Goal: Task Accomplishment & Management: Use online tool/utility

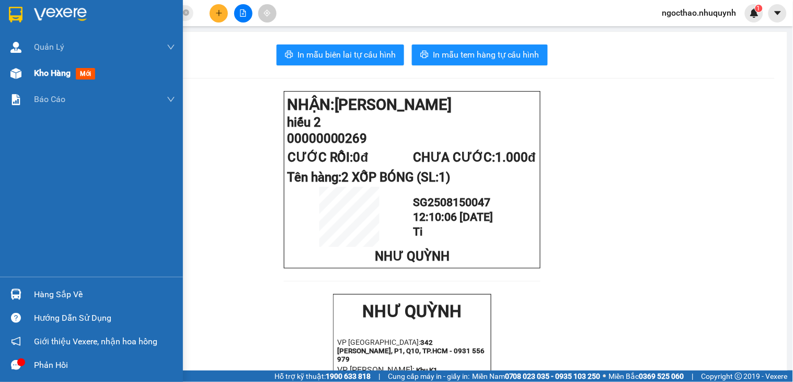
click at [37, 71] on span "Kho hàng" at bounding box center [52, 73] width 37 height 10
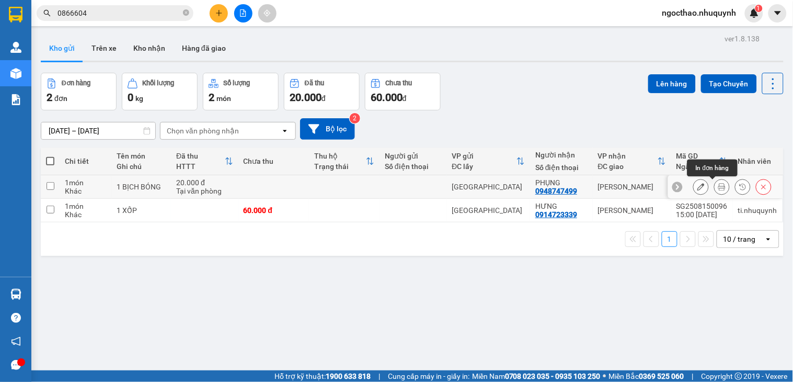
click at [715, 182] on button at bounding box center [722, 187] width 15 height 18
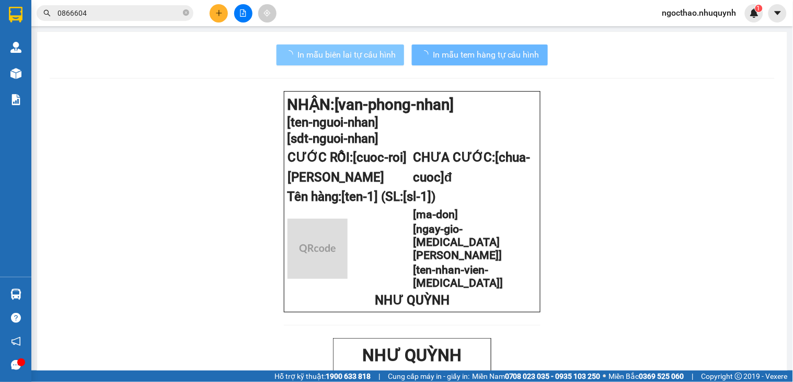
click at [311, 56] on span "In mẫu biên lai tự cấu hình" at bounding box center [346, 54] width 98 height 13
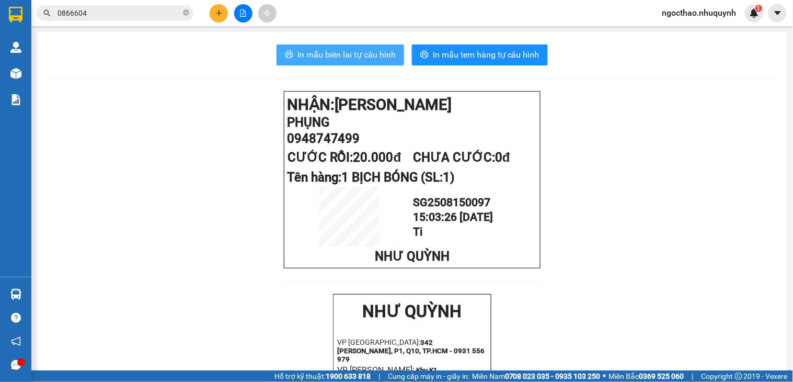
click at [338, 51] on span "In mẫu biên lai tự cấu hình" at bounding box center [346, 54] width 98 height 13
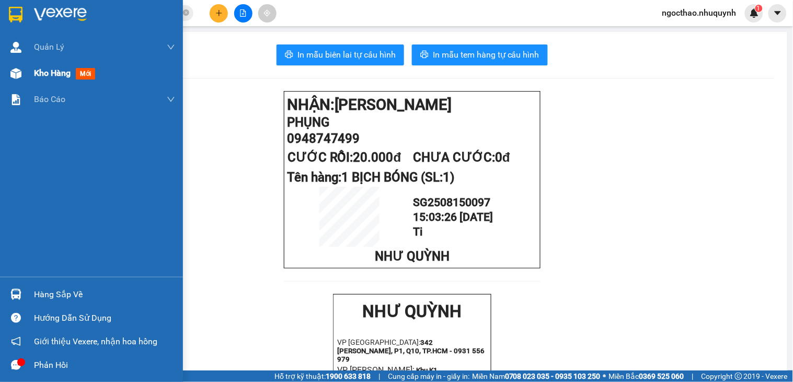
click at [31, 71] on div "Kho hàng mới" at bounding box center [91, 73] width 183 height 26
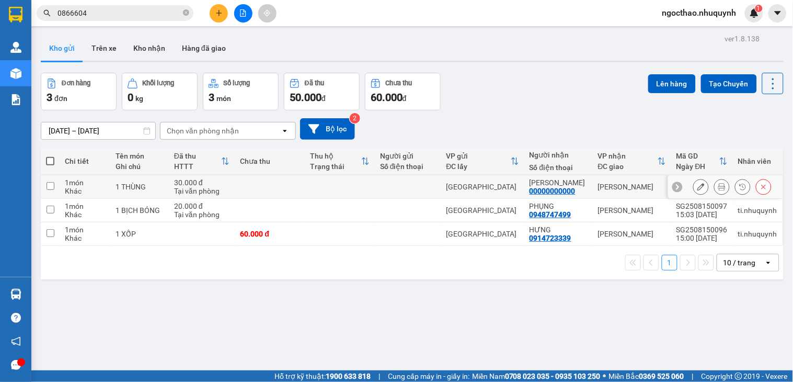
click at [715, 185] on button at bounding box center [722, 187] width 15 height 18
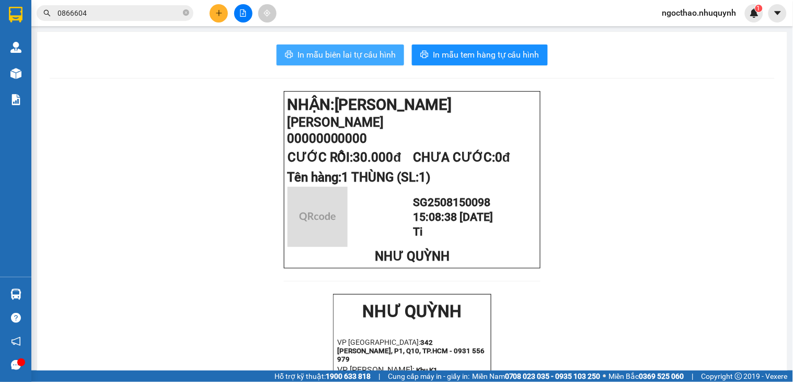
click at [358, 48] on span "In mẫu biên lai tự cấu hình" at bounding box center [346, 54] width 98 height 13
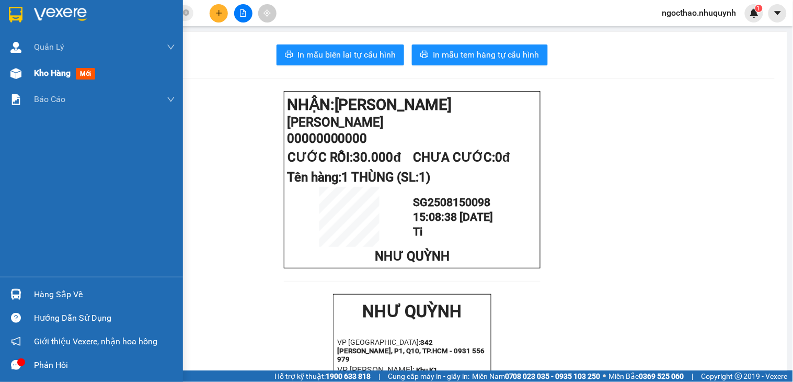
click at [58, 77] on span "Kho hàng" at bounding box center [52, 73] width 37 height 10
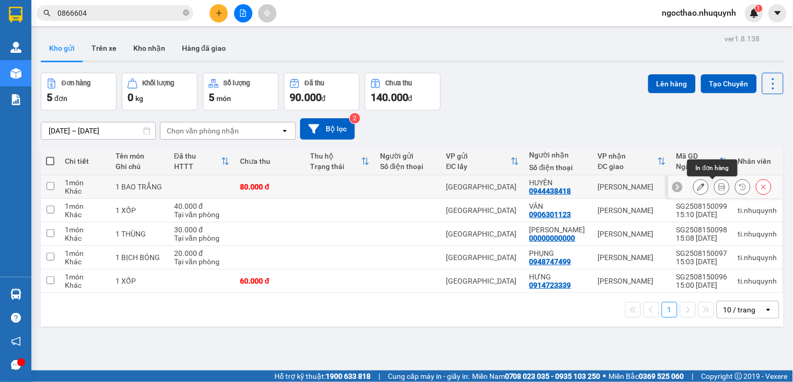
click at [718, 186] on icon at bounding box center [721, 186] width 7 height 7
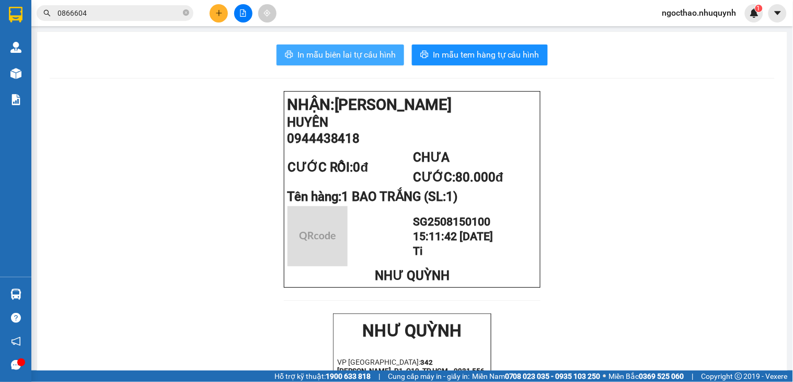
click at [321, 56] on span "In mẫu biên lai tự cấu hình" at bounding box center [346, 54] width 98 height 13
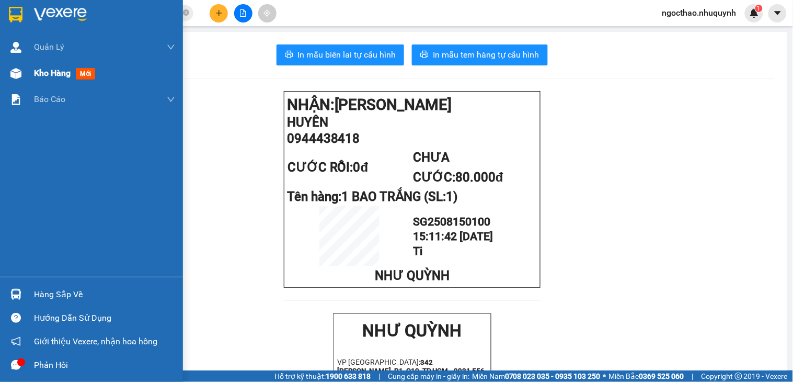
click at [46, 71] on span "Kho hàng" at bounding box center [52, 73] width 37 height 10
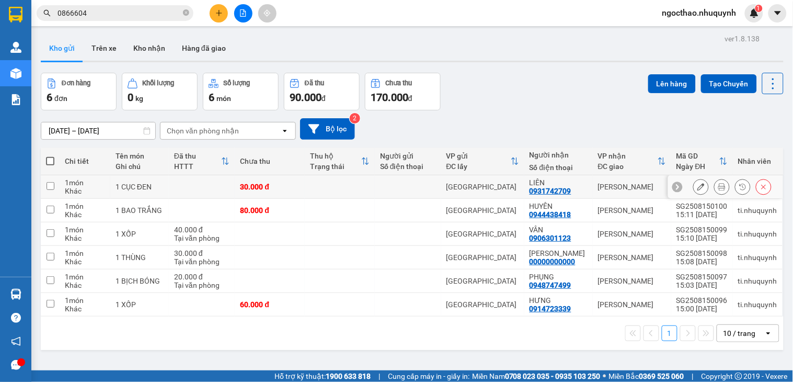
click at [718, 188] on icon at bounding box center [721, 186] width 7 height 7
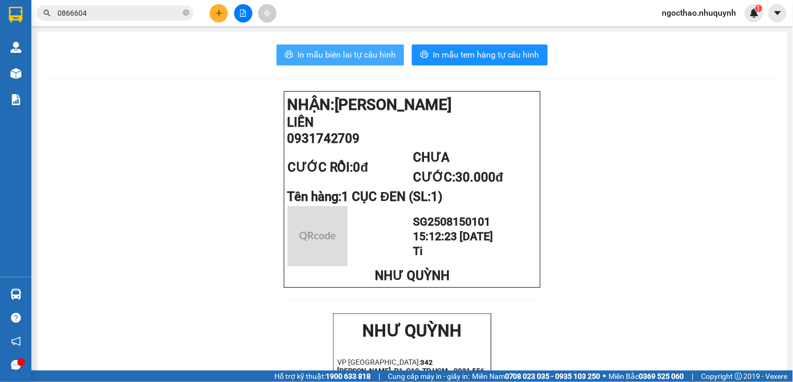
click at [348, 58] on span "In mẫu biên lai tự cấu hình" at bounding box center [346, 54] width 98 height 13
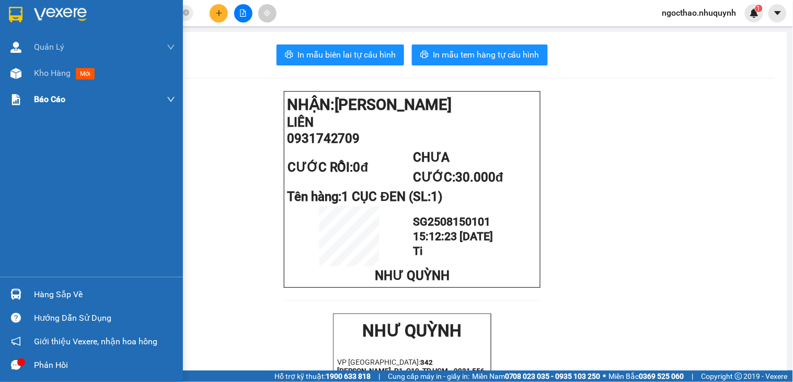
drag, startPoint x: 48, startPoint y: 84, endPoint x: 61, endPoint y: 88, distance: 13.7
click at [50, 84] on div "Kho hàng mới" at bounding box center [104, 73] width 141 height 26
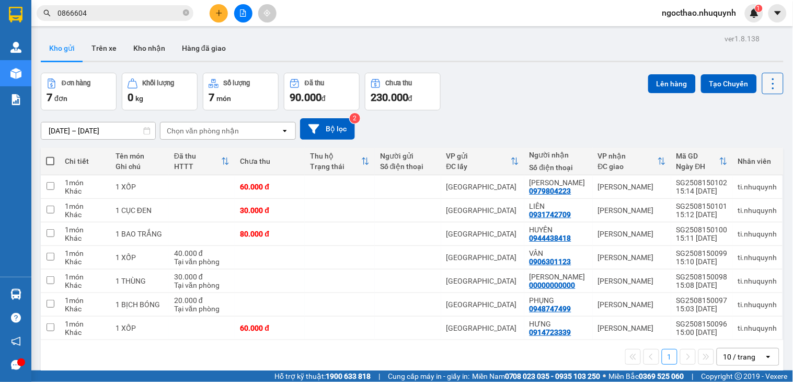
click at [766, 84] on icon at bounding box center [773, 83] width 15 height 15
click at [743, 144] on span "Làm mới" at bounding box center [748, 149] width 29 height 10
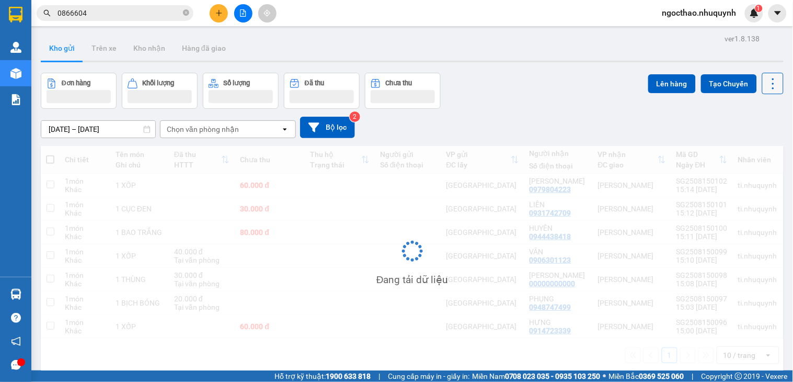
click at [766, 82] on icon at bounding box center [773, 83] width 15 height 15
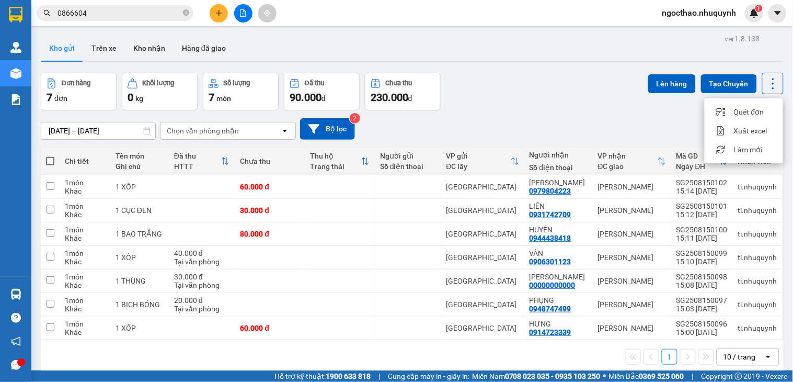
click at [568, 112] on div "13/08/2025 – 15/08/2025 Press the down arrow key to interact with the calendar …" at bounding box center [412, 128] width 743 height 37
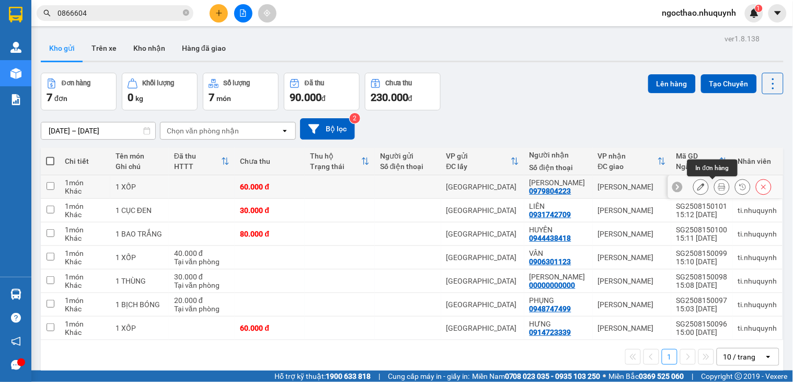
click at [715, 186] on button at bounding box center [722, 187] width 15 height 18
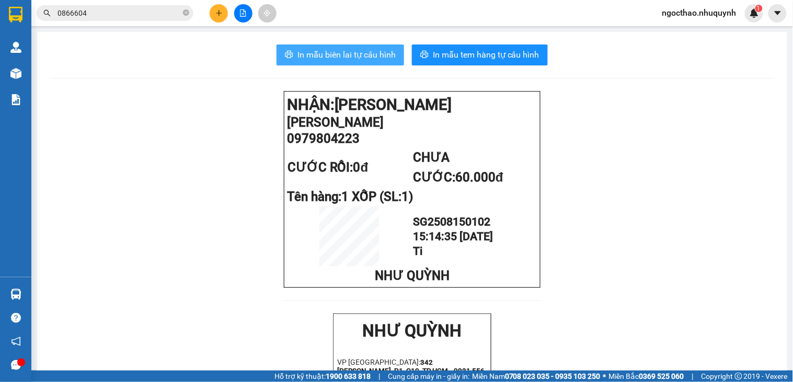
click at [335, 56] on span "In mẫu biên lai tự cấu hình" at bounding box center [346, 54] width 98 height 13
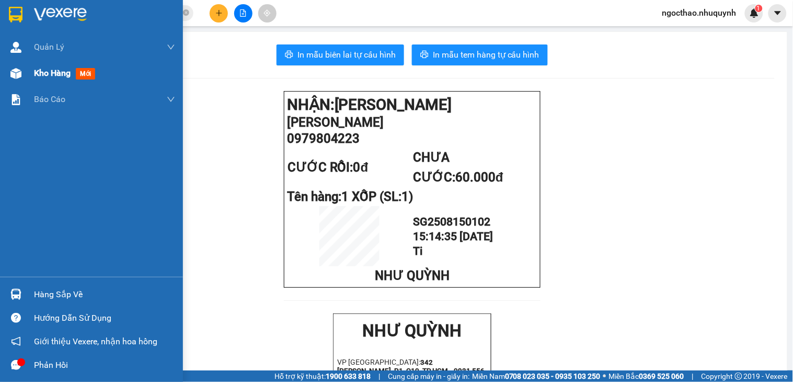
click at [48, 61] on div "Kho hàng mới" at bounding box center [104, 73] width 141 height 26
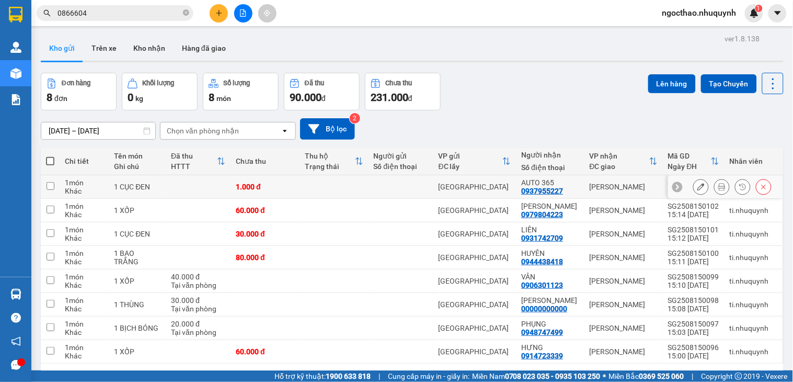
click at [718, 185] on icon at bounding box center [721, 186] width 7 height 7
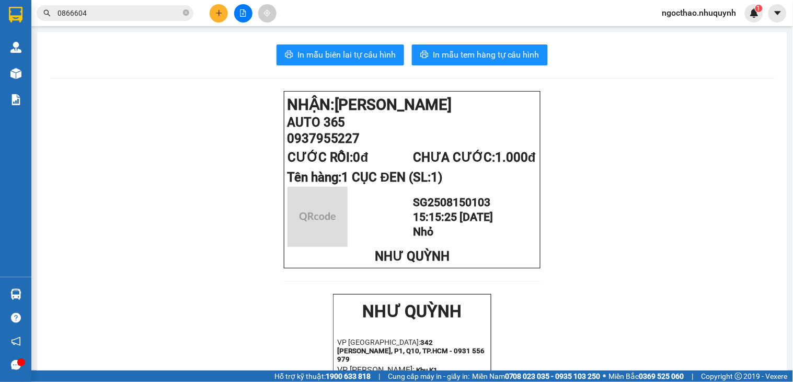
click at [314, 54] on span "In mẫu biên lai tự cấu hình" at bounding box center [346, 54] width 98 height 13
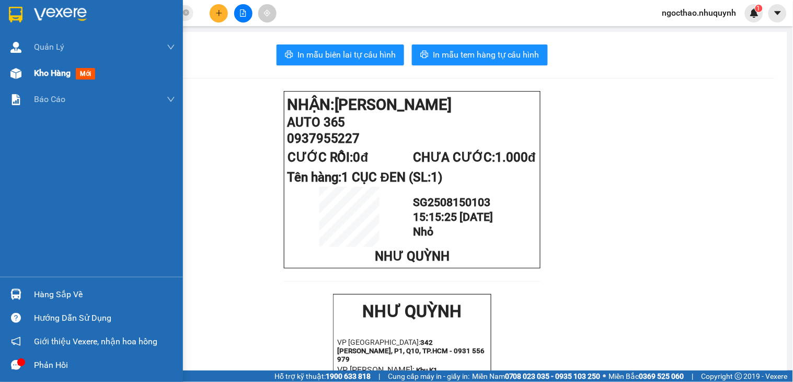
click at [44, 77] on span "Kho hàng" at bounding box center [52, 73] width 37 height 10
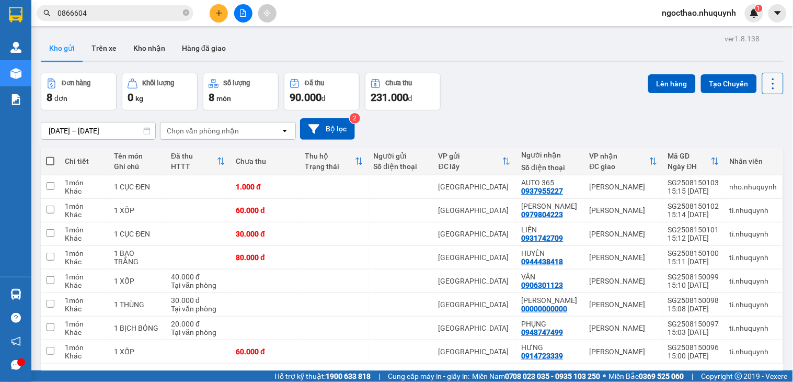
click at [766, 76] on icon at bounding box center [773, 83] width 15 height 15
click at [740, 145] on span "Làm mới" at bounding box center [748, 149] width 29 height 10
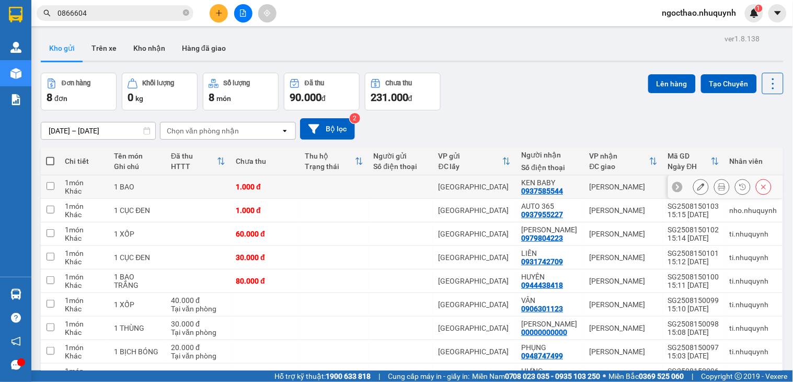
click at [718, 189] on icon at bounding box center [721, 186] width 7 height 7
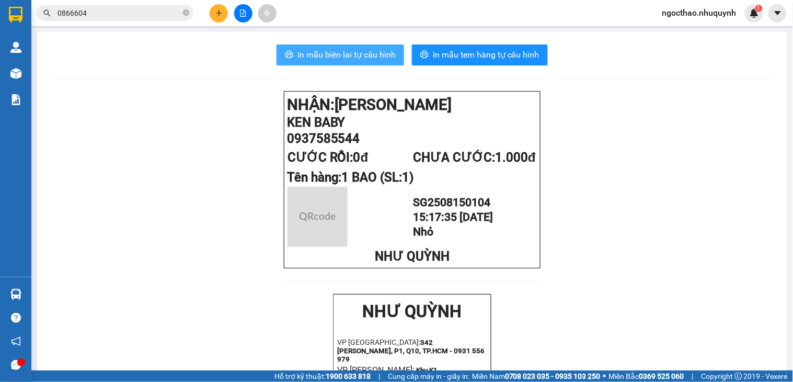
drag, startPoint x: 348, startPoint y: 47, endPoint x: 519, endPoint y: 177, distance: 214.1
click at [349, 47] on button "In mẫu biên lai tự cấu hình" at bounding box center [341, 54] width 128 height 21
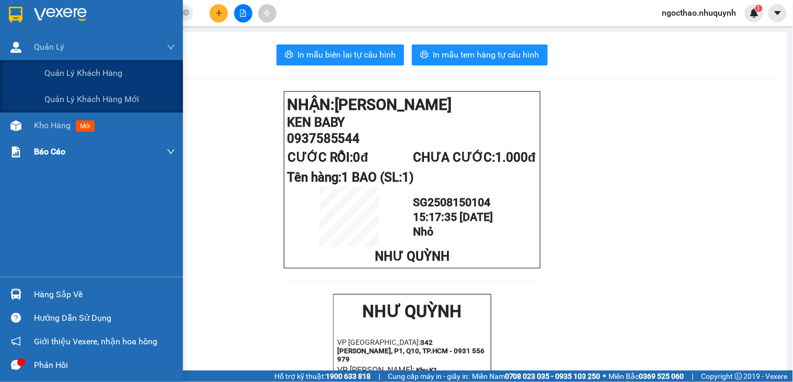
drag, startPoint x: 31, startPoint y: 83, endPoint x: 38, endPoint y: 103, distance: 21.5
click at [38, 103] on div "[PERSON_NAME] [PERSON_NAME] khách hàng [PERSON_NAME] khách hàng mới Kho hàng mớ…" at bounding box center [91, 155] width 183 height 243
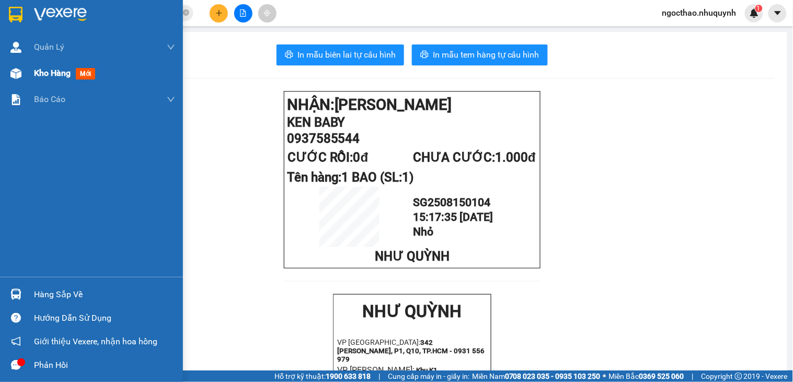
click at [49, 70] on span "Kho hàng" at bounding box center [52, 73] width 37 height 10
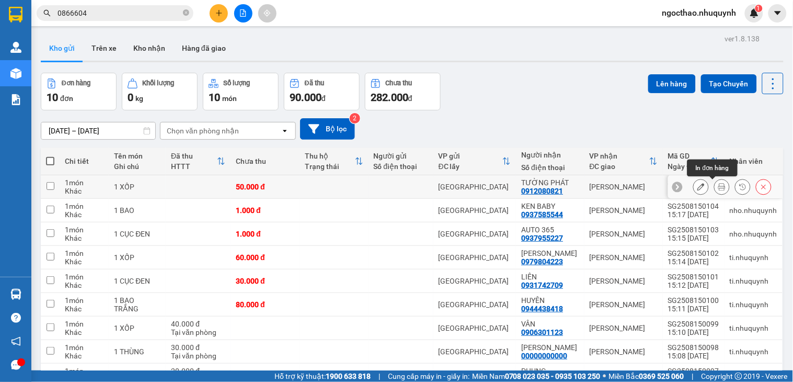
click at [718, 184] on icon at bounding box center [721, 186] width 7 height 7
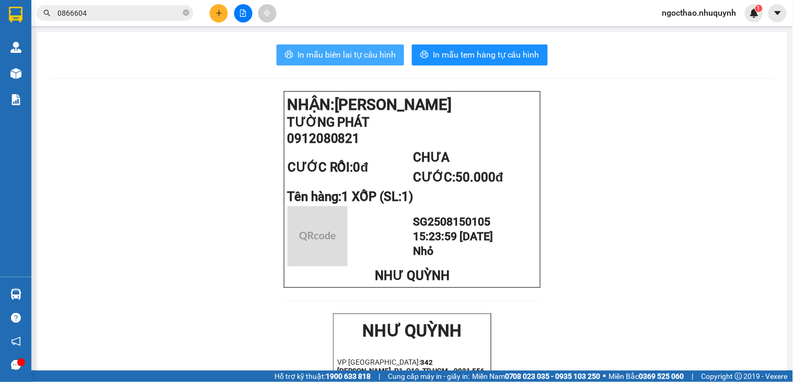
drag, startPoint x: 334, startPoint y: 61, endPoint x: 528, endPoint y: 242, distance: 265.6
click at [334, 61] on span "In mẫu biên lai tự cấu hình" at bounding box center [346, 54] width 98 height 13
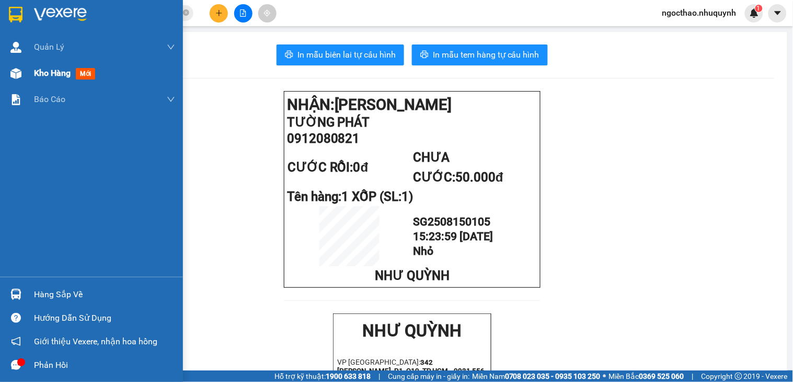
click at [45, 69] on span "Kho hàng" at bounding box center [52, 73] width 37 height 10
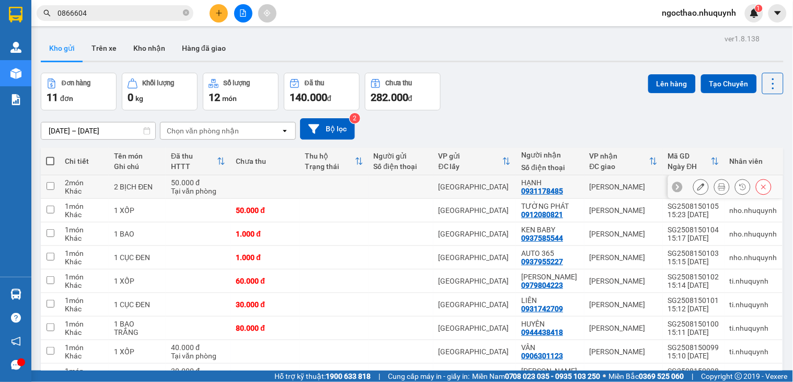
click at [718, 189] on button at bounding box center [722, 187] width 15 height 18
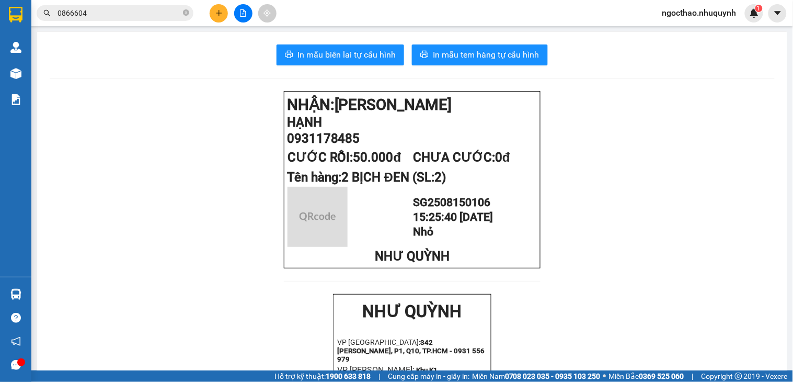
click at [331, 51] on span "In mẫu biên lai tự cấu hình" at bounding box center [346, 54] width 98 height 13
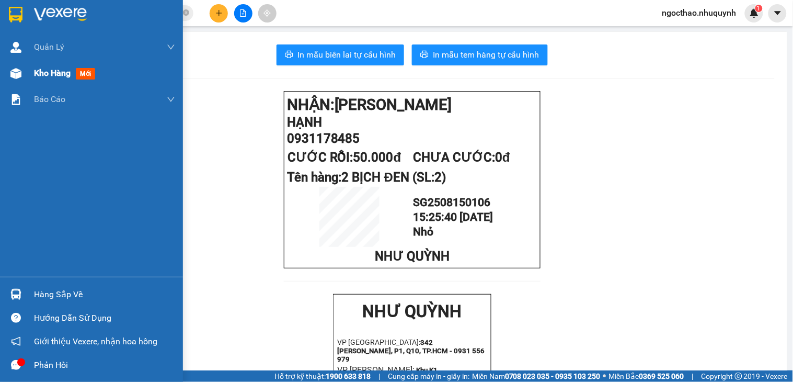
click at [56, 70] on span "Kho hàng" at bounding box center [52, 73] width 37 height 10
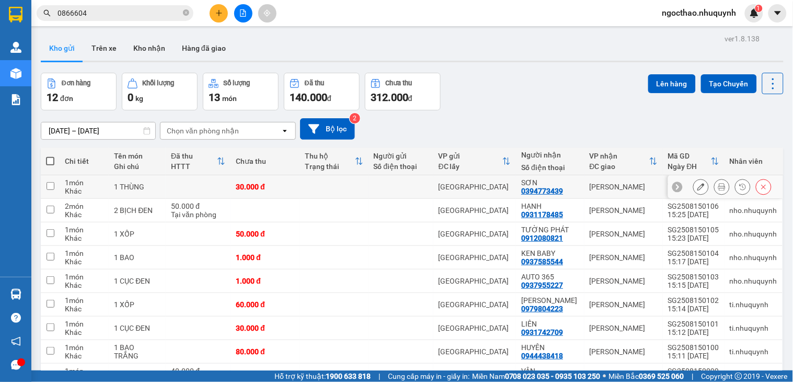
click at [715, 189] on button at bounding box center [722, 187] width 15 height 18
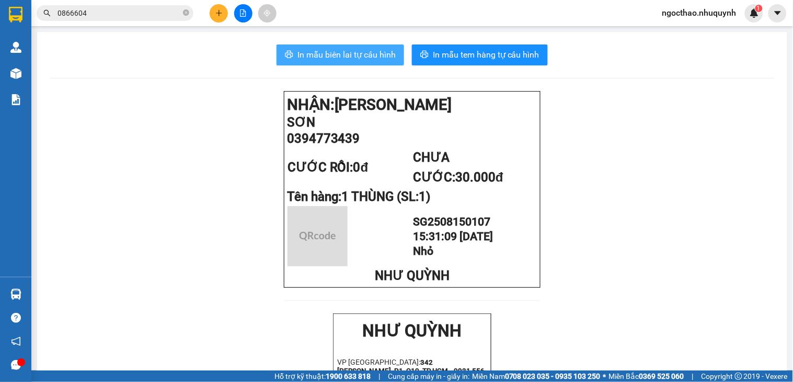
click at [285, 53] on icon "printer" at bounding box center [289, 54] width 8 height 8
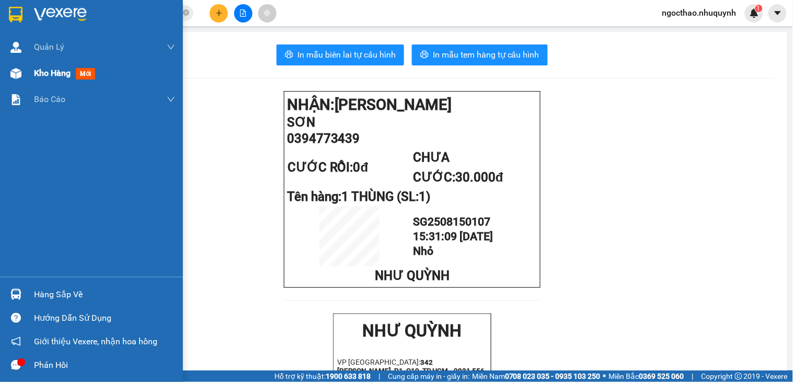
click at [53, 70] on span "Kho hàng" at bounding box center [52, 73] width 37 height 10
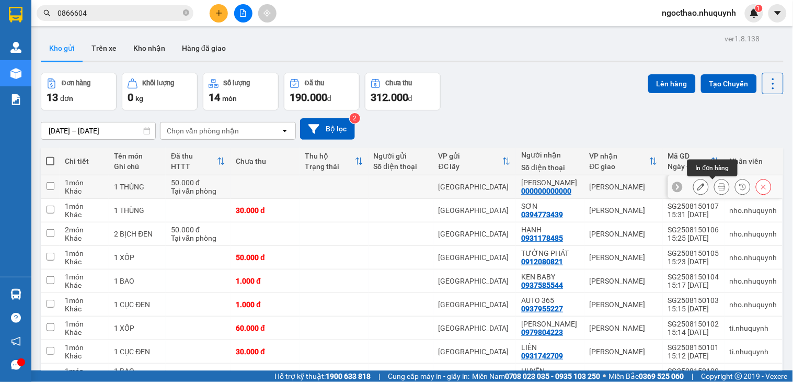
click at [718, 188] on button at bounding box center [722, 187] width 15 height 18
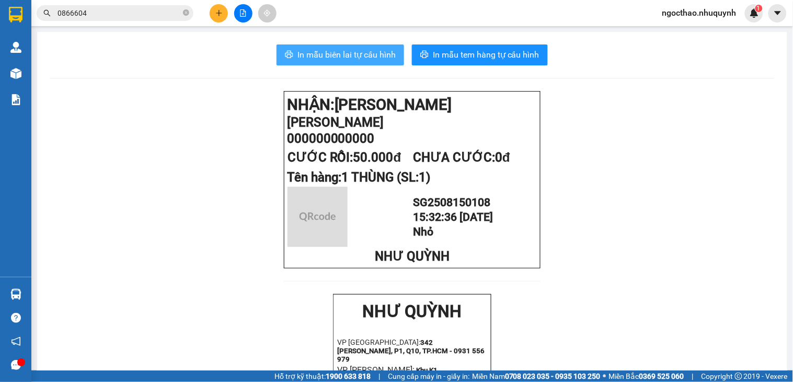
click at [297, 54] on span "In mẫu biên lai tự cấu hình" at bounding box center [346, 54] width 98 height 13
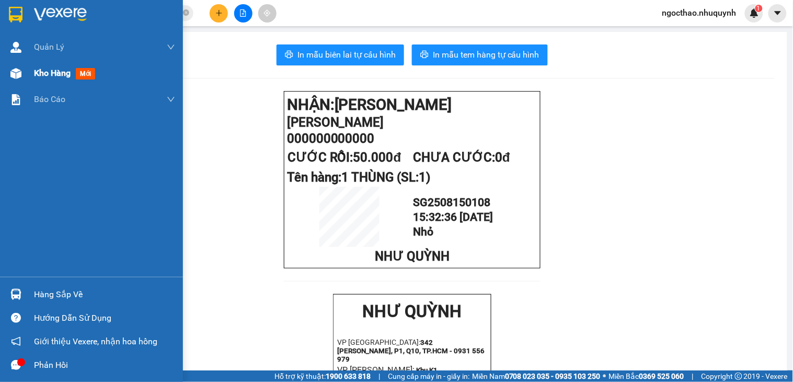
click at [36, 78] on span "Kho hàng" at bounding box center [52, 73] width 37 height 10
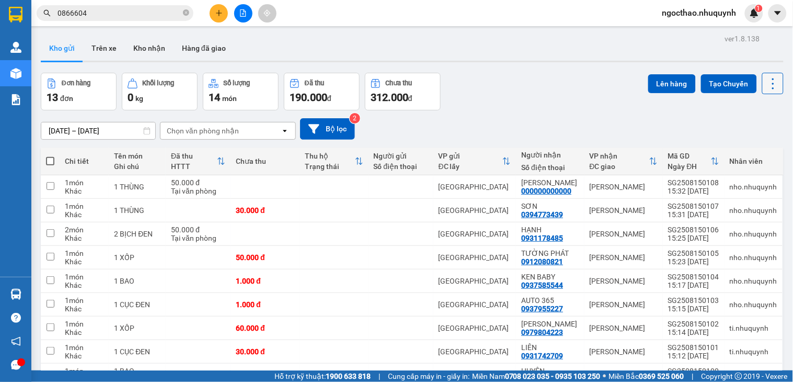
click at [766, 90] on icon at bounding box center [773, 83] width 15 height 15
click at [745, 145] on span "Làm mới" at bounding box center [748, 149] width 29 height 10
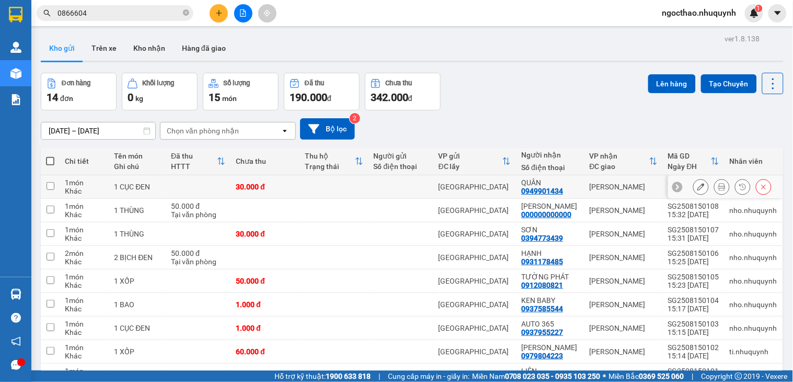
click at [718, 186] on icon at bounding box center [721, 186] width 7 height 7
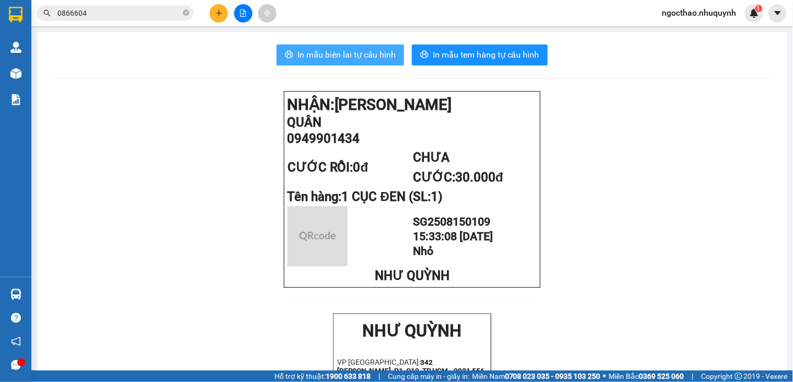
drag, startPoint x: 310, startPoint y: 44, endPoint x: 518, endPoint y: 173, distance: 244.1
click at [311, 44] on button "In mẫu biên lai tự cấu hình" at bounding box center [341, 54] width 128 height 21
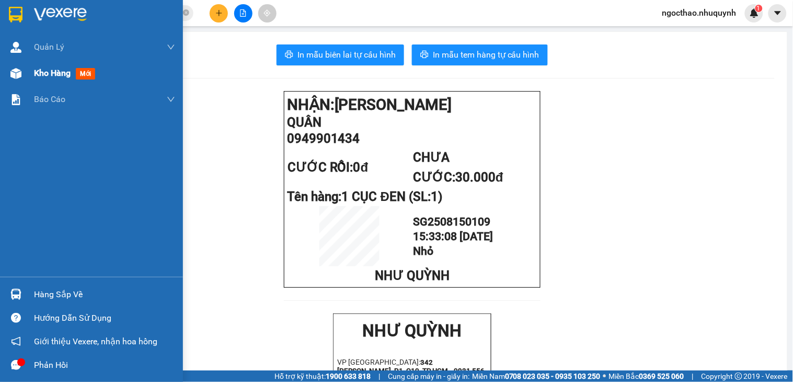
click at [38, 68] on span "Kho hàng" at bounding box center [52, 73] width 37 height 10
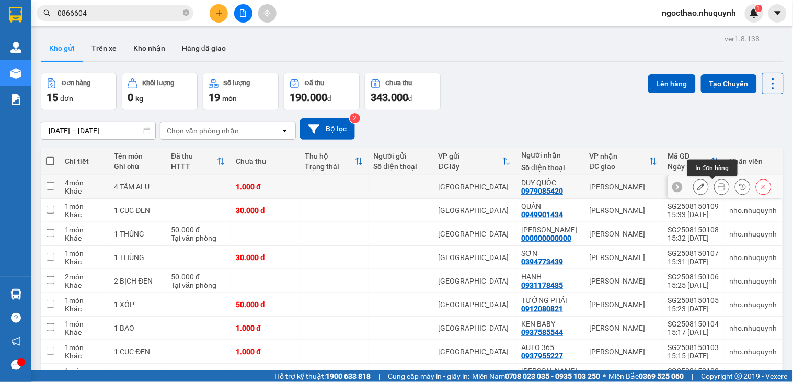
click at [718, 189] on icon at bounding box center [721, 186] width 7 height 7
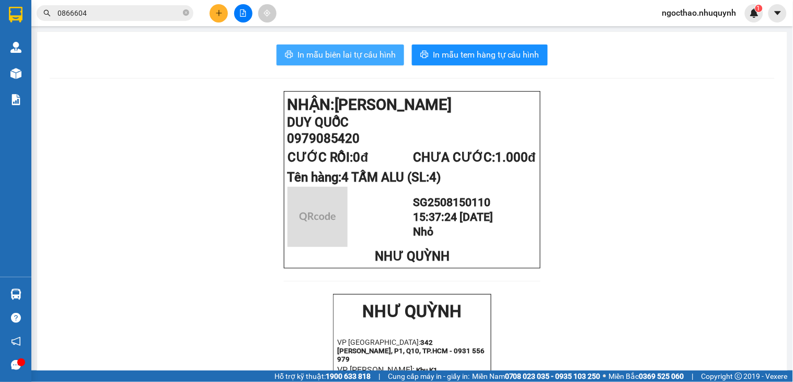
click at [297, 53] on span "In mẫu biên lai tự cấu hình" at bounding box center [346, 54] width 98 height 13
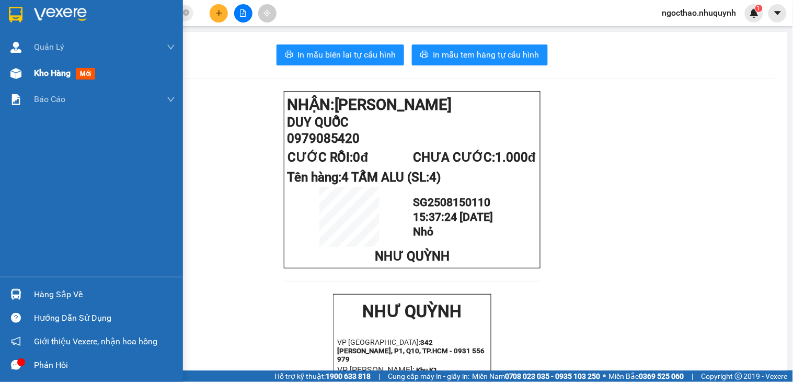
click at [50, 69] on span "Kho hàng" at bounding box center [52, 73] width 37 height 10
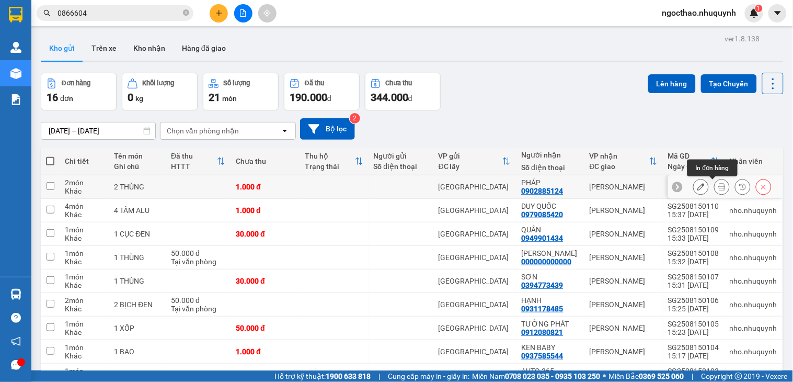
click at [718, 186] on icon at bounding box center [721, 186] width 7 height 7
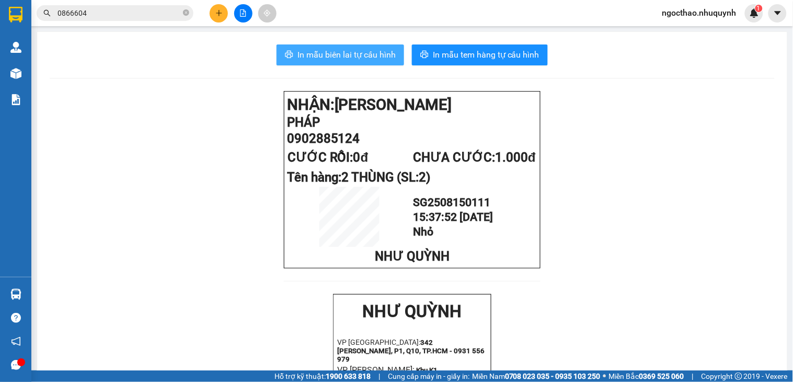
click at [364, 65] on button "In mẫu biên lai tự cấu hình" at bounding box center [341, 54] width 128 height 21
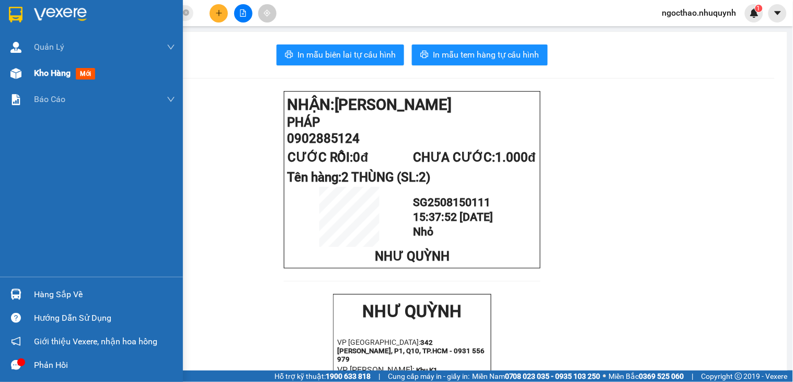
click at [32, 74] on div "Kho hàng mới" at bounding box center [91, 73] width 183 height 26
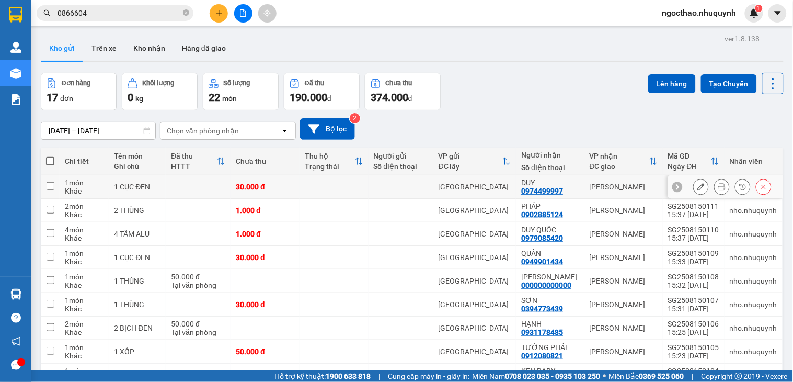
click at [718, 187] on icon at bounding box center [721, 186] width 7 height 7
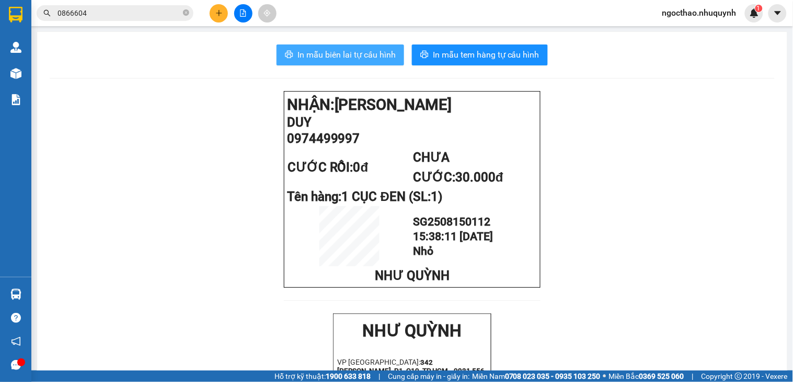
click at [372, 53] on span "In mẫu biên lai tự cấu hình" at bounding box center [346, 54] width 98 height 13
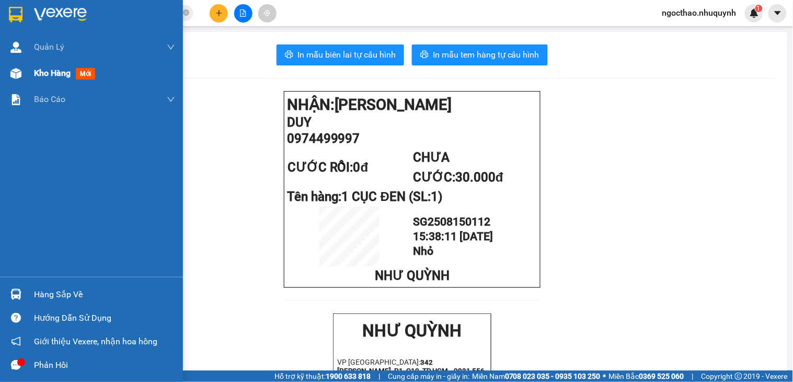
click at [27, 76] on div "Kho hàng mới" at bounding box center [91, 73] width 183 height 26
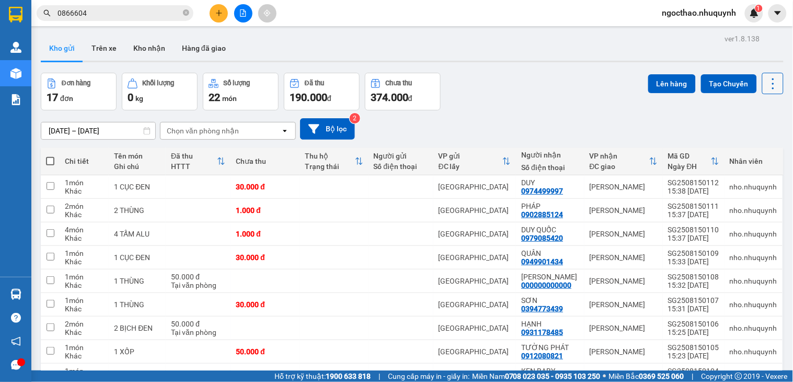
click at [766, 76] on icon at bounding box center [773, 83] width 15 height 15
click at [740, 148] on span "Làm mới" at bounding box center [748, 149] width 29 height 10
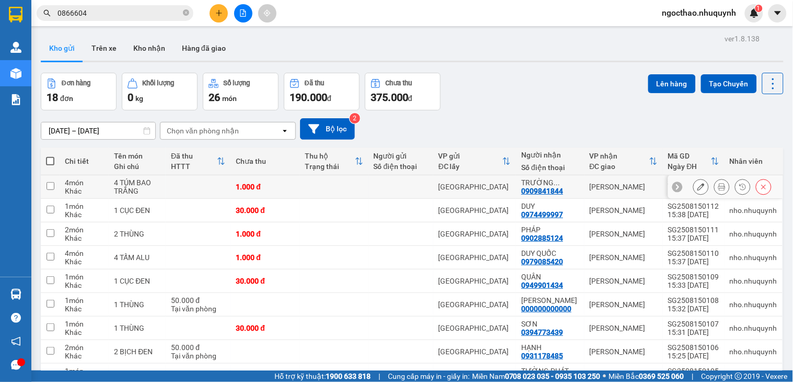
click at [717, 185] on button at bounding box center [722, 187] width 15 height 18
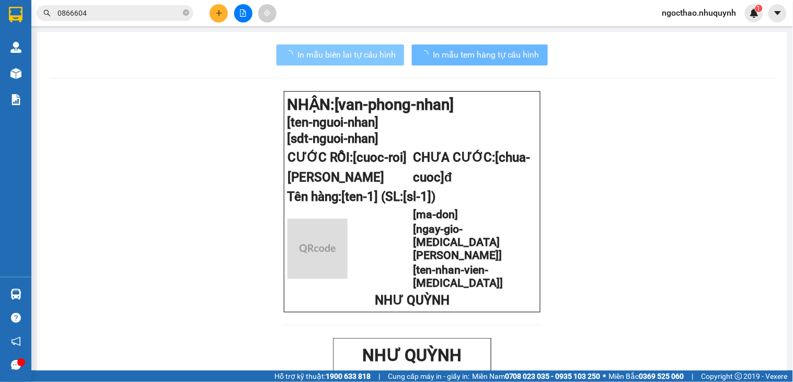
click at [340, 54] on span "In mẫu biên lai tự cấu hình" at bounding box center [346, 54] width 98 height 13
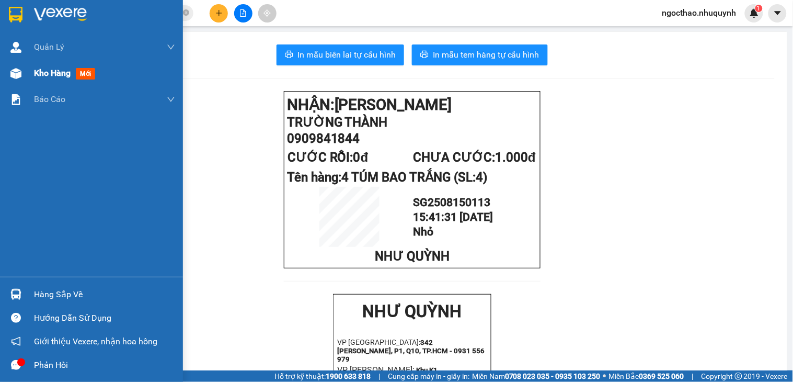
click at [39, 76] on span "Kho hàng" at bounding box center [52, 73] width 37 height 10
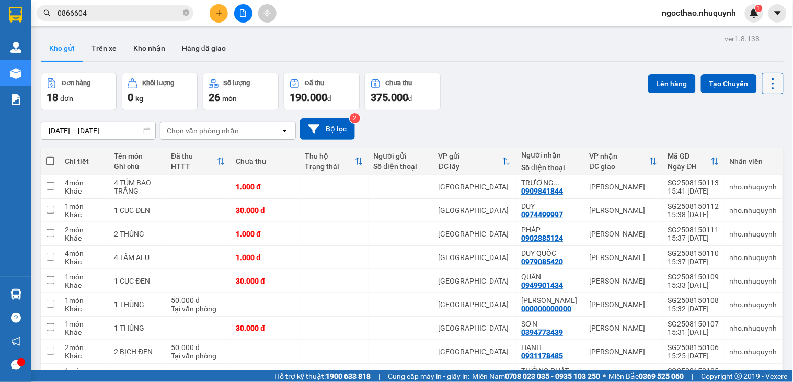
click at [764, 75] on button at bounding box center [772, 83] width 21 height 21
click at [746, 151] on span "Làm mới" at bounding box center [748, 149] width 29 height 10
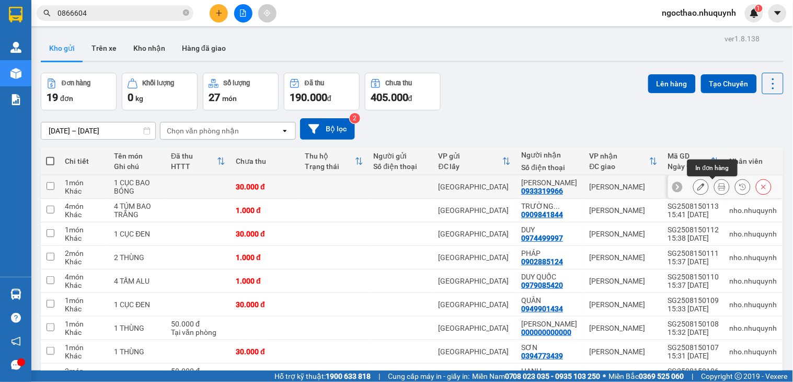
click at [718, 189] on icon at bounding box center [721, 186] width 7 height 7
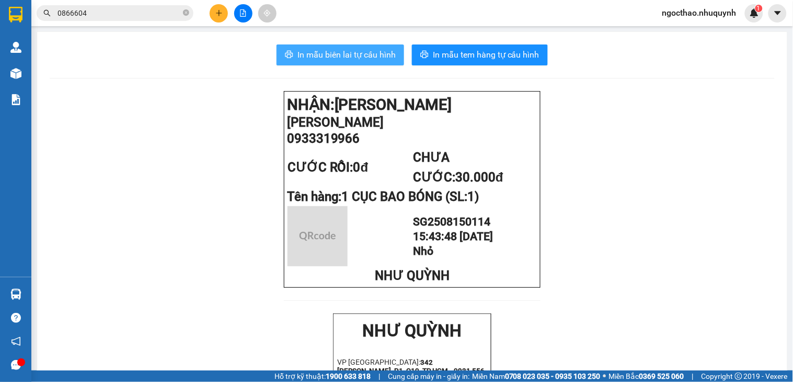
click at [343, 53] on span "In mẫu biên lai tự cấu hình" at bounding box center [346, 54] width 98 height 13
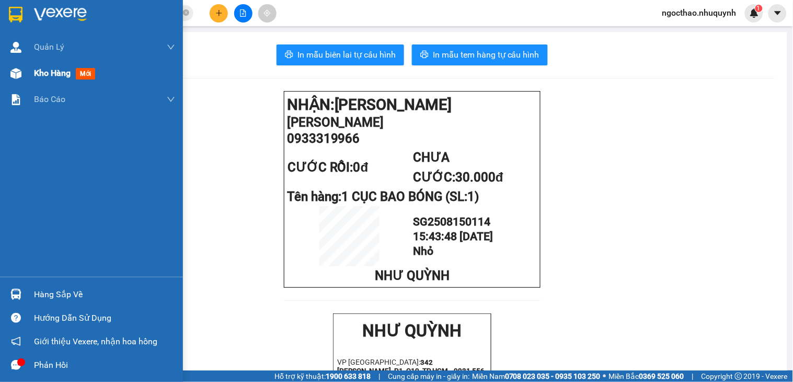
click at [72, 77] on div "Kho hàng mới" at bounding box center [66, 72] width 65 height 13
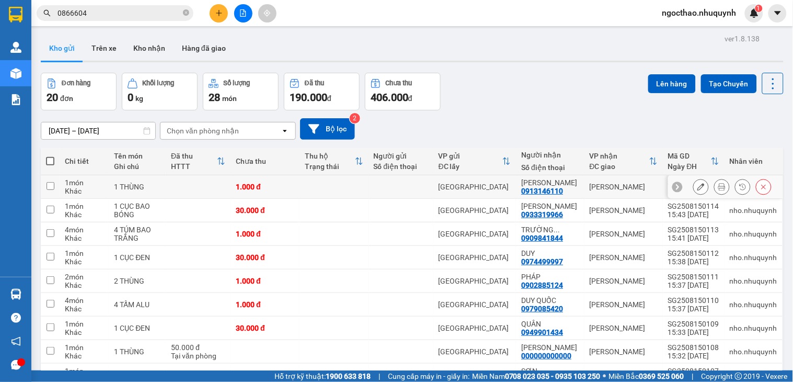
click at [715, 187] on button at bounding box center [722, 187] width 15 height 18
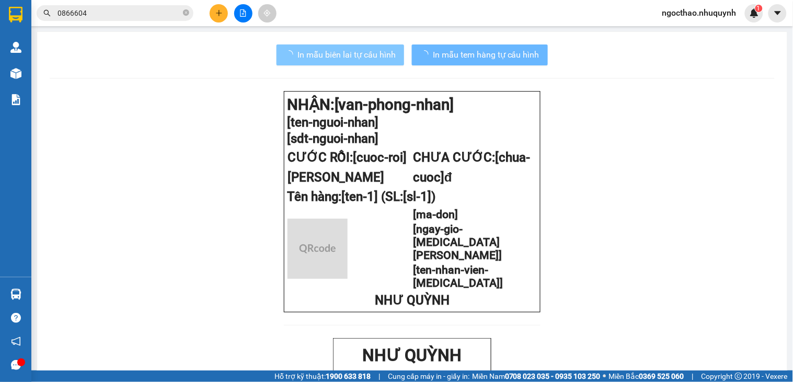
click at [353, 49] on span "In mẫu biên lai tự cấu hình" at bounding box center [346, 54] width 98 height 13
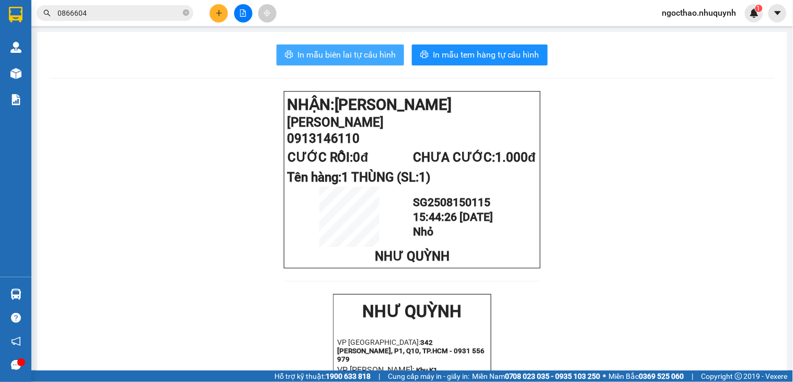
click at [289, 45] on button "In mẫu biên lai tự cấu hình" at bounding box center [341, 54] width 128 height 21
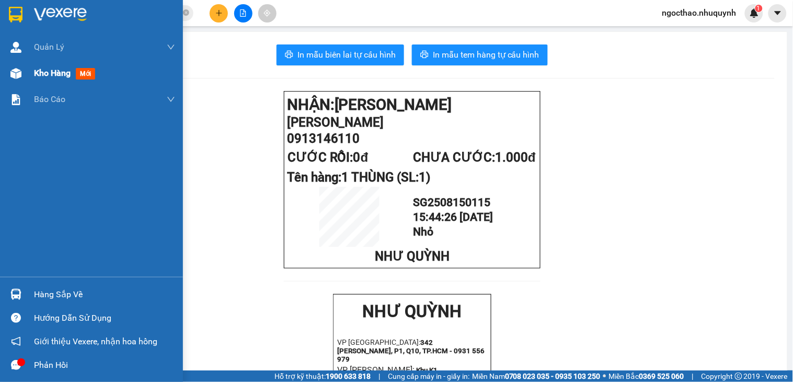
click at [59, 68] on span "Kho hàng" at bounding box center [52, 73] width 37 height 10
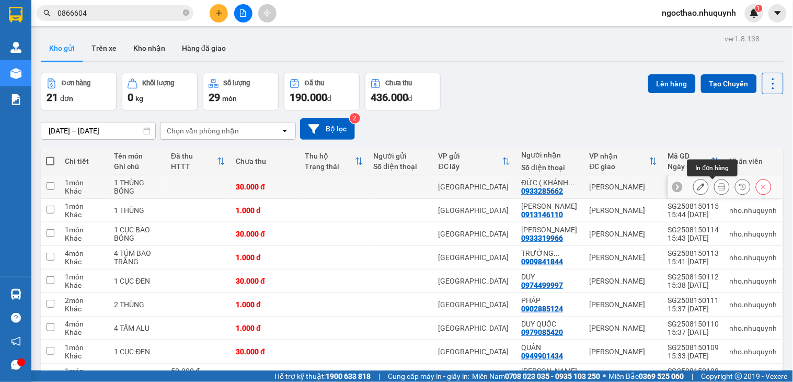
click at [715, 181] on button at bounding box center [722, 187] width 15 height 18
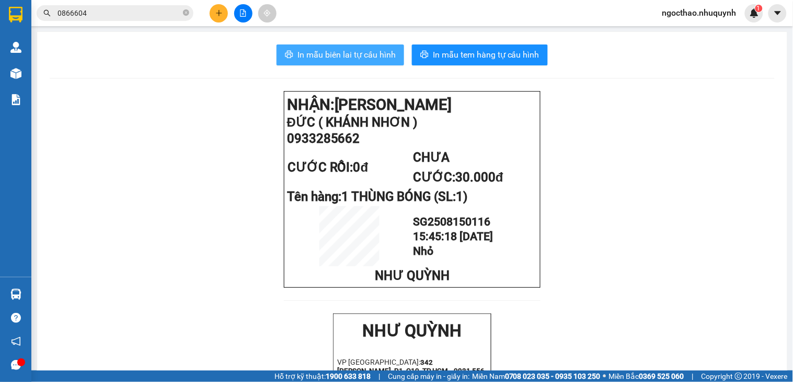
click at [324, 59] on span "In mẫu biên lai tự cấu hình" at bounding box center [346, 54] width 98 height 13
click at [360, 53] on span "In mẫu biên lai tự cấu hình" at bounding box center [346, 54] width 98 height 13
click at [345, 53] on span "In mẫu biên lai tự cấu hình" at bounding box center [346, 54] width 98 height 13
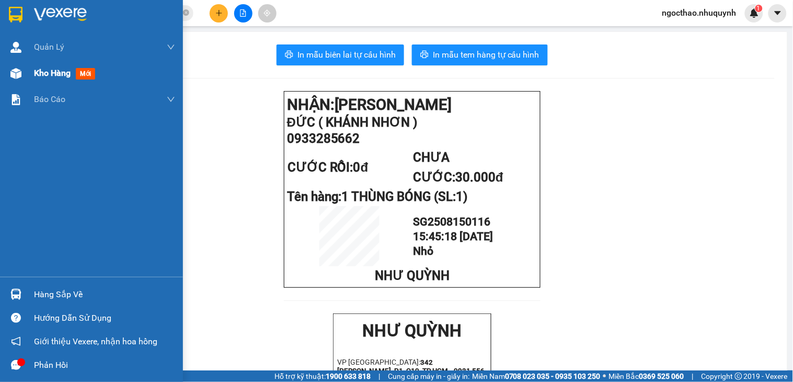
click at [32, 77] on div "Kho hàng mới" at bounding box center [91, 73] width 183 height 26
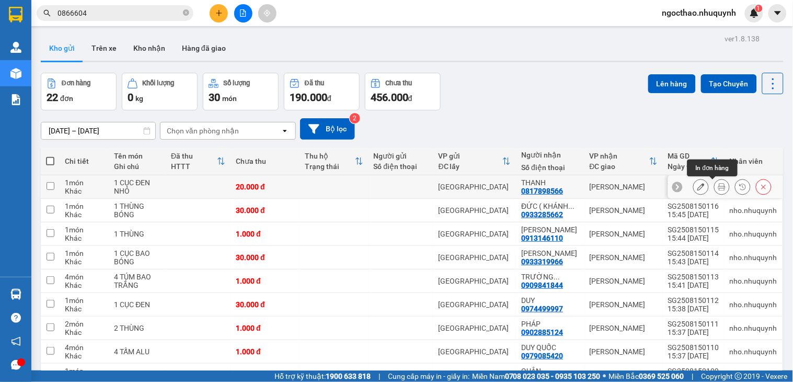
click at [718, 185] on icon at bounding box center [721, 186] width 7 height 7
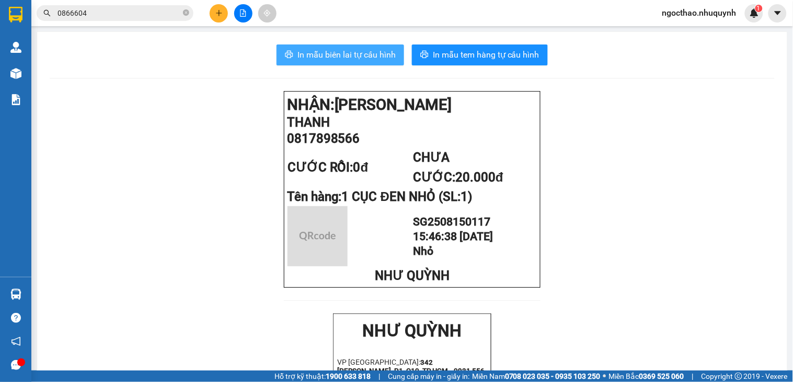
click at [354, 51] on span "In mẫu biên lai tự cấu hình" at bounding box center [346, 54] width 98 height 13
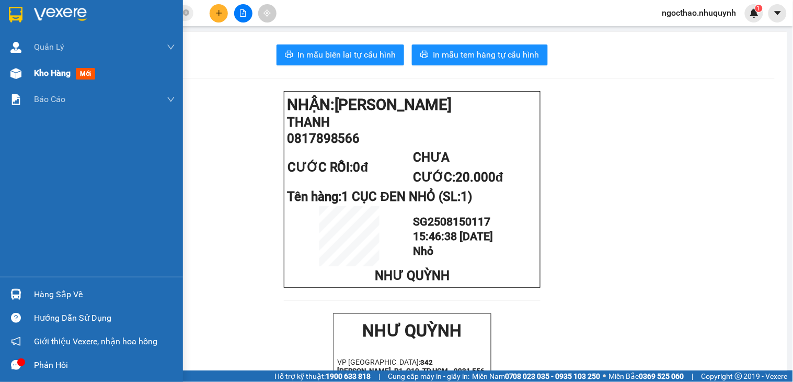
click at [25, 75] on div "Kho hàng mới" at bounding box center [91, 73] width 183 height 26
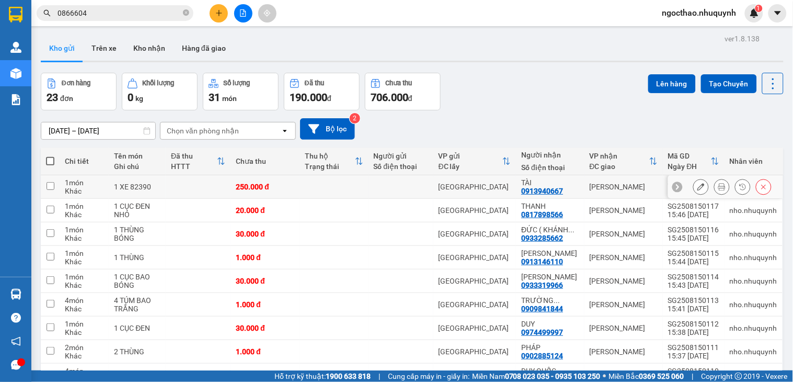
click at [718, 185] on button at bounding box center [722, 187] width 15 height 18
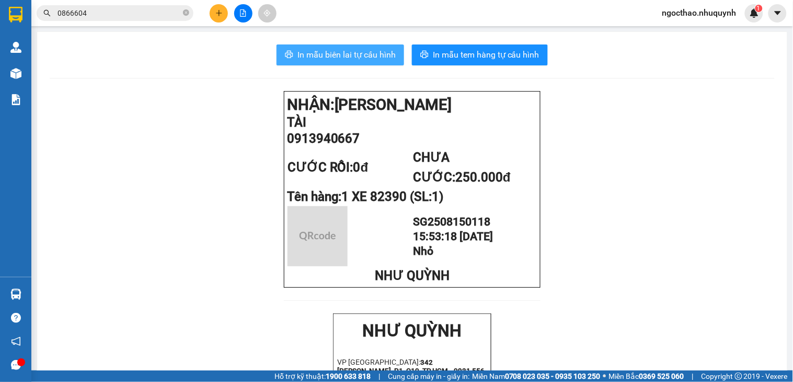
click at [355, 54] on span "In mẫu biên lai tự cấu hình" at bounding box center [346, 54] width 98 height 13
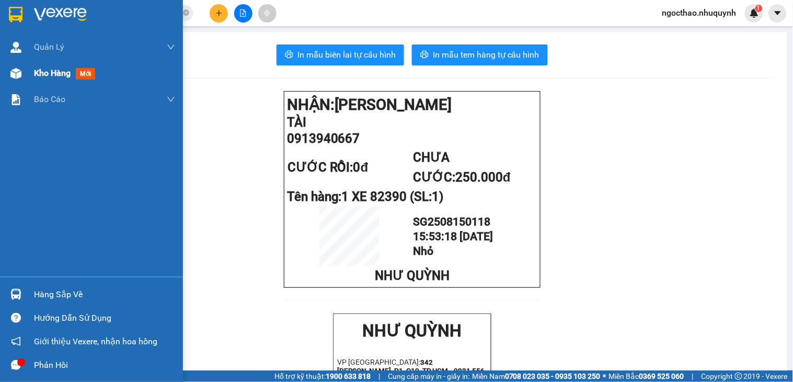
click at [51, 72] on span "Kho hàng" at bounding box center [52, 73] width 37 height 10
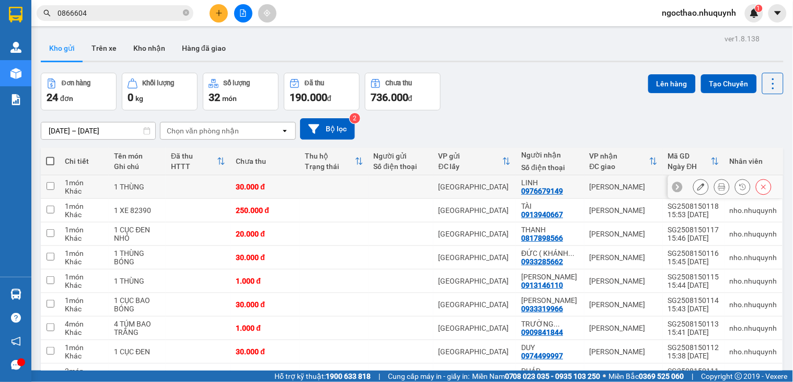
click at [715, 185] on button at bounding box center [722, 187] width 15 height 18
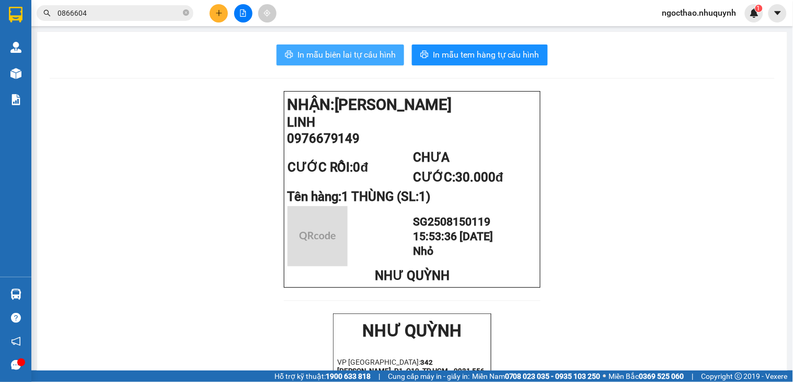
click at [362, 55] on span "In mẫu biên lai tự cấu hình" at bounding box center [346, 54] width 98 height 13
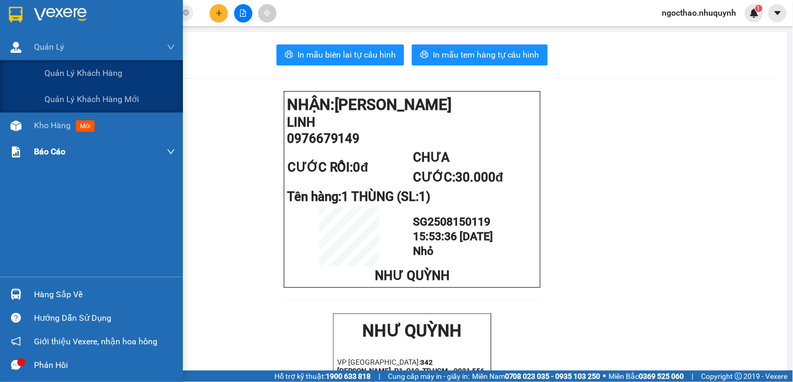
drag, startPoint x: 36, startPoint y: 59, endPoint x: 54, endPoint y: 96, distance: 42.1
click at [56, 101] on div "[PERSON_NAME] [PERSON_NAME] khách hàng [PERSON_NAME] khách hàng mới Kho hàng mớ…" at bounding box center [91, 155] width 183 height 243
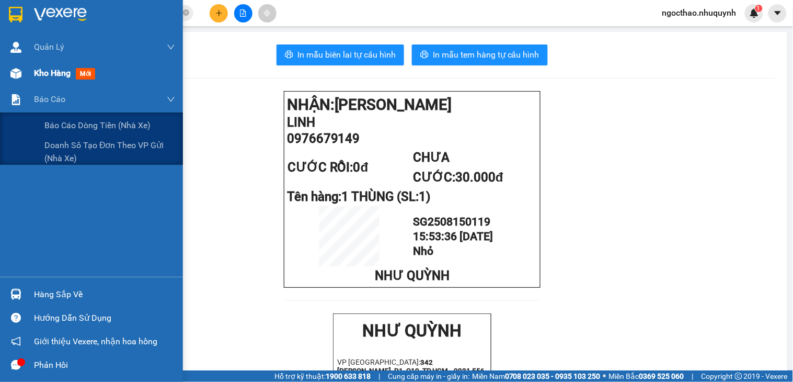
click at [54, 74] on span "Kho hàng" at bounding box center [52, 73] width 37 height 10
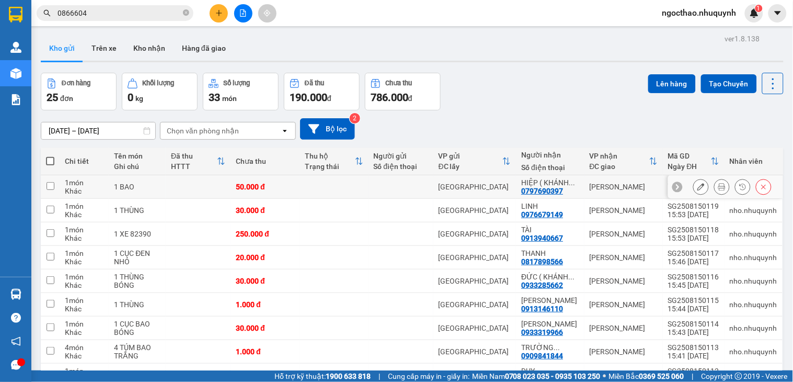
click at [718, 187] on icon at bounding box center [721, 186] width 7 height 7
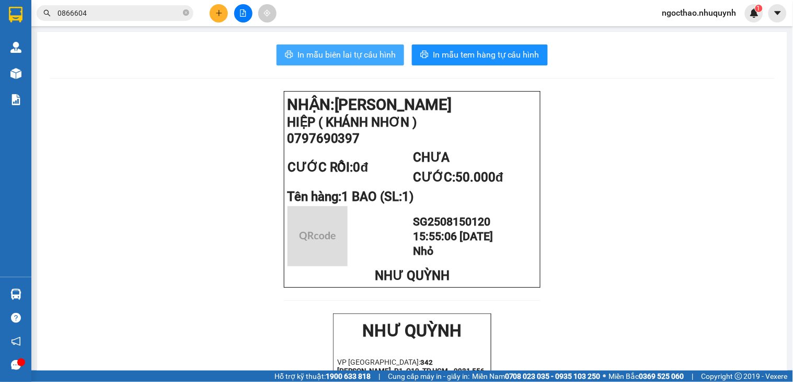
click at [340, 50] on span "In mẫu biên lai tự cấu hình" at bounding box center [346, 54] width 98 height 13
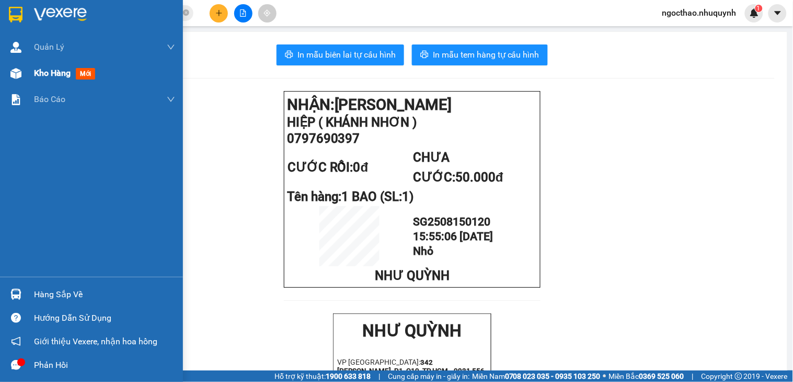
drag, startPoint x: 36, startPoint y: 77, endPoint x: 352, endPoint y: 371, distance: 432.0
click at [37, 77] on span "Kho hàng" at bounding box center [52, 73] width 37 height 10
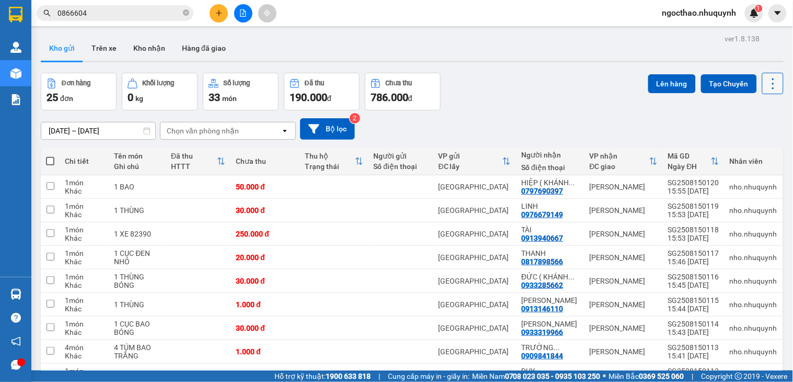
click at [769, 76] on icon at bounding box center [773, 83] width 15 height 15
click at [743, 144] on span "Làm mới" at bounding box center [748, 149] width 29 height 10
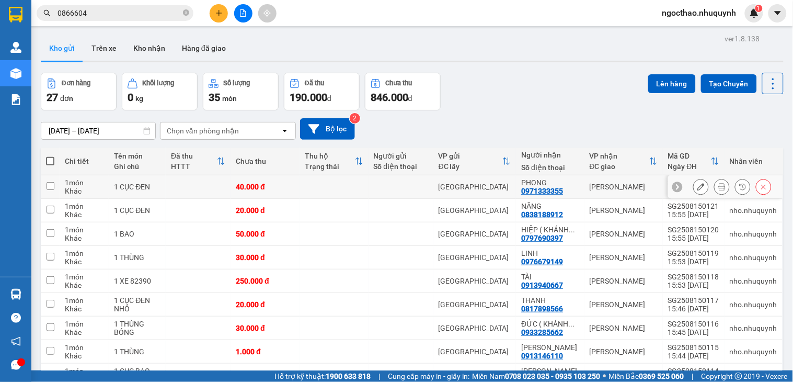
click at [718, 183] on icon at bounding box center [721, 186] width 7 height 7
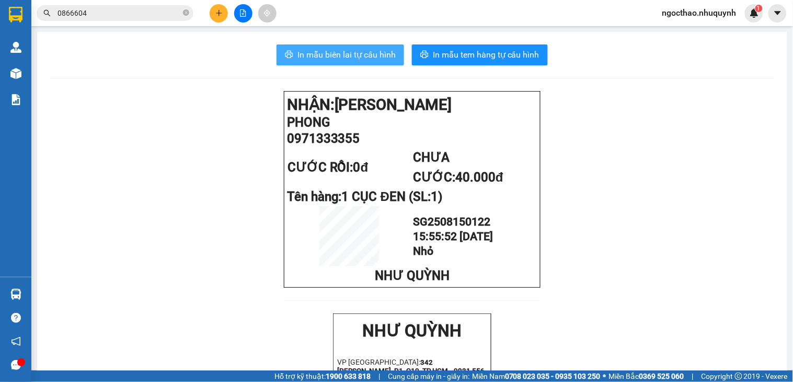
click at [368, 53] on span "In mẫu biên lai tự cấu hình" at bounding box center [346, 54] width 98 height 13
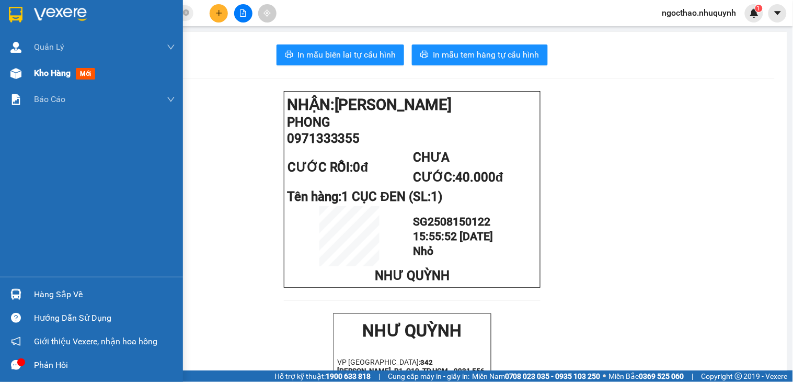
click at [33, 72] on div "Kho hàng mới" at bounding box center [91, 73] width 183 height 26
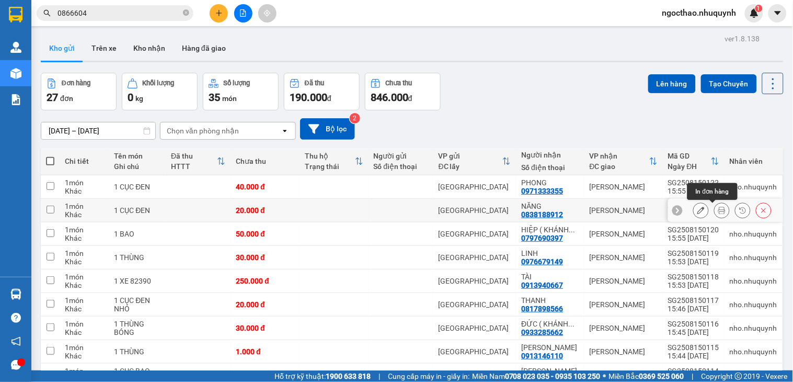
click at [718, 208] on icon at bounding box center [721, 209] width 7 height 7
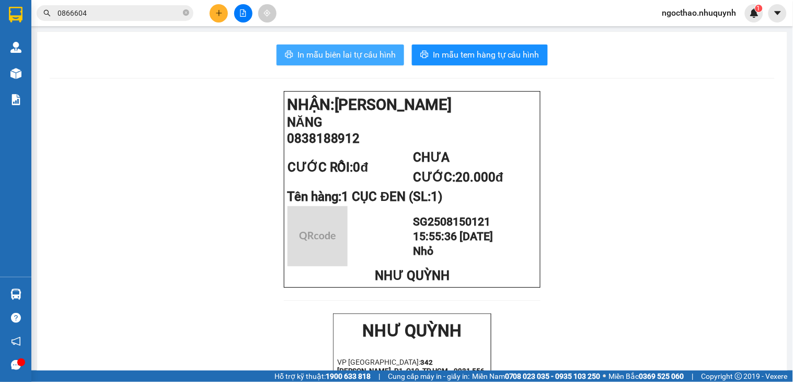
click at [372, 53] on span "In mẫu biên lai tự cấu hình" at bounding box center [346, 54] width 98 height 13
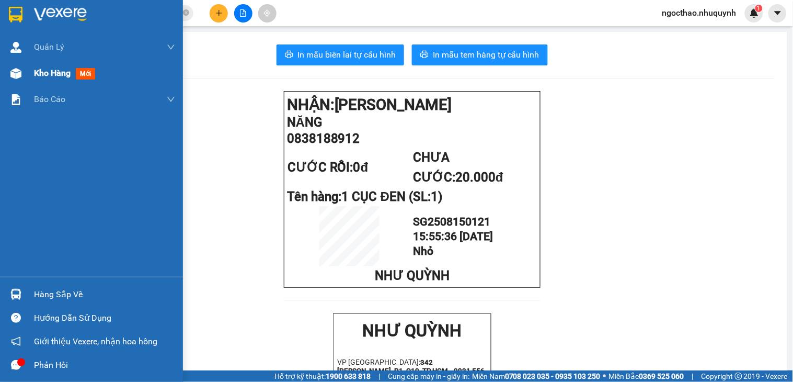
click at [51, 77] on span "Kho hàng" at bounding box center [52, 73] width 37 height 10
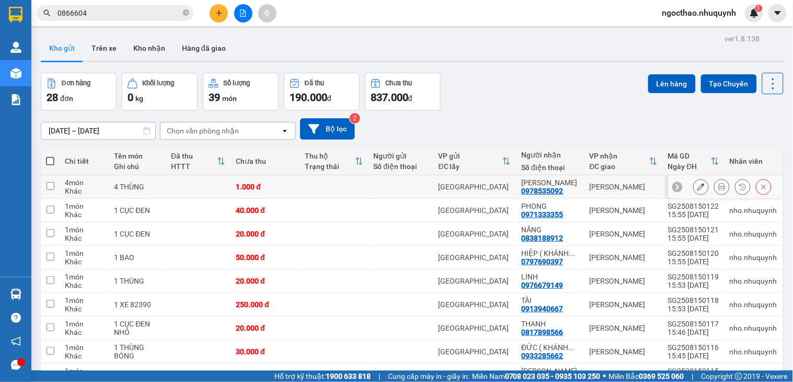
click at [718, 186] on button at bounding box center [722, 187] width 15 height 18
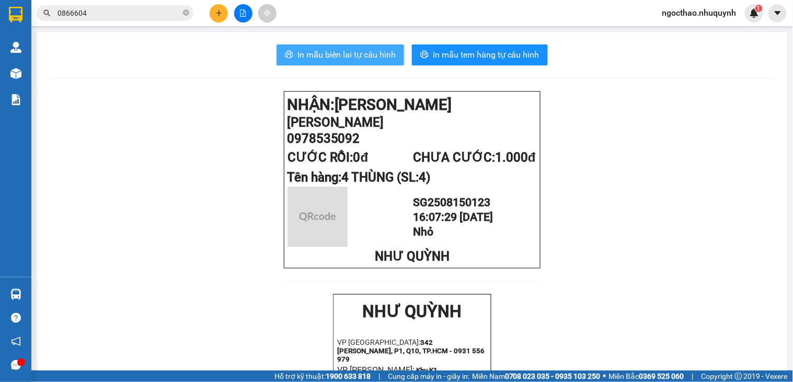
drag, startPoint x: 372, startPoint y: 53, endPoint x: 400, endPoint y: 74, distance: 34.7
click at [375, 55] on span "In mẫu biên lai tự cấu hình" at bounding box center [346, 54] width 98 height 13
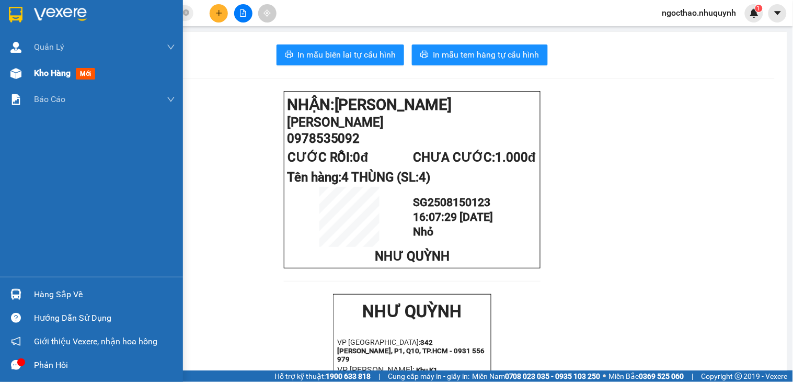
click at [60, 75] on span "Kho hàng" at bounding box center [52, 73] width 37 height 10
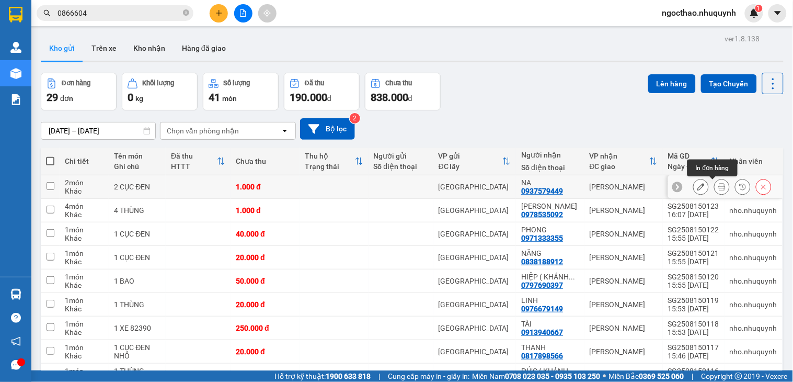
click at [719, 190] on div at bounding box center [722, 187] width 16 height 16
click at [718, 188] on icon at bounding box center [721, 186] width 7 height 7
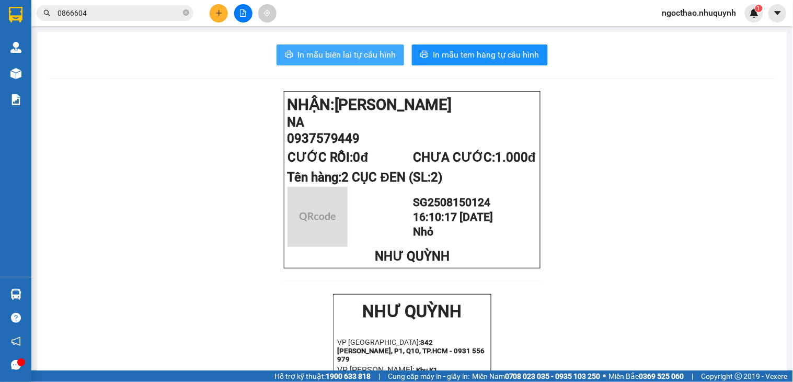
click at [365, 56] on span "In mẫu biên lai tự cấu hình" at bounding box center [346, 54] width 98 height 13
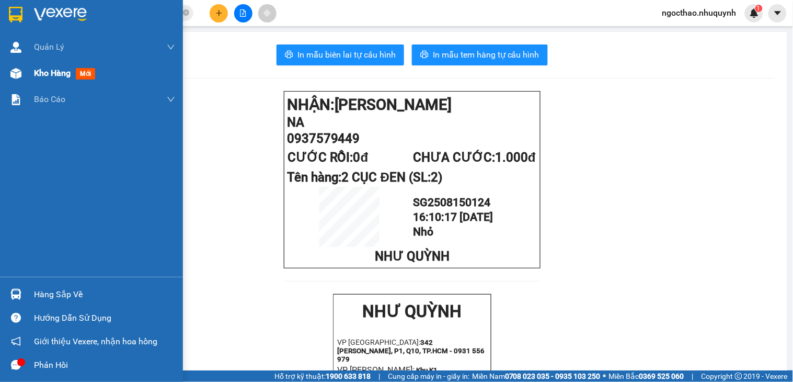
click at [34, 75] on span "Kho hàng" at bounding box center [52, 73] width 37 height 10
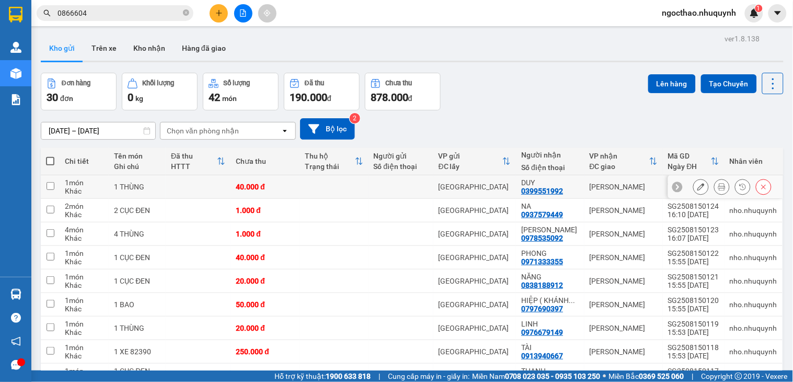
click at [705, 185] on div at bounding box center [732, 187] width 78 height 16
click at [715, 185] on button at bounding box center [722, 187] width 15 height 18
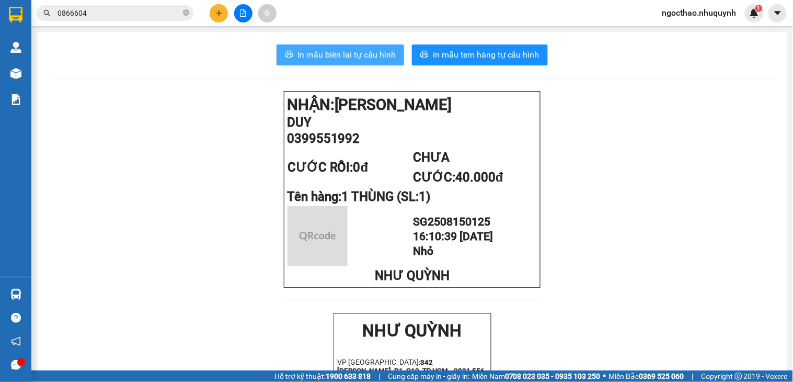
click at [330, 54] on span "In mẫu biên lai tự cấu hình" at bounding box center [346, 54] width 98 height 13
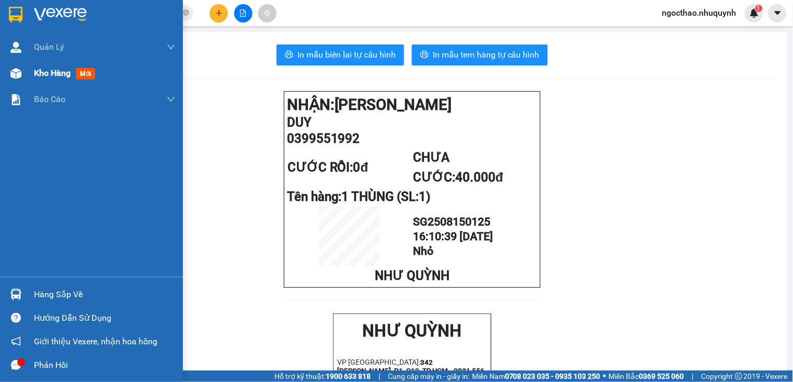
click at [42, 71] on span "Kho hàng" at bounding box center [52, 73] width 37 height 10
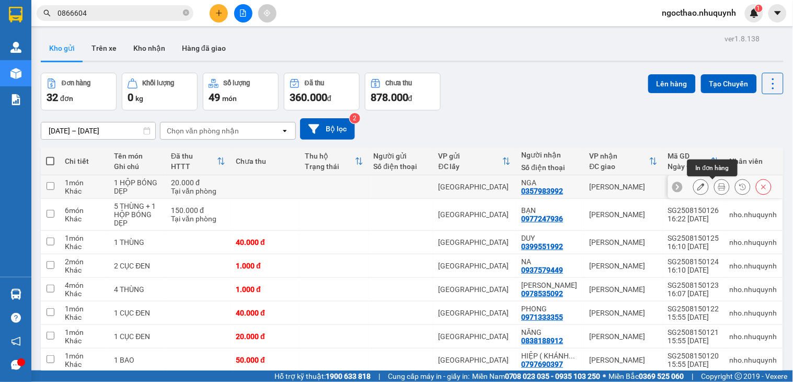
click at [715, 189] on button at bounding box center [722, 187] width 15 height 18
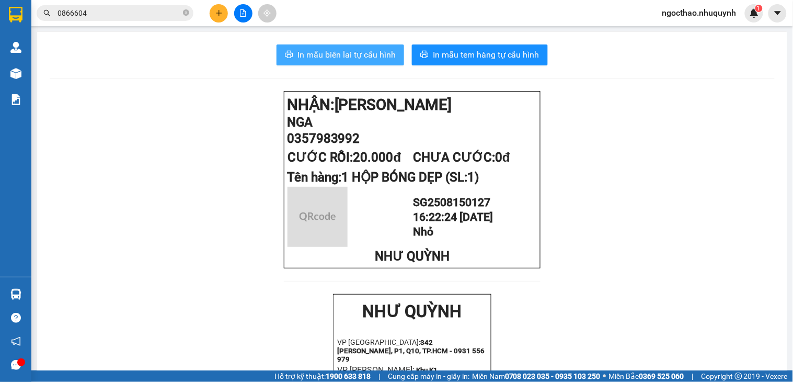
click at [345, 47] on button "In mẫu biên lai tự cấu hình" at bounding box center [341, 54] width 128 height 21
click at [376, 51] on span "In mẫu biên lai tự cấu hình" at bounding box center [346, 54] width 98 height 13
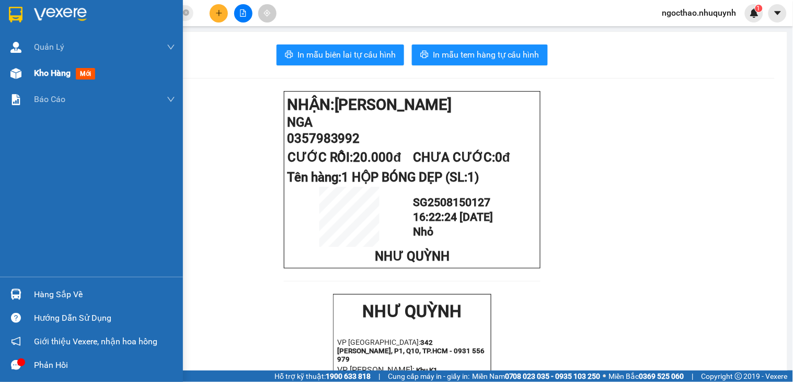
click at [41, 66] on div "Kho hàng mới" at bounding box center [66, 72] width 65 height 13
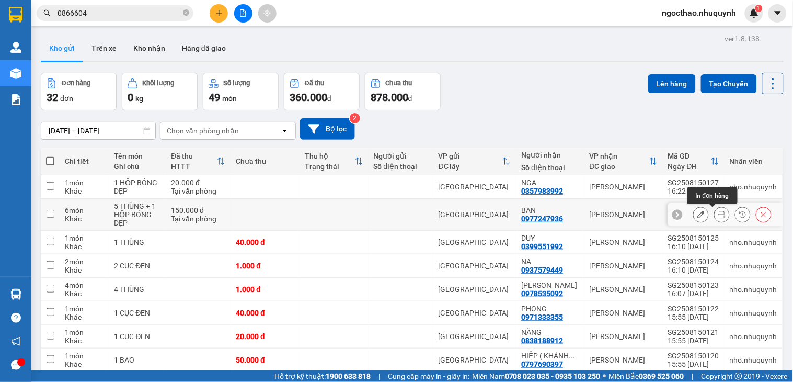
click at [715, 215] on button at bounding box center [722, 214] width 15 height 18
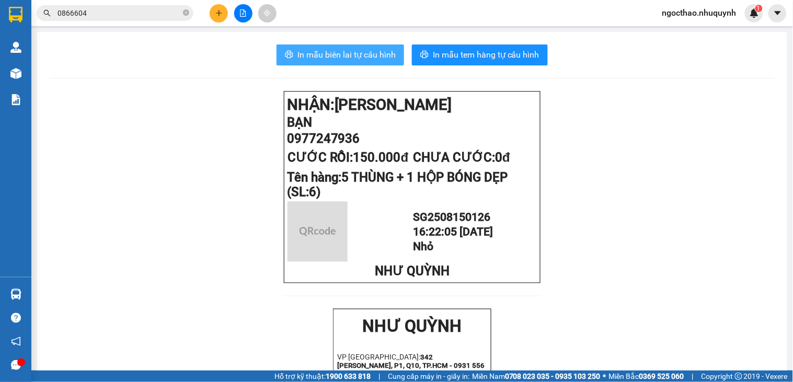
click at [342, 59] on span "In mẫu biên lai tự cấu hình" at bounding box center [346, 54] width 98 height 13
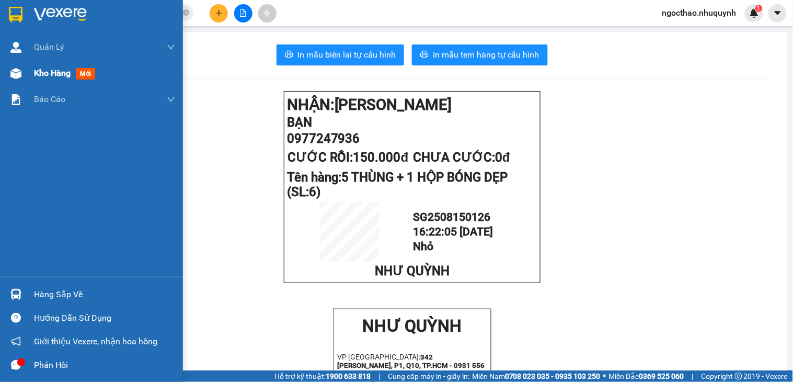
click at [45, 64] on div "Kho hàng mới" at bounding box center [104, 73] width 141 height 26
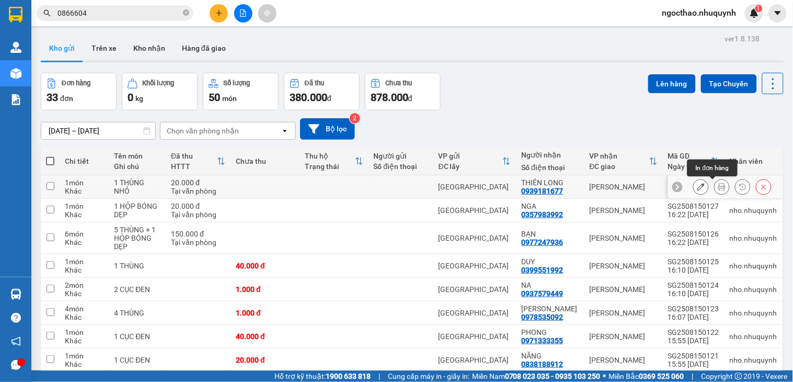
click at [715, 190] on button at bounding box center [722, 187] width 15 height 18
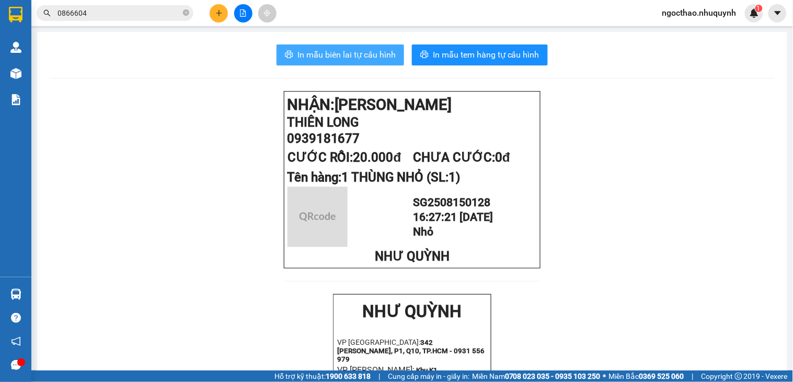
click at [349, 54] on span "In mẫu biên lai tự cấu hình" at bounding box center [346, 54] width 98 height 13
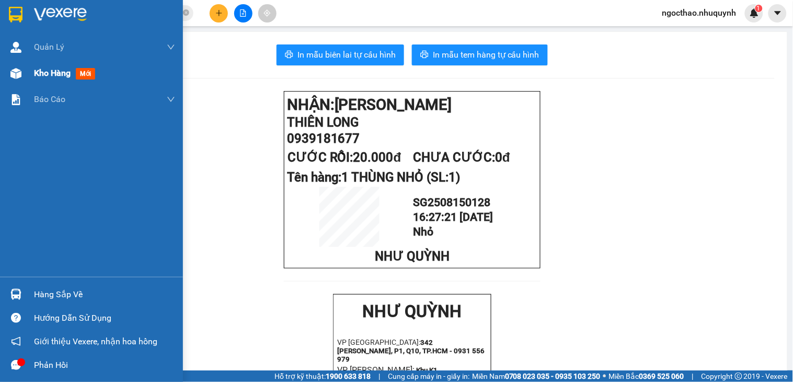
click at [38, 76] on span "Kho hàng" at bounding box center [52, 73] width 37 height 10
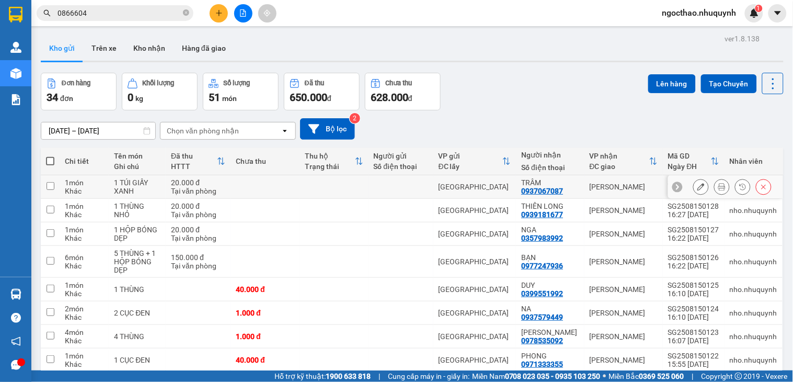
click at [715, 189] on button at bounding box center [722, 187] width 15 height 18
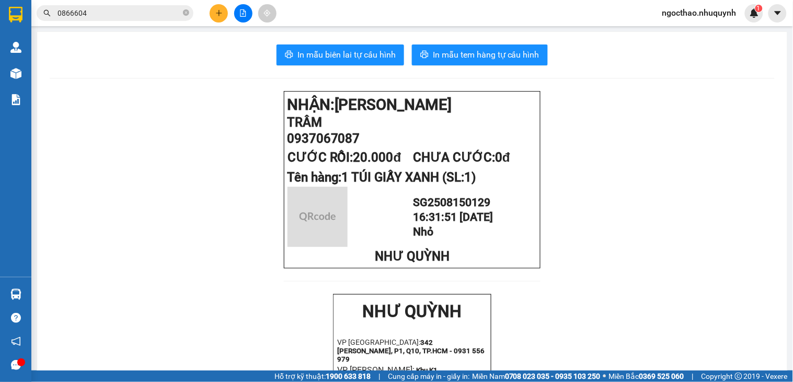
click at [348, 51] on span "In mẫu biên lai tự cấu hình" at bounding box center [346, 54] width 98 height 13
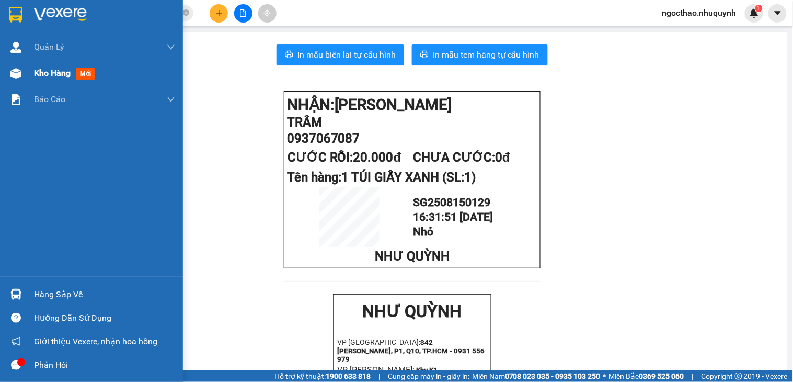
click at [42, 75] on span "Kho hàng" at bounding box center [52, 73] width 37 height 10
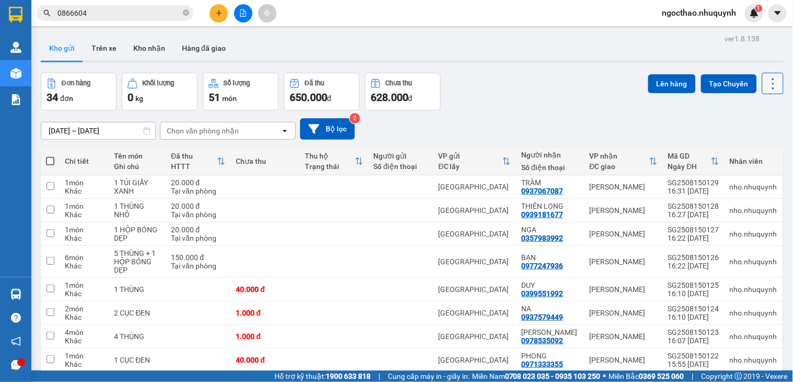
click at [766, 85] on icon at bounding box center [773, 83] width 15 height 15
click at [732, 150] on div "Làm mới" at bounding box center [744, 149] width 62 height 10
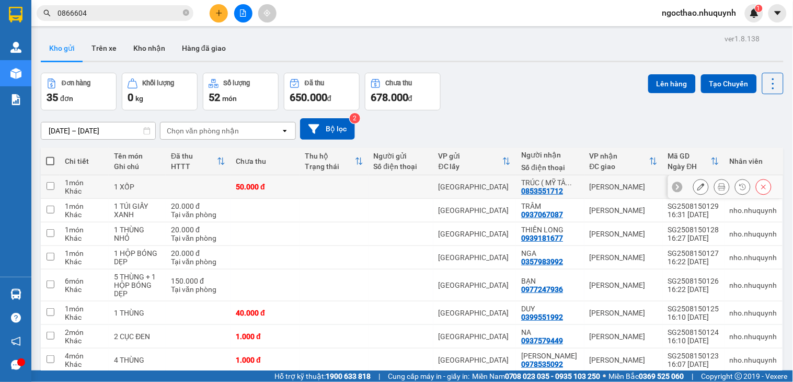
click at [715, 184] on button at bounding box center [722, 187] width 15 height 18
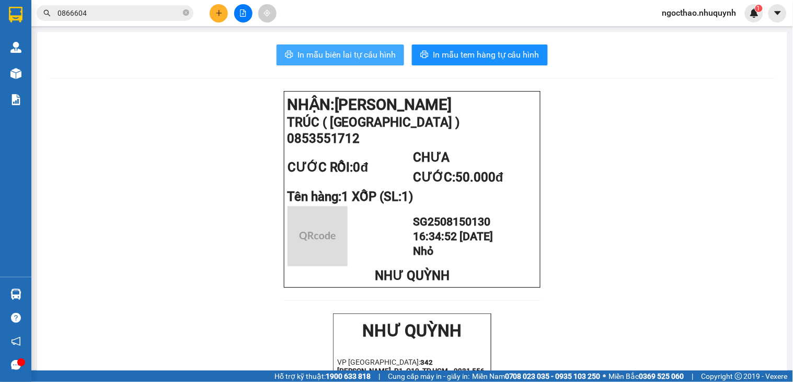
click at [380, 52] on span "In mẫu biên lai tự cấu hình" at bounding box center [346, 54] width 98 height 13
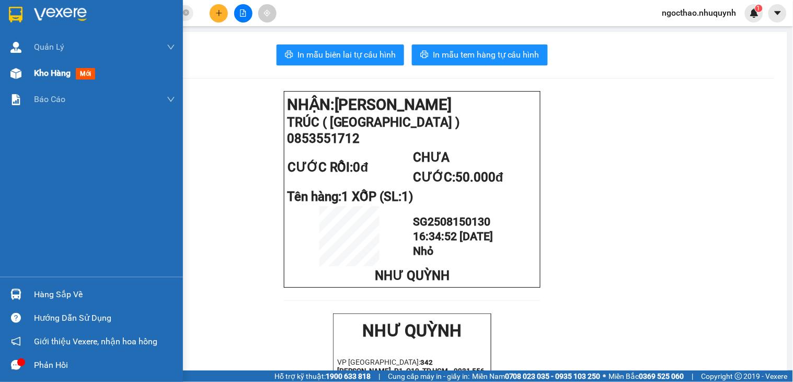
click at [42, 68] on span "Kho hàng" at bounding box center [52, 73] width 37 height 10
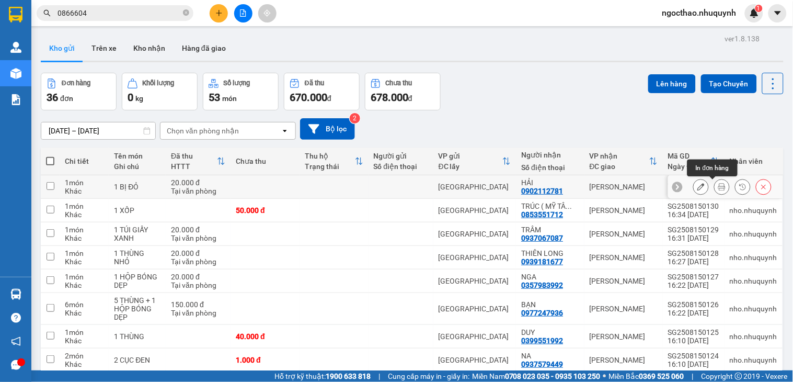
click at [715, 184] on button at bounding box center [722, 187] width 15 height 18
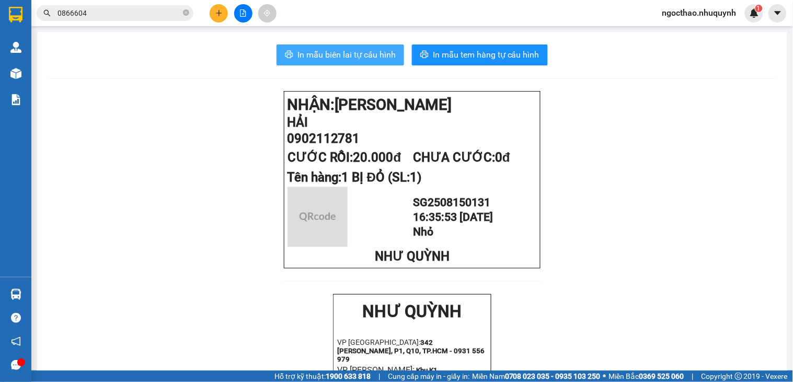
click at [342, 55] on span "In mẫu biên lai tự cấu hình" at bounding box center [346, 54] width 98 height 13
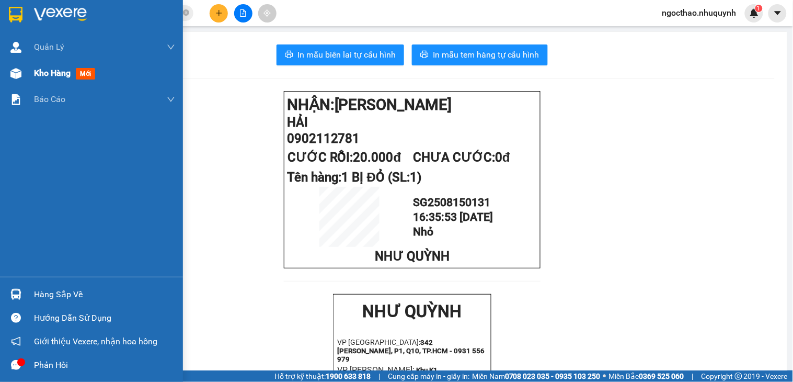
click at [35, 74] on span "Kho hàng" at bounding box center [52, 73] width 37 height 10
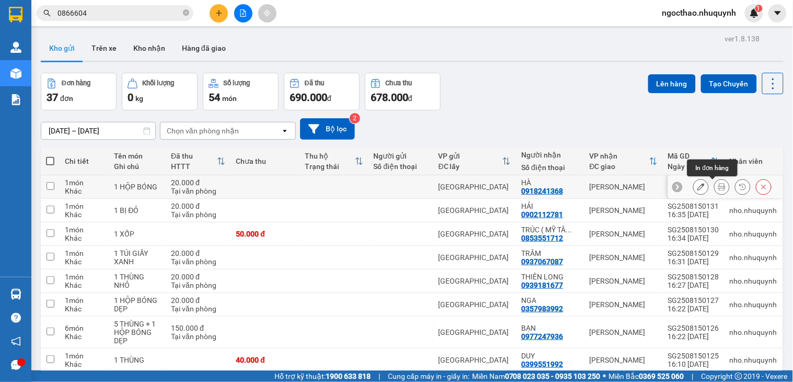
click at [718, 183] on icon at bounding box center [721, 186] width 7 height 7
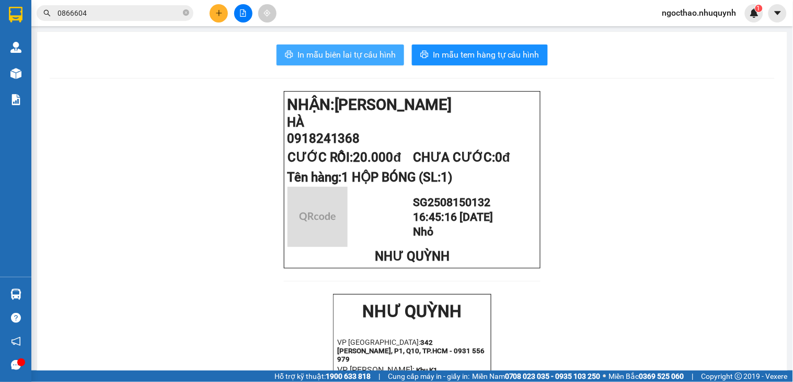
drag, startPoint x: 376, startPoint y: 63, endPoint x: 376, endPoint y: 55, distance: 7.8
click at [376, 63] on button "In mẫu biên lai tự cấu hình" at bounding box center [341, 54] width 128 height 21
click at [376, 55] on span "In mẫu biên lai tự cấu hình" at bounding box center [346, 54] width 98 height 13
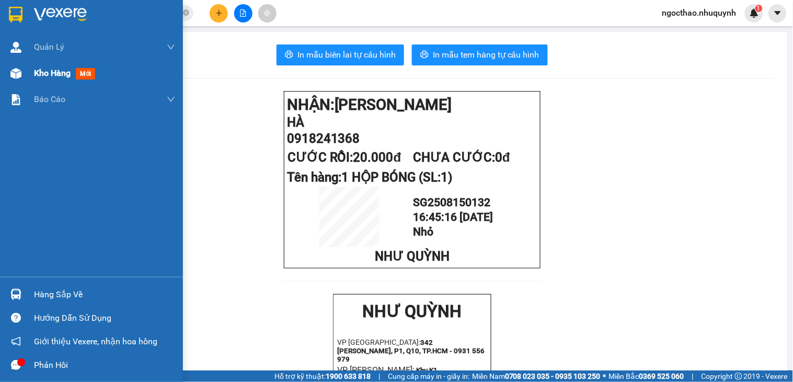
click at [59, 76] on span "Kho hàng" at bounding box center [52, 73] width 37 height 10
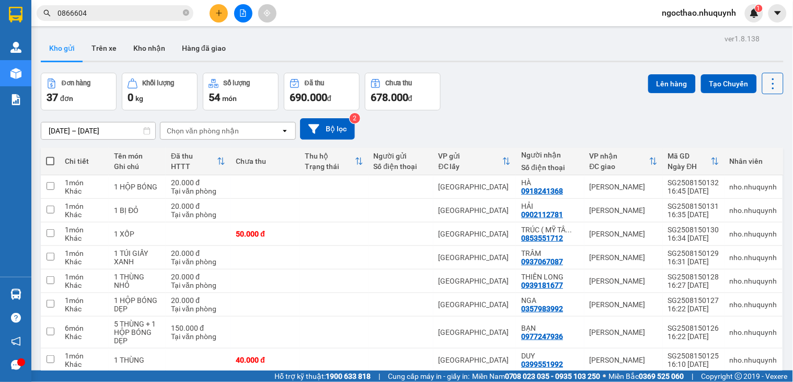
click at [766, 86] on icon at bounding box center [773, 83] width 15 height 15
drag, startPoint x: 741, startPoint y: 148, endPoint x: 732, endPoint y: 142, distance: 11.6
click at [741, 148] on span "Làm mới" at bounding box center [748, 149] width 29 height 10
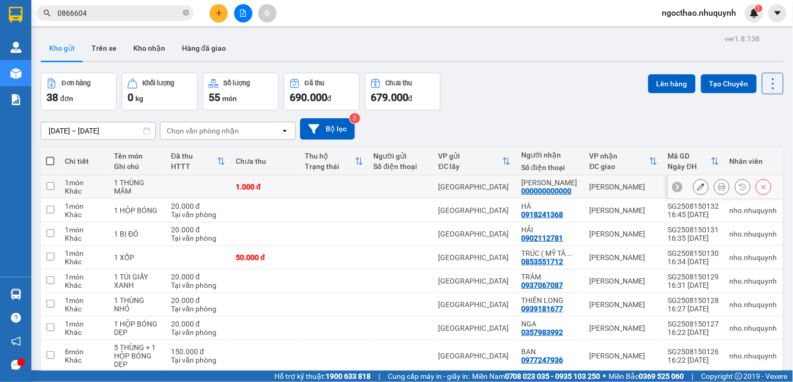
click at [718, 187] on icon at bounding box center [721, 186] width 7 height 7
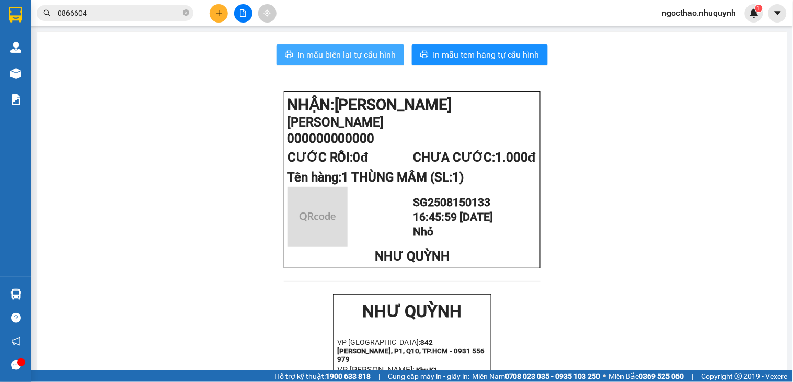
drag, startPoint x: 343, startPoint y: 54, endPoint x: 526, endPoint y: 224, distance: 250.1
click at [345, 55] on span "In mẫu biên lai tự cấu hình" at bounding box center [346, 54] width 98 height 13
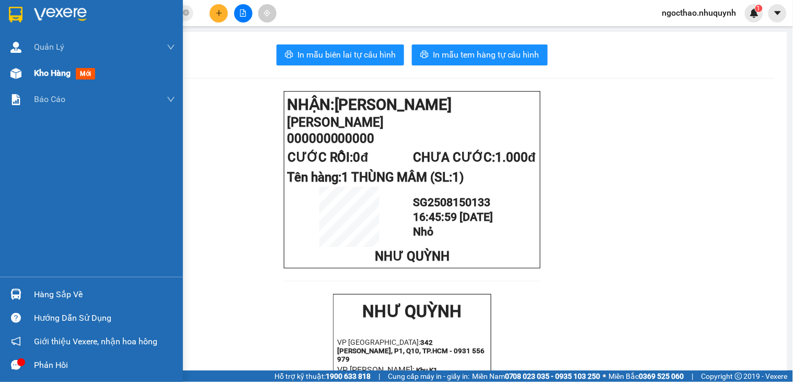
click at [58, 68] on span "Kho hàng" at bounding box center [52, 73] width 37 height 10
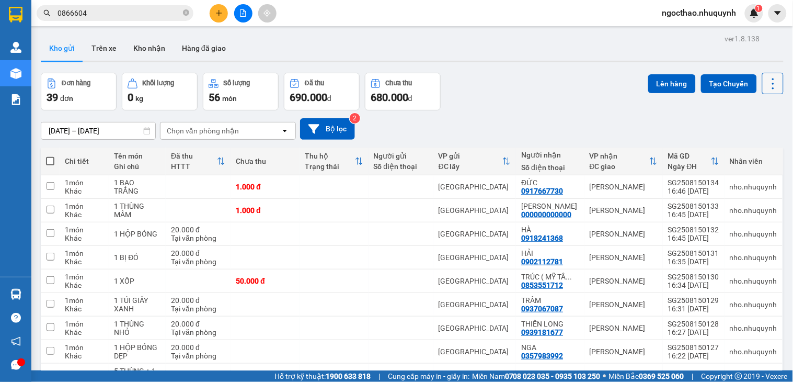
click at [770, 84] on icon at bounding box center [773, 83] width 15 height 15
click at [754, 148] on span "Làm mới" at bounding box center [748, 149] width 29 height 10
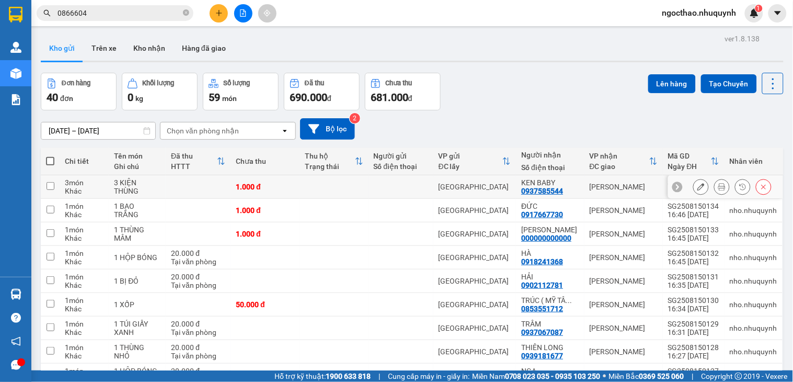
click at [704, 187] on div at bounding box center [732, 187] width 78 height 16
click at [718, 186] on icon at bounding box center [721, 186] width 7 height 7
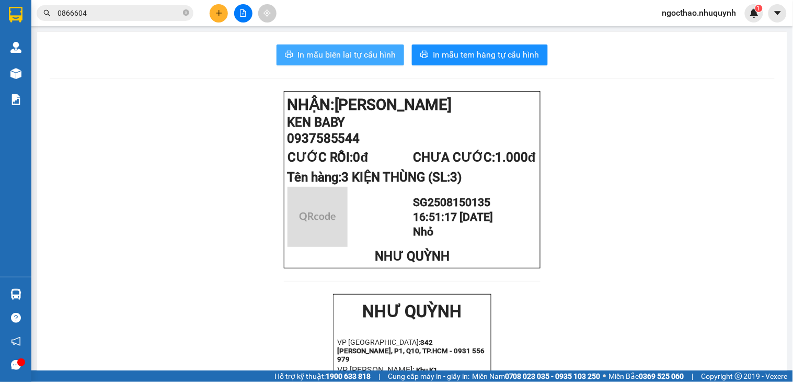
click at [365, 64] on button "In mẫu biên lai tự cấu hình" at bounding box center [341, 54] width 128 height 21
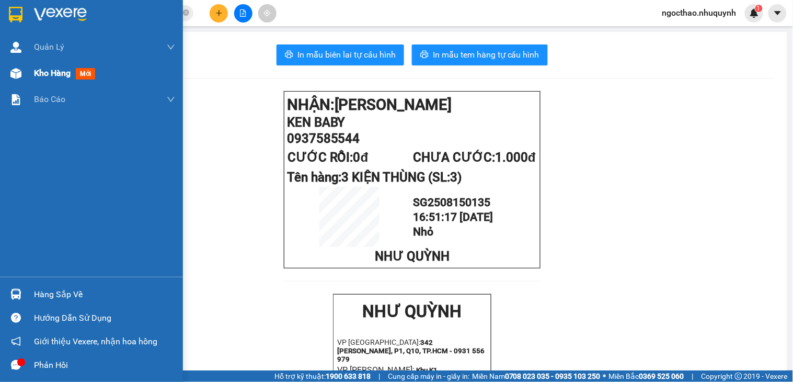
click at [45, 72] on span "Kho hàng" at bounding box center [52, 73] width 37 height 10
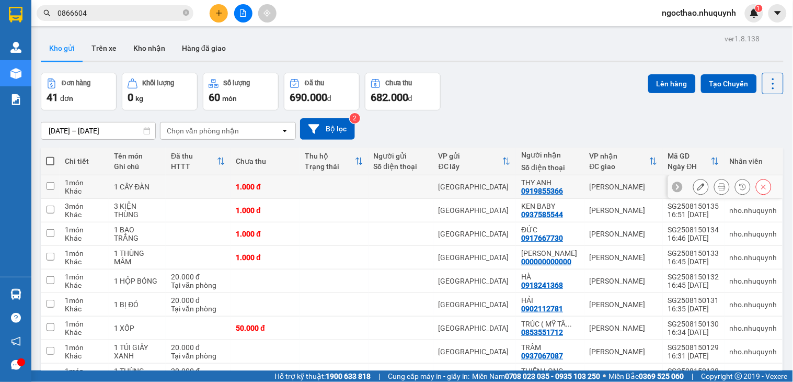
click at [718, 186] on icon at bounding box center [721, 186] width 7 height 7
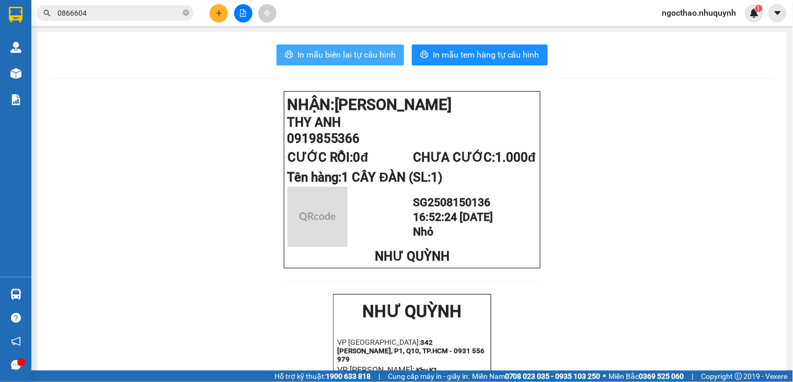
click at [325, 63] on button "In mẫu biên lai tự cấu hình" at bounding box center [341, 54] width 128 height 21
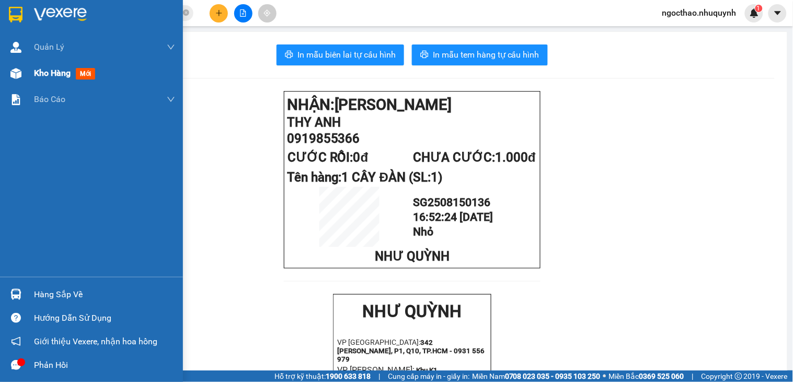
click at [35, 64] on div "Kho hàng mới" at bounding box center [104, 73] width 141 height 26
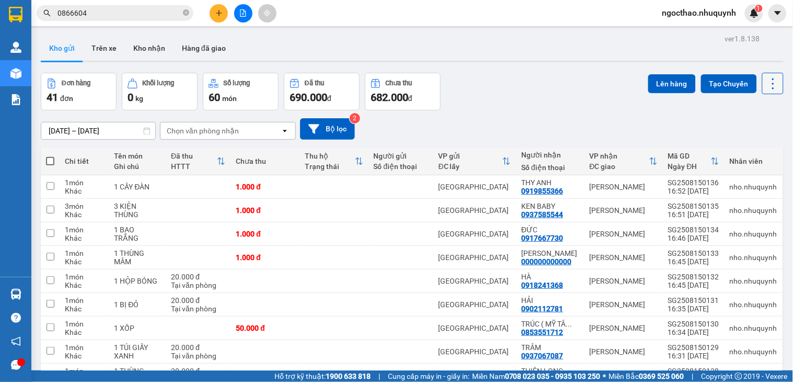
drag, startPoint x: 759, startPoint y: 80, endPoint x: 760, endPoint y: 86, distance: 6.4
click at [766, 80] on icon at bounding box center [773, 83] width 15 height 15
click at [752, 150] on span "Làm mới" at bounding box center [748, 149] width 29 height 10
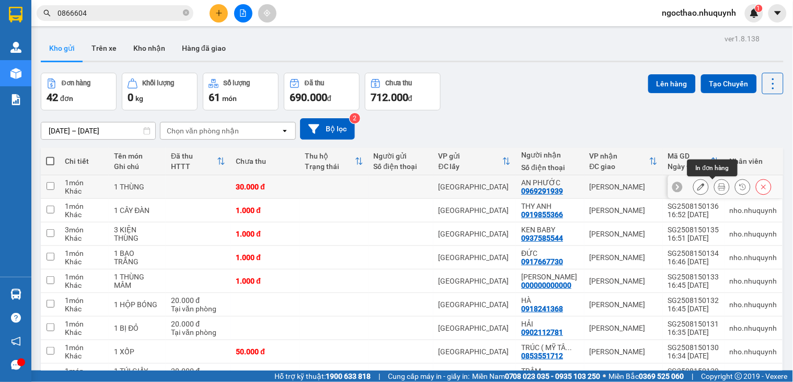
click at [718, 188] on icon at bounding box center [721, 186] width 7 height 7
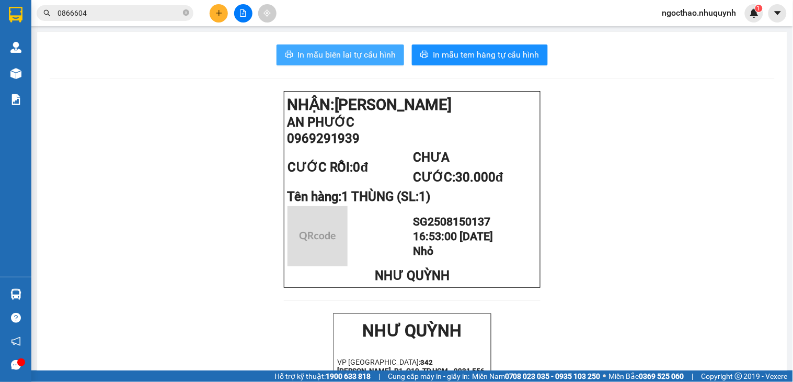
click at [310, 48] on span "In mẫu biên lai tự cấu hình" at bounding box center [346, 54] width 98 height 13
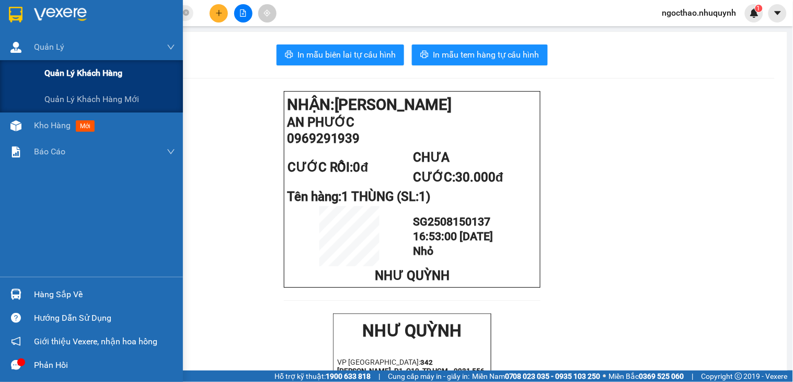
click at [35, 60] on div "Quản Lý Quản lý khách hàng Quản lý khách hàng mới" at bounding box center [91, 73] width 183 height 78
drag, startPoint x: 37, startPoint y: 92, endPoint x: 37, endPoint y: 101, distance: 8.9
click at [37, 115] on div "[PERSON_NAME] [PERSON_NAME] khách hàng [PERSON_NAME] khách hàng mới Kho hàng mớ…" at bounding box center [91, 155] width 183 height 243
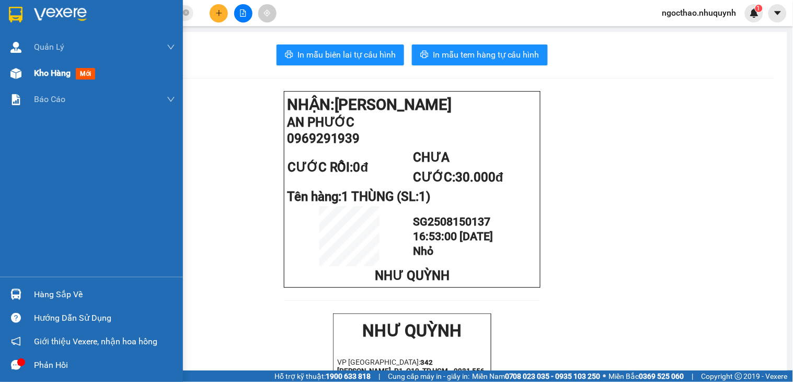
click at [53, 75] on span "Kho hàng" at bounding box center [52, 73] width 37 height 10
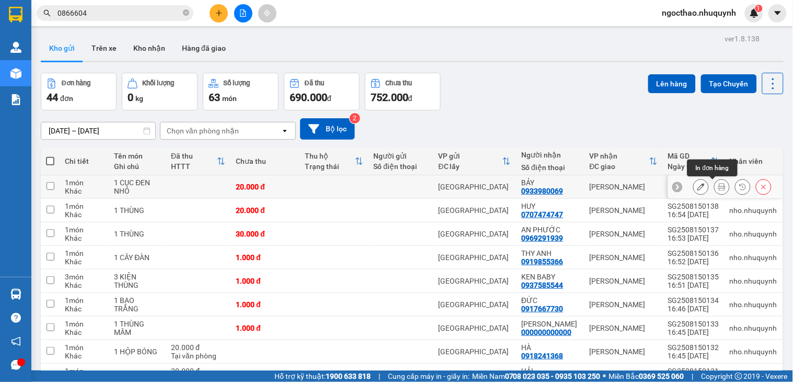
click at [718, 187] on icon at bounding box center [721, 186] width 7 height 7
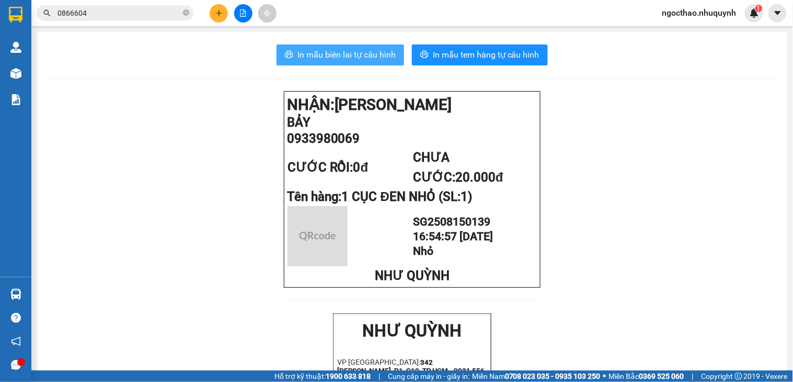
click at [342, 56] on span "In mẫu biên lai tự cấu hình" at bounding box center [346, 54] width 98 height 13
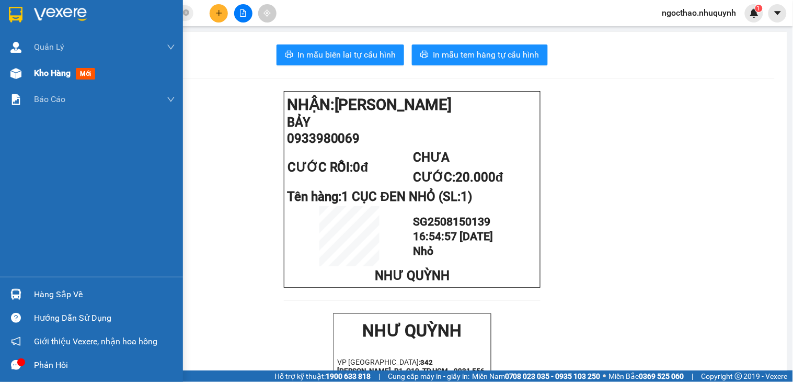
click at [38, 74] on span "Kho hàng" at bounding box center [52, 73] width 37 height 10
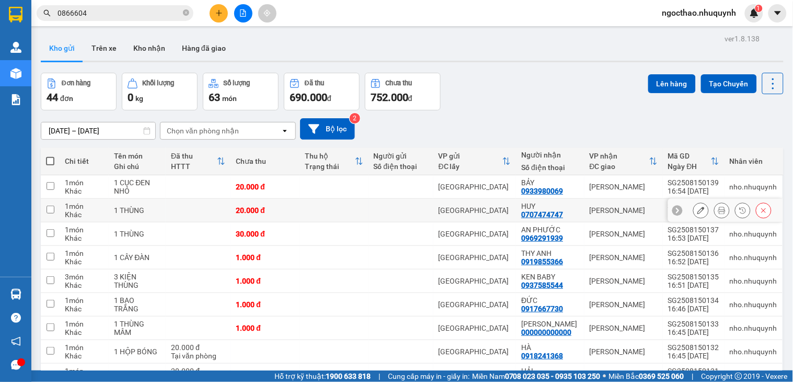
click at [715, 209] on button at bounding box center [722, 210] width 15 height 18
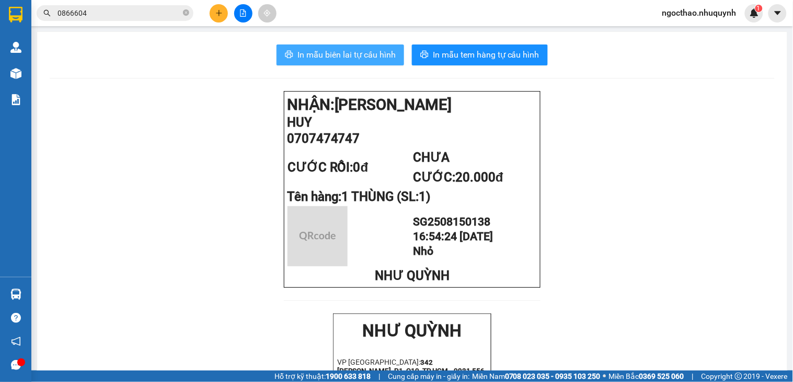
click at [364, 56] on span "In mẫu biên lai tự cấu hình" at bounding box center [346, 54] width 98 height 13
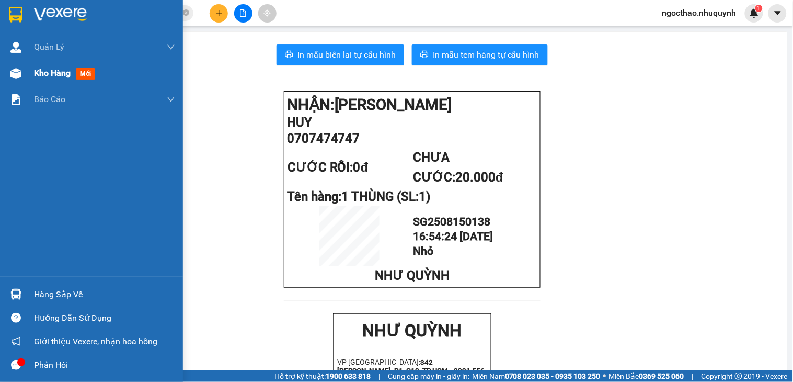
click at [39, 75] on span "Kho hàng" at bounding box center [52, 73] width 37 height 10
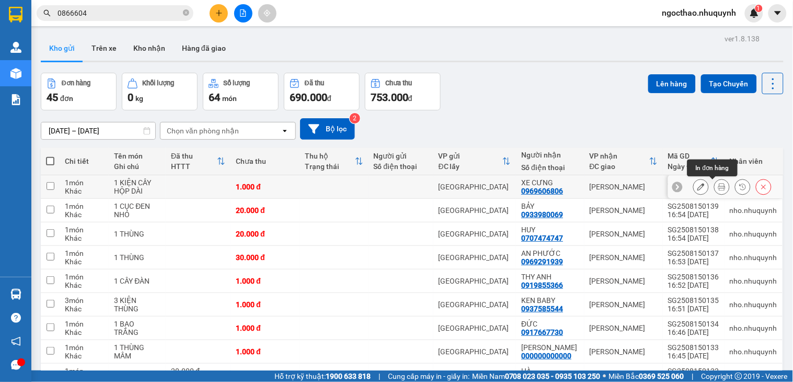
click at [718, 186] on icon at bounding box center [721, 186] width 7 height 7
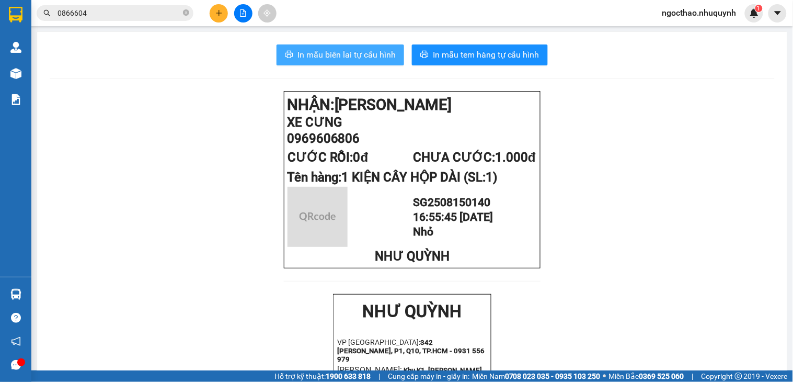
click at [301, 55] on span "In mẫu biên lai tự cấu hình" at bounding box center [346, 54] width 98 height 13
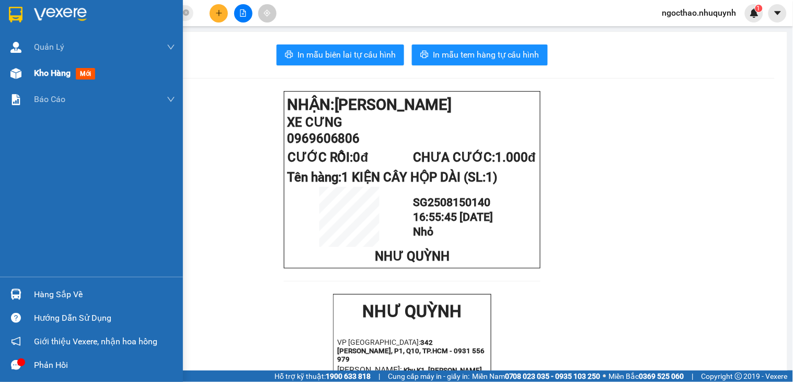
click at [37, 70] on span "Kho hàng" at bounding box center [52, 73] width 37 height 10
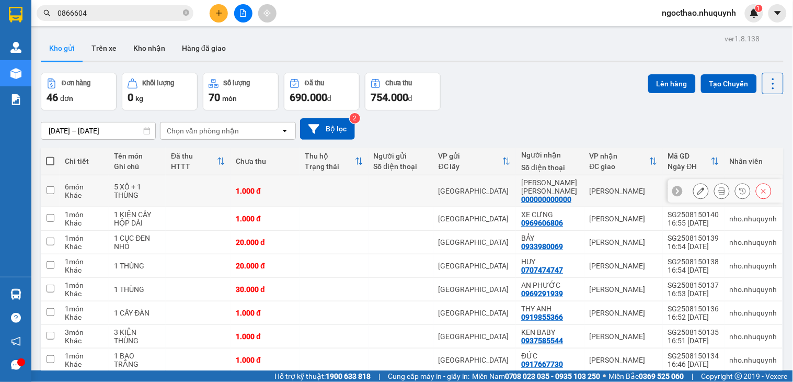
click at [715, 189] on button at bounding box center [722, 191] width 15 height 18
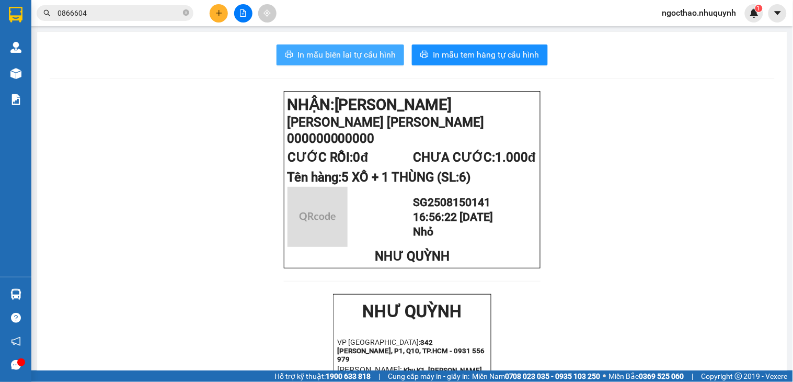
click at [346, 56] on span "In mẫu biên lai tự cấu hình" at bounding box center [346, 54] width 98 height 13
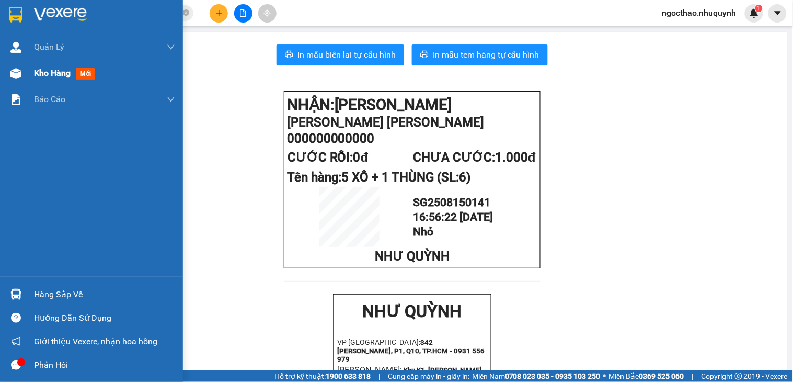
click at [44, 75] on span "Kho hàng" at bounding box center [52, 73] width 37 height 10
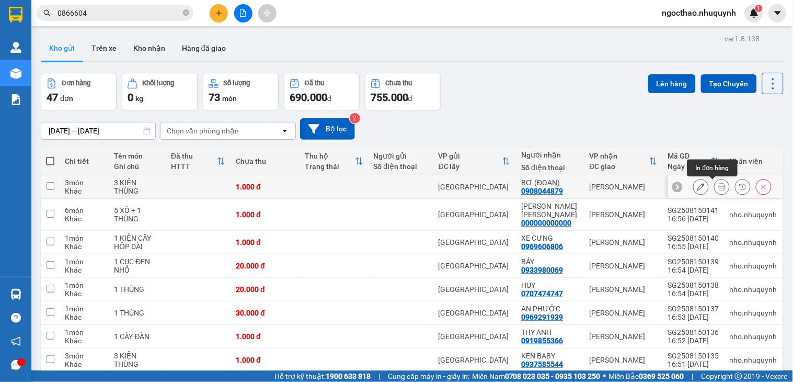
click at [718, 186] on icon at bounding box center [721, 186] width 7 height 7
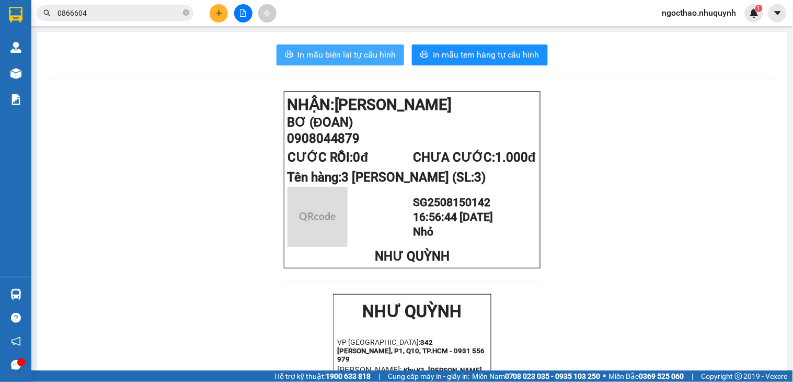
drag, startPoint x: 370, startPoint y: 53, endPoint x: 445, endPoint y: 180, distance: 147.7
click at [372, 53] on span "In mẫu biên lai tự cấu hình" at bounding box center [346, 54] width 98 height 13
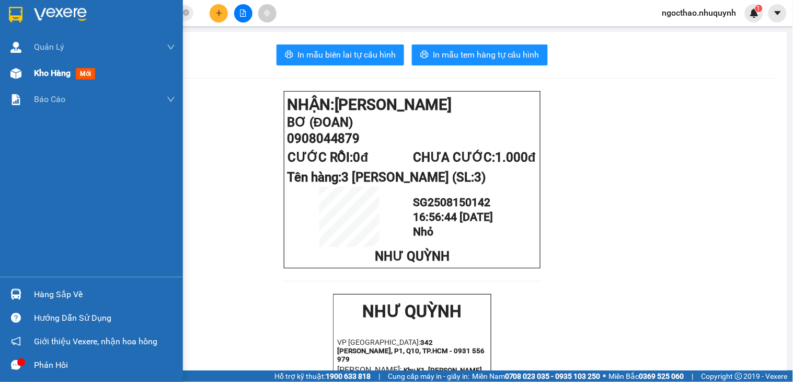
click at [43, 77] on span "Kho hàng" at bounding box center [52, 73] width 37 height 10
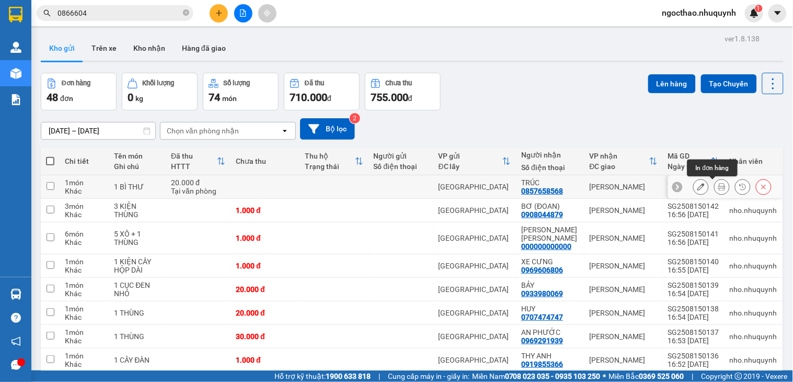
click at [718, 188] on icon at bounding box center [721, 186] width 7 height 7
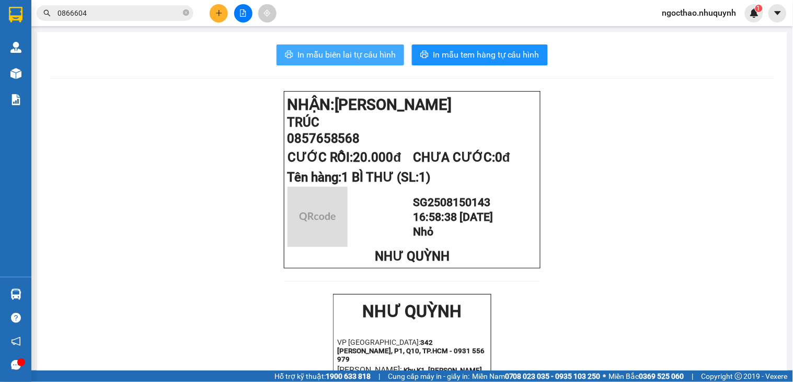
click at [349, 63] on button "In mẫu biên lai tự cấu hình" at bounding box center [341, 54] width 128 height 21
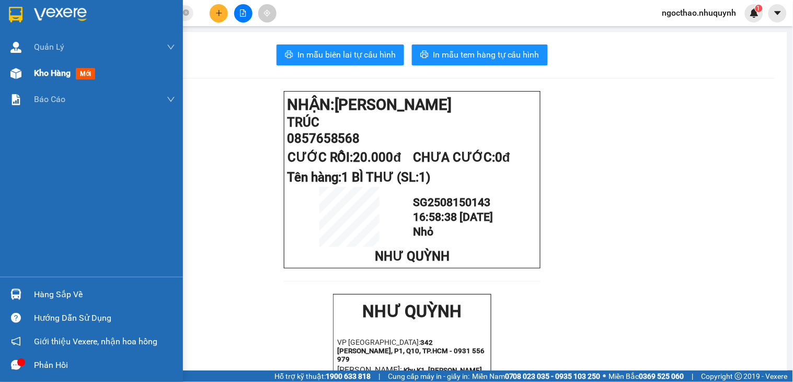
click at [30, 75] on div "Kho hàng mới" at bounding box center [91, 73] width 183 height 26
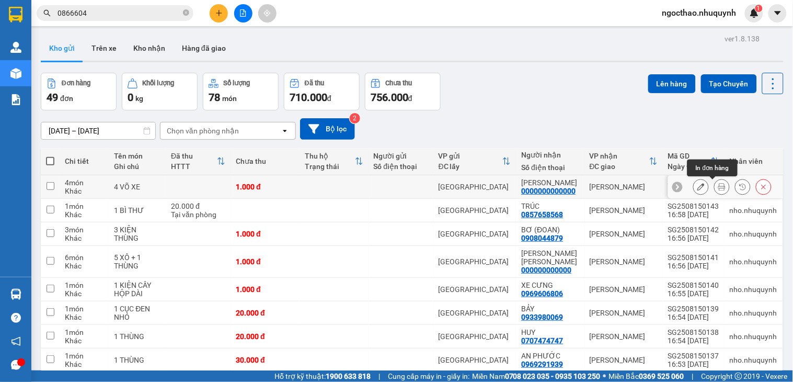
click at [715, 191] on button at bounding box center [722, 187] width 15 height 18
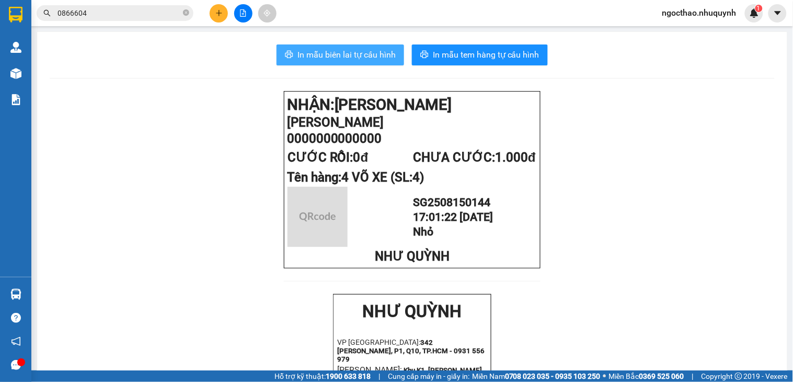
click at [368, 59] on span "In mẫu biên lai tự cấu hình" at bounding box center [346, 54] width 98 height 13
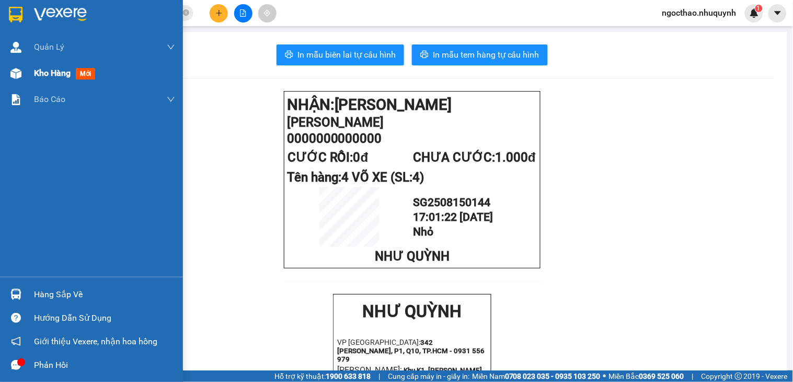
click at [52, 75] on span "Kho hàng" at bounding box center [52, 73] width 37 height 10
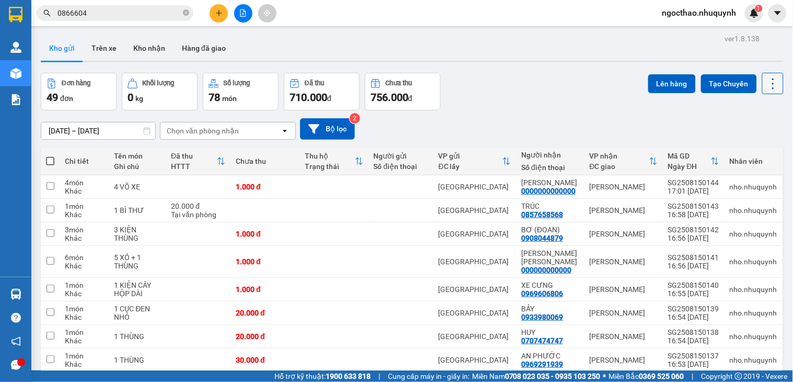
click at [766, 81] on icon at bounding box center [773, 83] width 15 height 15
click at [749, 148] on span "Làm mới" at bounding box center [748, 149] width 29 height 10
click at [766, 81] on icon at bounding box center [773, 83] width 15 height 15
click at [748, 147] on span "Làm mới" at bounding box center [748, 149] width 29 height 10
click at [768, 84] on icon at bounding box center [773, 83] width 15 height 15
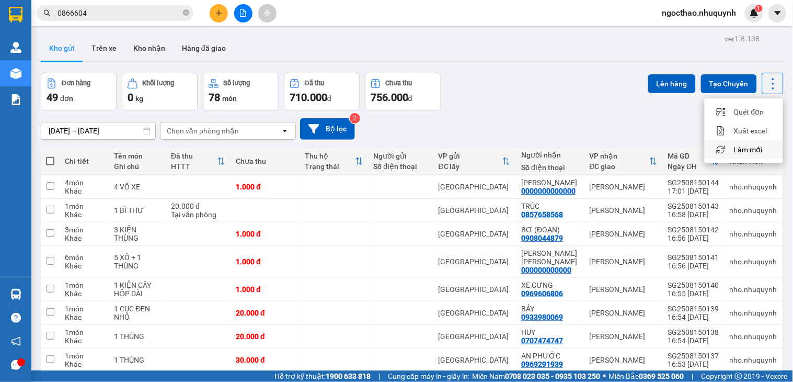
click at [744, 151] on span "Làm mới" at bounding box center [748, 149] width 29 height 10
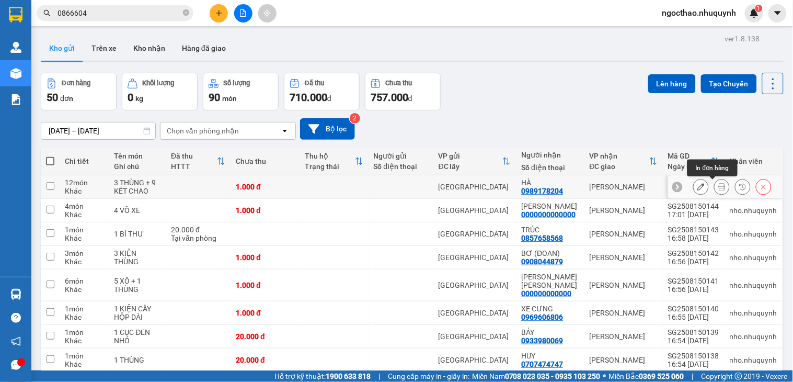
click at [718, 187] on icon at bounding box center [721, 186] width 7 height 7
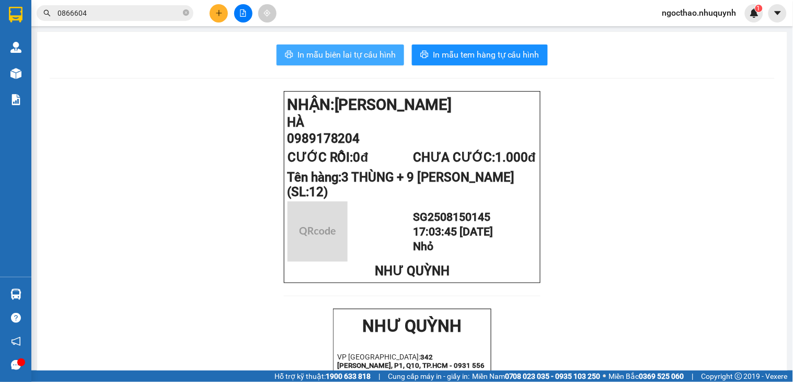
click at [373, 46] on button "In mẫu biên lai tự cấu hình" at bounding box center [341, 54] width 128 height 21
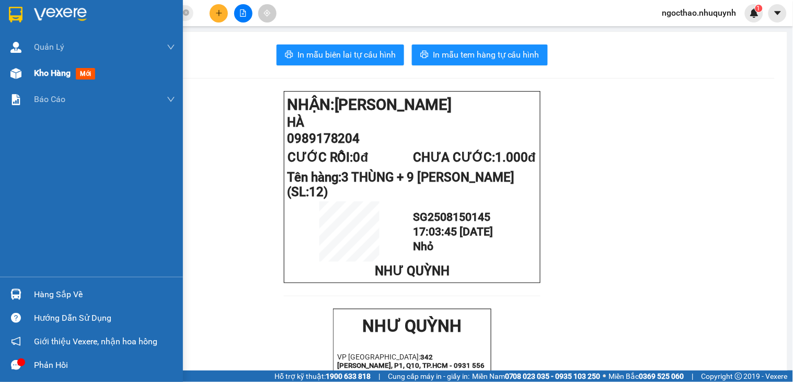
click at [31, 71] on div "Kho hàng mới" at bounding box center [91, 73] width 183 height 26
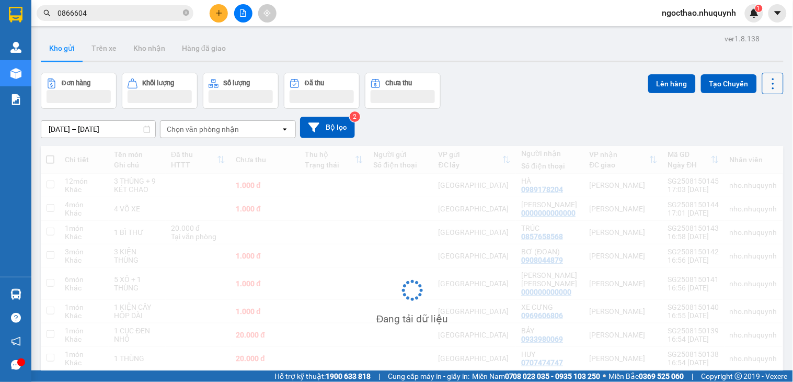
click at [766, 89] on icon at bounding box center [773, 83] width 15 height 15
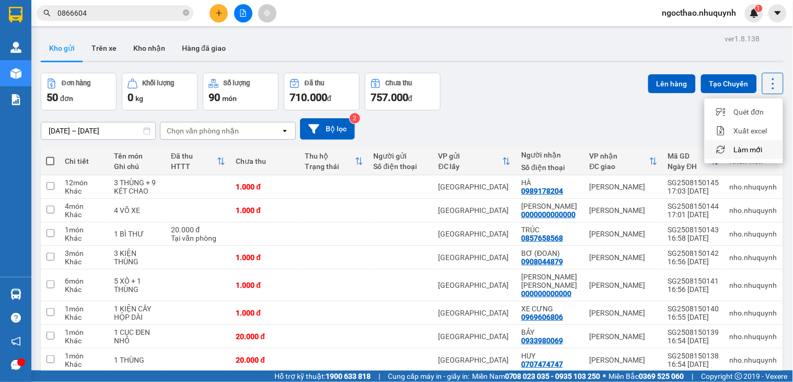
click at [742, 147] on span "Làm mới" at bounding box center [748, 149] width 29 height 10
click at [767, 87] on icon at bounding box center [773, 83] width 15 height 15
drag, startPoint x: 746, startPoint y: 149, endPoint x: 751, endPoint y: 142, distance: 8.6
click at [746, 149] on span "Làm mới" at bounding box center [748, 149] width 29 height 10
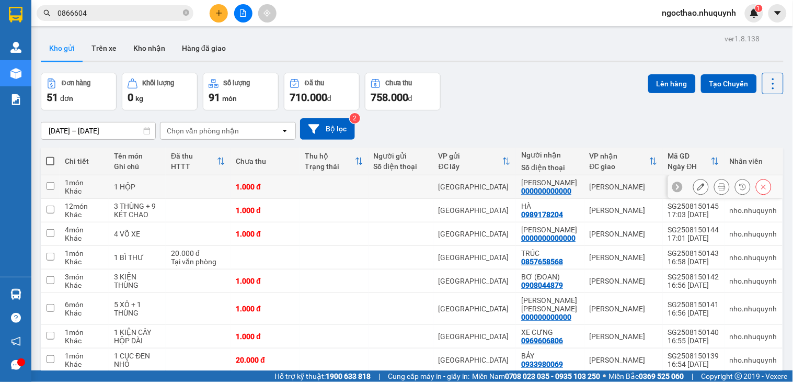
click at [715, 181] on button at bounding box center [722, 187] width 15 height 18
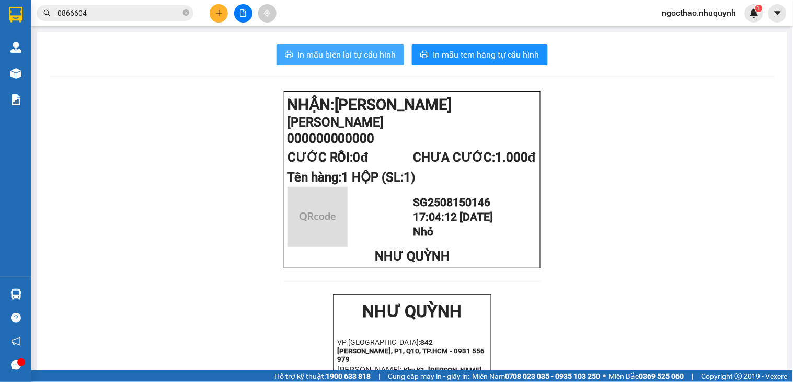
click at [363, 56] on span "In mẫu biên lai tự cấu hình" at bounding box center [346, 54] width 98 height 13
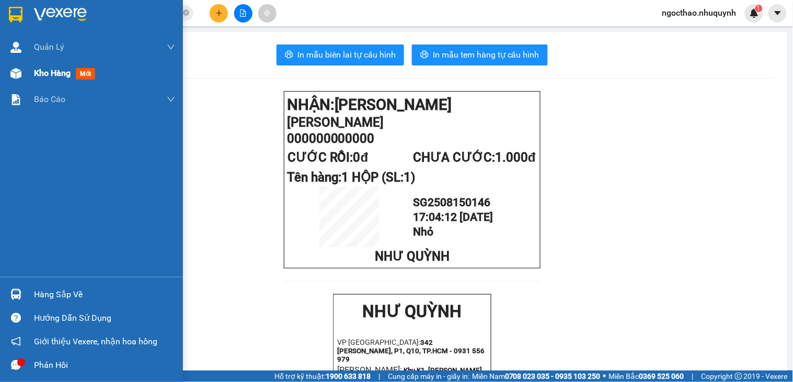
click at [42, 66] on div "Kho hàng mới" at bounding box center [66, 72] width 65 height 13
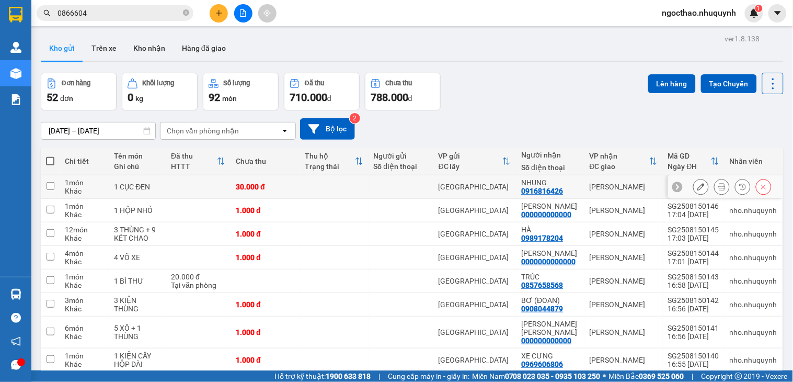
click at [718, 183] on icon at bounding box center [721, 186] width 7 height 7
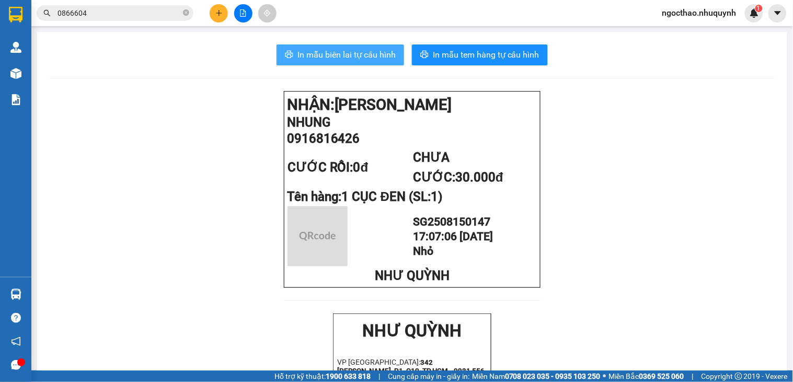
click at [337, 53] on span "In mẫu biên lai tự cấu hình" at bounding box center [346, 54] width 98 height 13
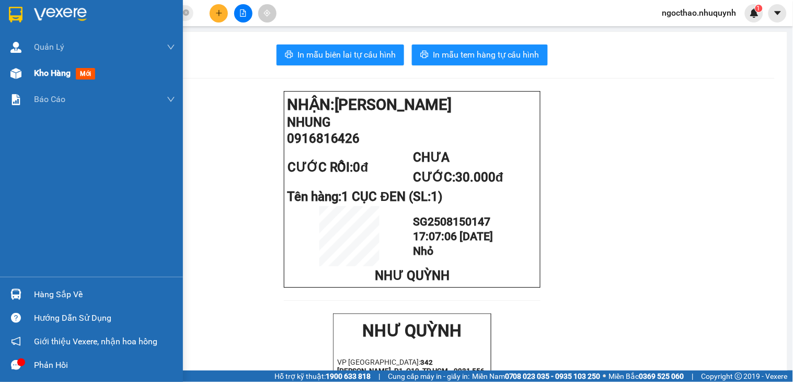
click at [51, 76] on span "Kho hàng" at bounding box center [52, 73] width 37 height 10
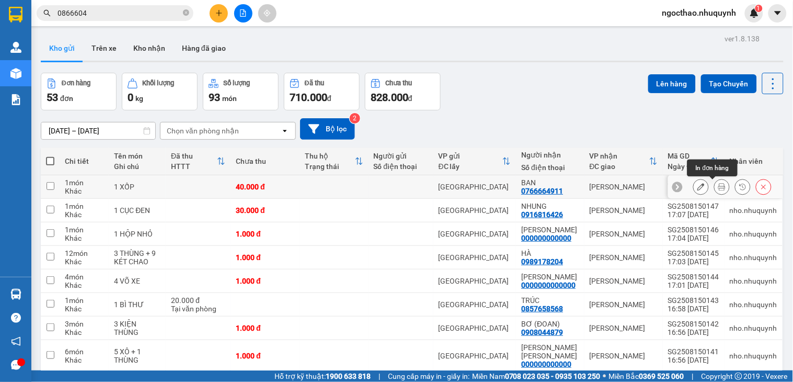
click at [718, 187] on icon at bounding box center [721, 186] width 7 height 7
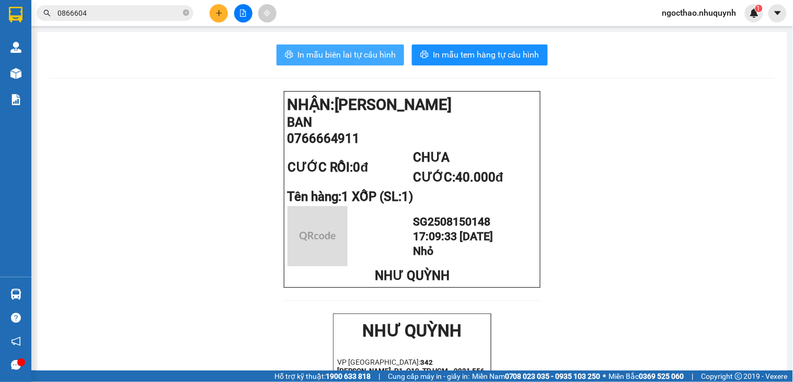
click at [368, 49] on span "In mẫu biên lai tự cấu hình" at bounding box center [346, 54] width 98 height 13
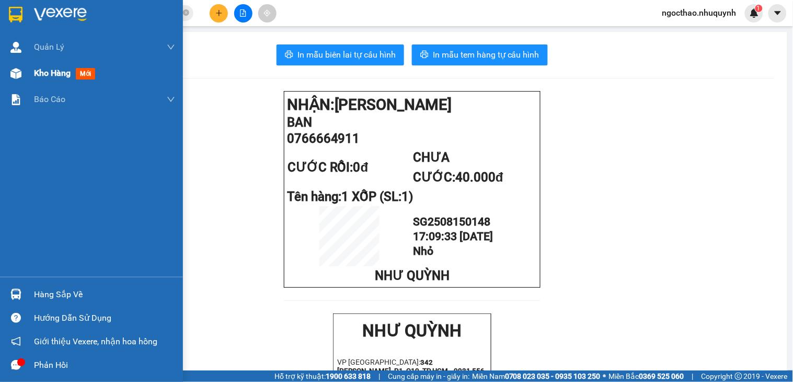
click at [40, 68] on span "Kho hàng" at bounding box center [52, 73] width 37 height 10
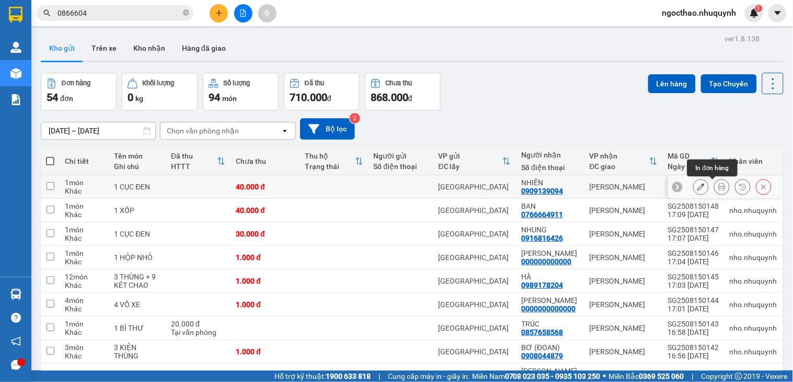
click at [718, 184] on icon at bounding box center [721, 186] width 7 height 7
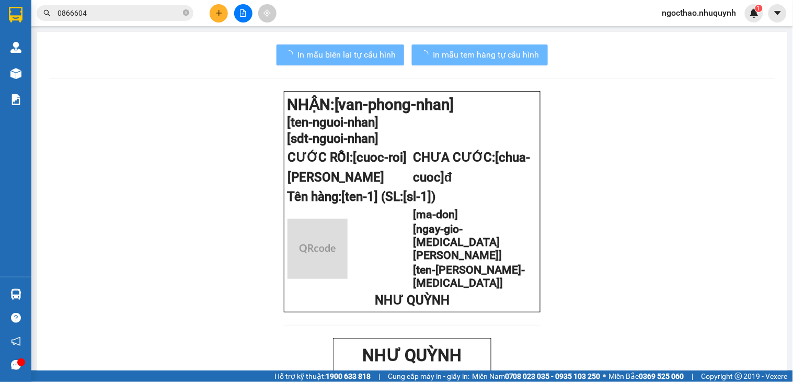
click at [257, 49] on div "In mẫu biên lai tự cấu hình In mẫu tem hàng tự cấu hình" at bounding box center [412, 54] width 725 height 21
click at [301, 56] on span "In mẫu biên lai tự cấu hình" at bounding box center [346, 54] width 98 height 13
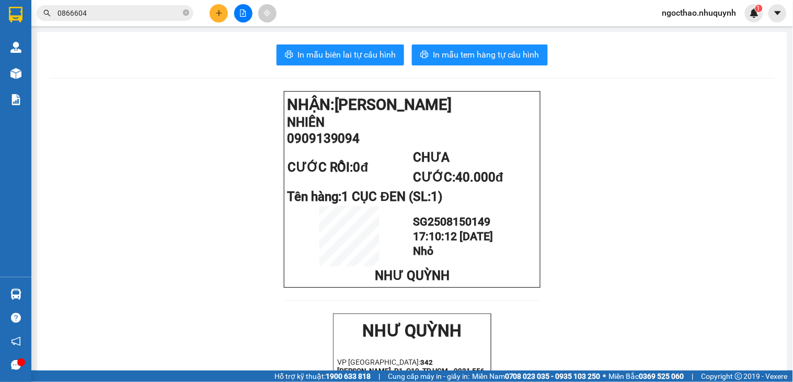
drag, startPoint x: 331, startPoint y: 44, endPoint x: 340, endPoint y: 55, distance: 14.1
click at [331, 44] on button "In mẫu biên lai tự cấu hình" at bounding box center [341, 54] width 128 height 21
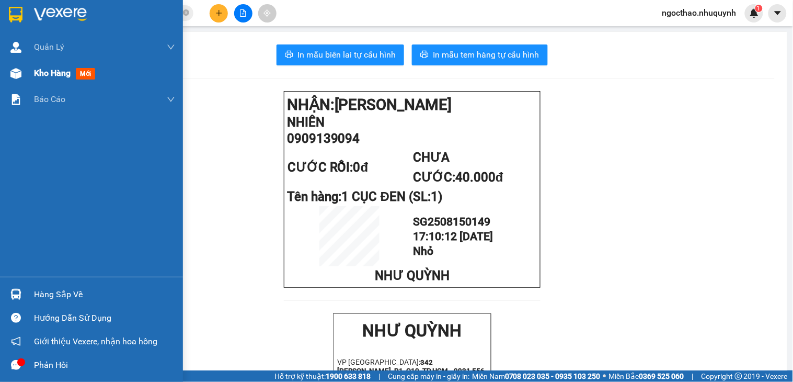
click at [39, 68] on span "Kho hàng" at bounding box center [52, 73] width 37 height 10
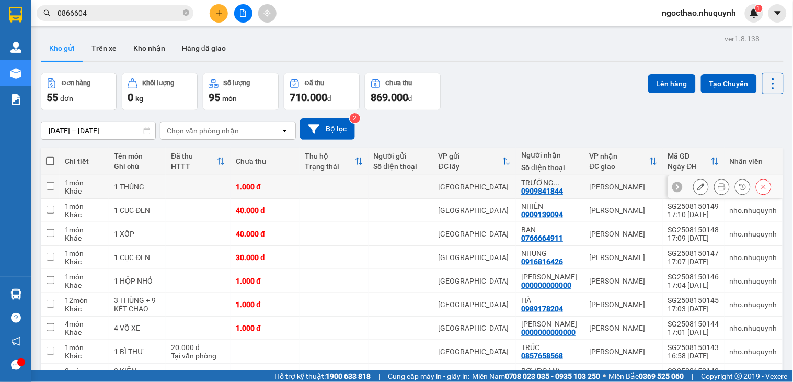
click at [718, 189] on icon at bounding box center [721, 186] width 7 height 7
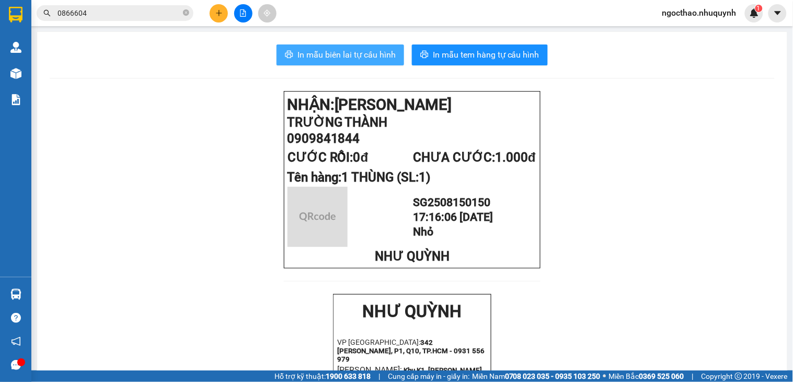
drag, startPoint x: 370, startPoint y: 51, endPoint x: 579, endPoint y: 236, distance: 279.6
click at [370, 51] on span "In mẫu biên lai tự cấu hình" at bounding box center [346, 54] width 98 height 13
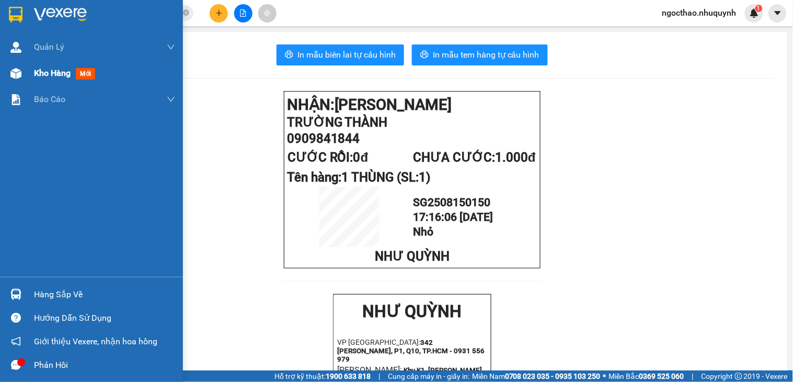
click at [30, 61] on div "Kho hàng mới" at bounding box center [91, 73] width 183 height 26
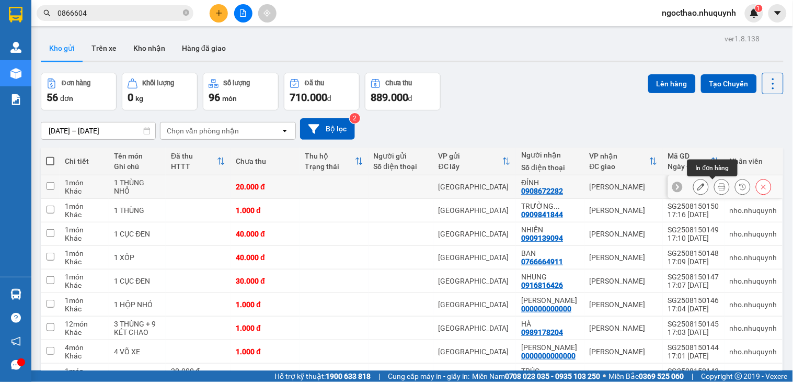
click at [719, 183] on div at bounding box center [722, 187] width 16 height 16
click at [718, 186] on icon at bounding box center [721, 186] width 7 height 7
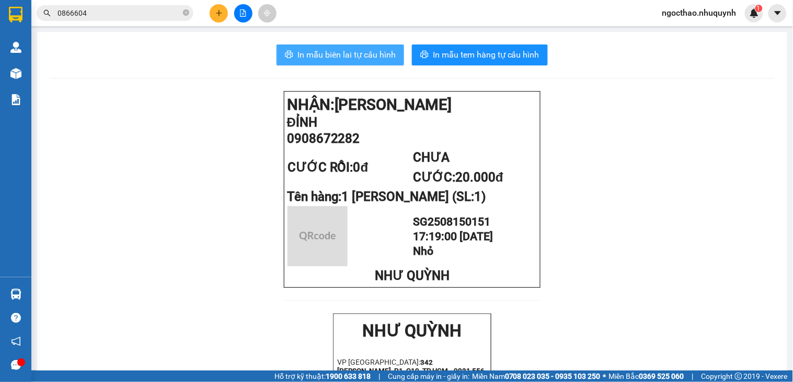
drag, startPoint x: 330, startPoint y: 54, endPoint x: 465, endPoint y: 202, distance: 199.8
click at [332, 55] on span "In mẫu biên lai tự cấu hình" at bounding box center [346, 54] width 98 height 13
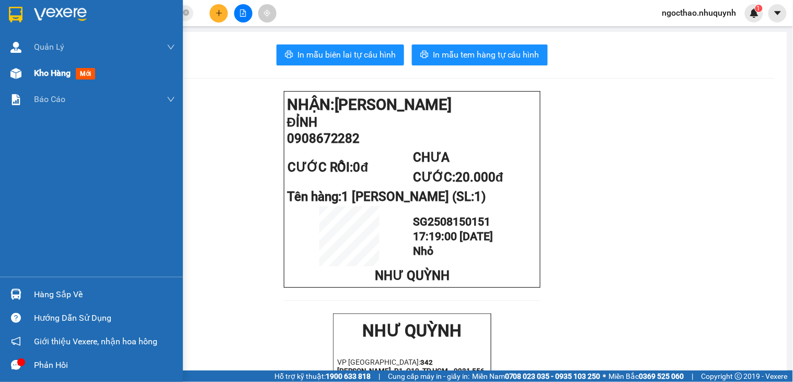
click at [45, 64] on div "Kho hàng mới" at bounding box center [104, 73] width 141 height 26
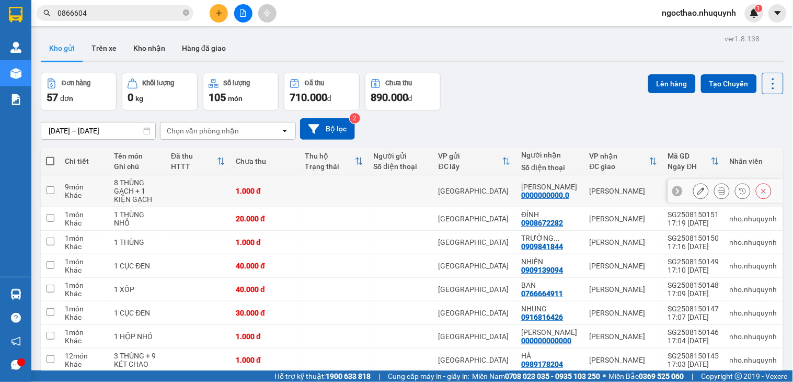
click at [718, 194] on icon at bounding box center [721, 190] width 7 height 7
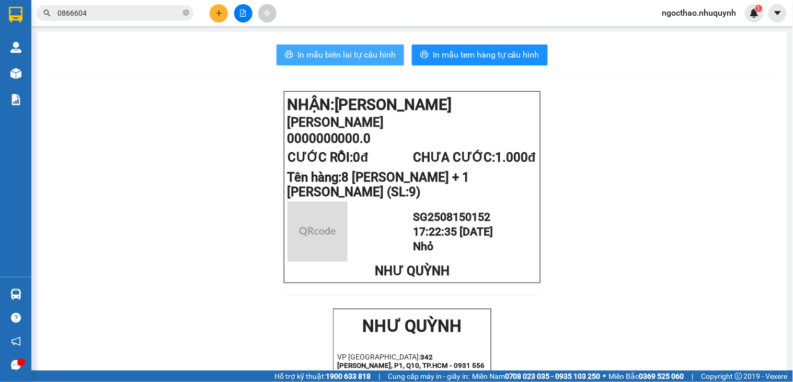
click at [339, 54] on span "In mẫu biên lai tự cấu hình" at bounding box center [346, 54] width 98 height 13
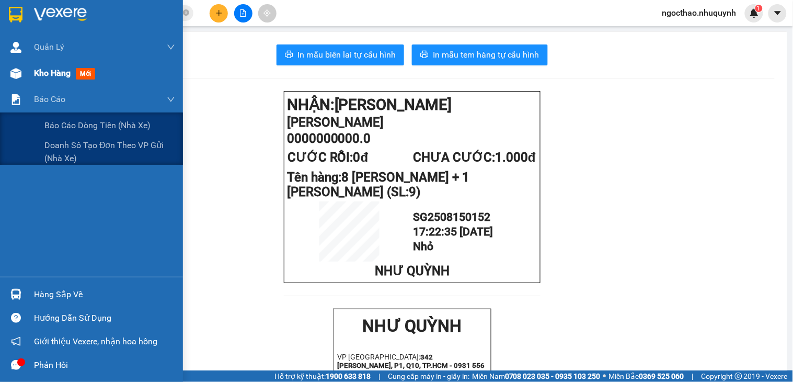
click at [53, 75] on span "Kho hàng" at bounding box center [52, 73] width 37 height 10
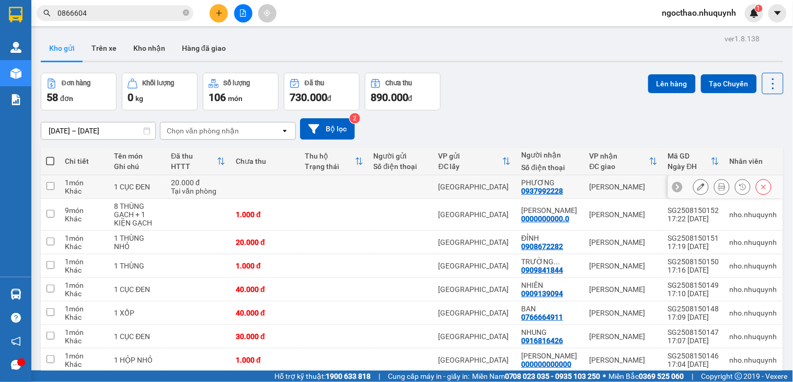
click at [718, 185] on icon at bounding box center [721, 186] width 7 height 7
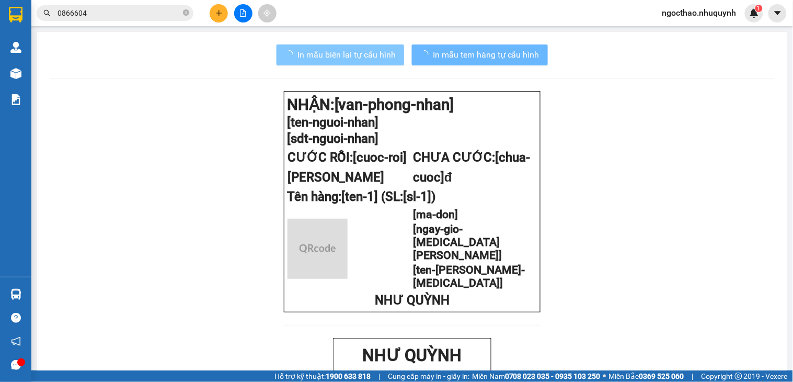
click at [352, 50] on span "In mẫu biên lai tự cấu hình" at bounding box center [346, 54] width 98 height 13
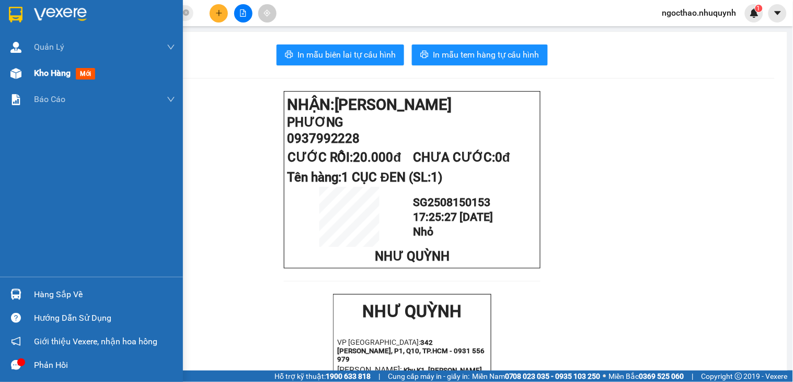
click at [40, 71] on span "Kho hàng" at bounding box center [52, 73] width 37 height 10
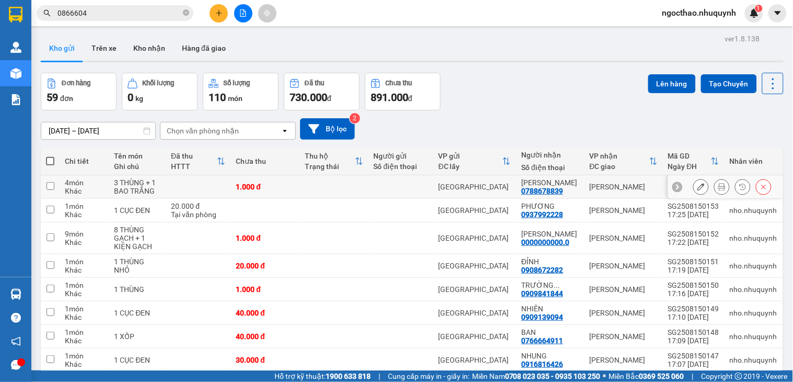
click at [718, 186] on icon at bounding box center [721, 186] width 7 height 7
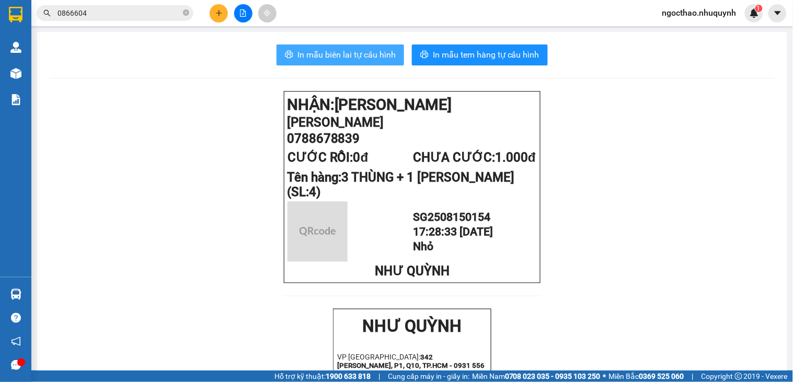
click at [304, 53] on span "In mẫu biên lai tự cấu hình" at bounding box center [346, 54] width 98 height 13
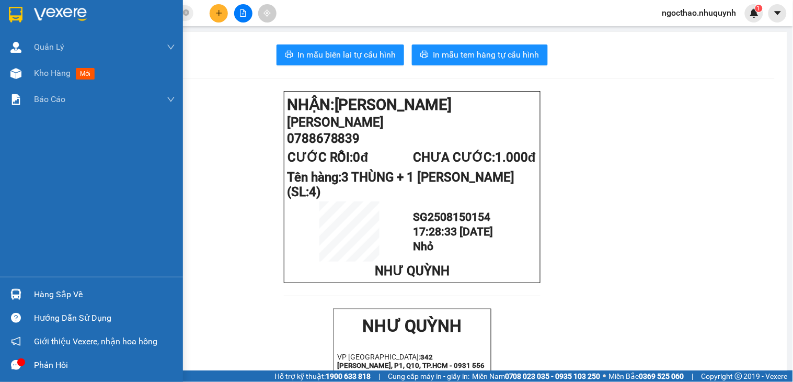
drag, startPoint x: 37, startPoint y: 76, endPoint x: 122, endPoint y: 17, distance: 103.4
click at [37, 75] on span "Kho hàng" at bounding box center [52, 73] width 37 height 10
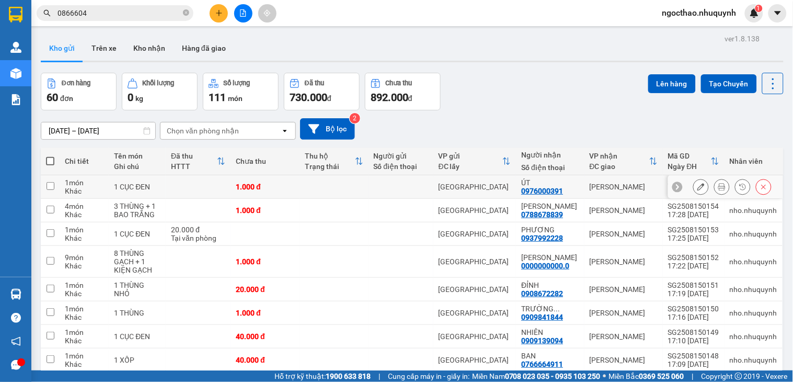
click at [718, 190] on icon at bounding box center [721, 186] width 7 height 7
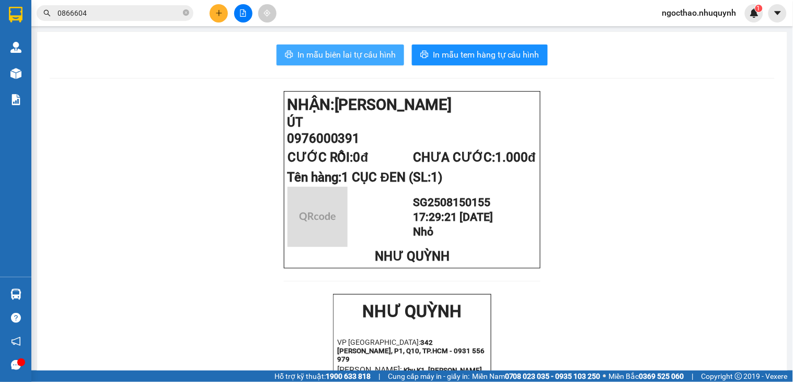
drag, startPoint x: 315, startPoint y: 51, endPoint x: 762, endPoint y: 256, distance: 491.7
click at [315, 51] on span "In mẫu biên lai tự cấu hình" at bounding box center [346, 54] width 98 height 13
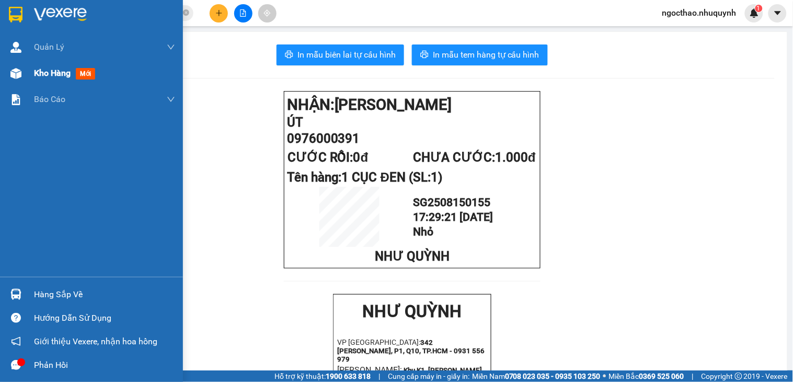
click at [49, 68] on span "Kho hàng" at bounding box center [52, 73] width 37 height 10
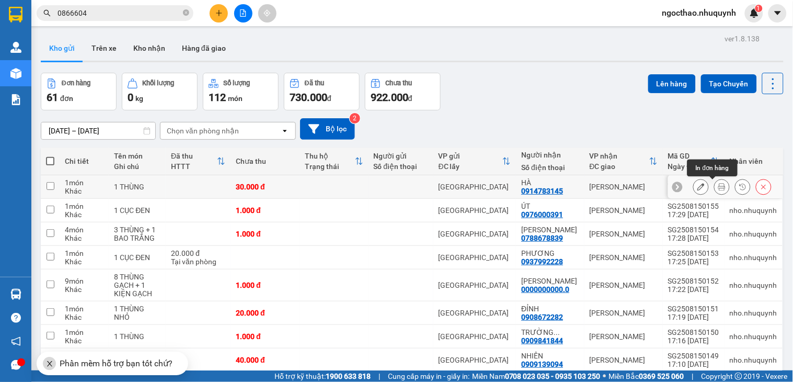
click at [718, 187] on icon at bounding box center [721, 186] width 7 height 7
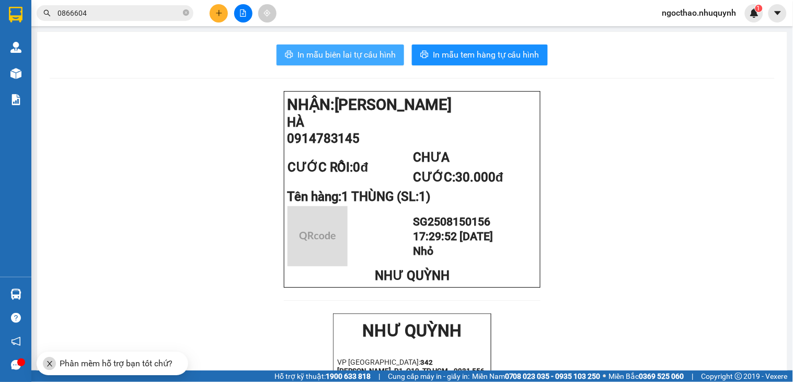
click at [385, 52] on span "In mẫu biên lai tự cấu hình" at bounding box center [346, 54] width 98 height 13
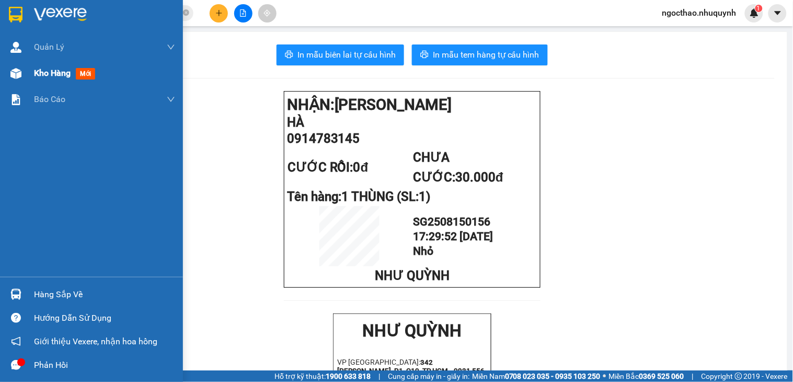
click at [43, 73] on span "Kho hàng" at bounding box center [52, 73] width 37 height 10
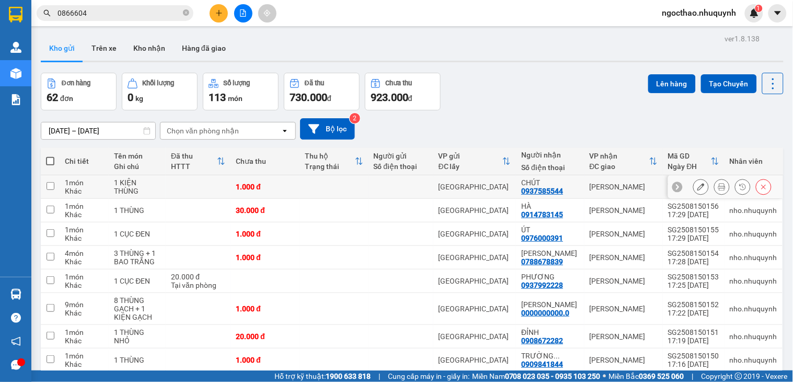
click at [718, 185] on icon at bounding box center [721, 186] width 7 height 7
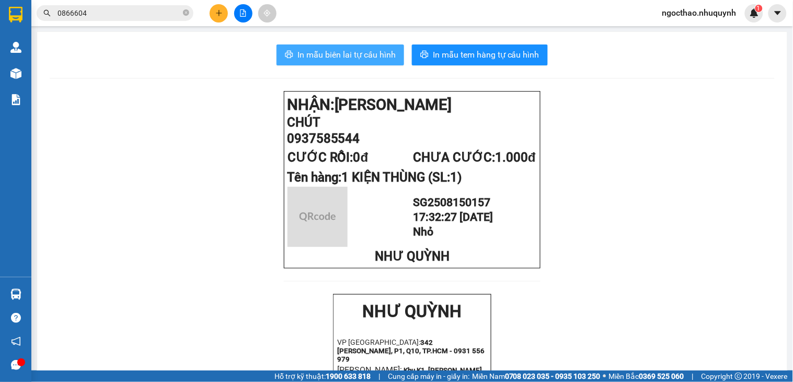
click at [351, 54] on span "In mẫu biên lai tự cấu hình" at bounding box center [346, 54] width 98 height 13
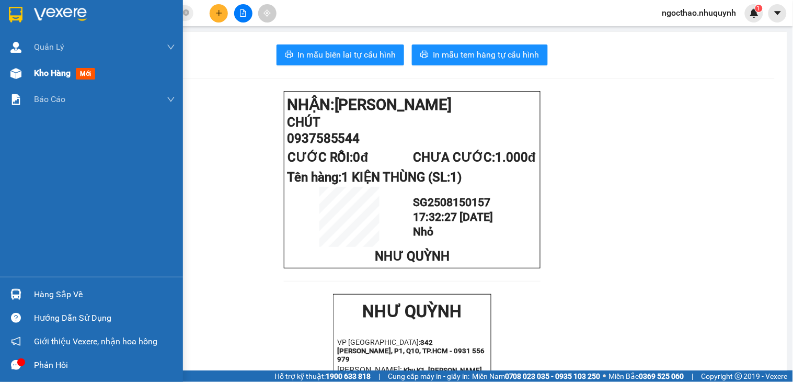
click at [42, 74] on span "Kho hàng" at bounding box center [52, 73] width 37 height 10
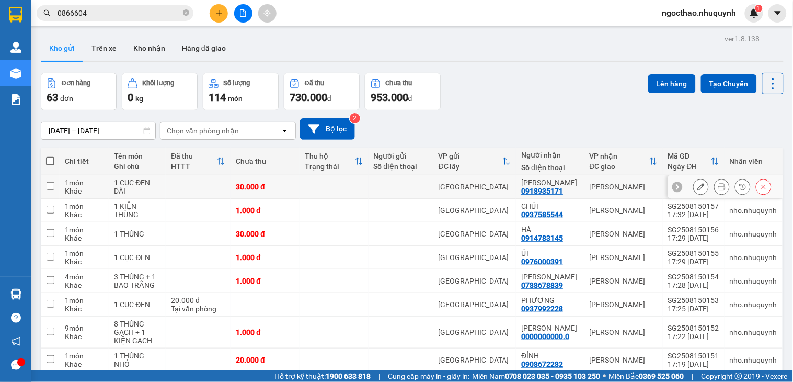
click at [718, 188] on icon at bounding box center [721, 186] width 7 height 7
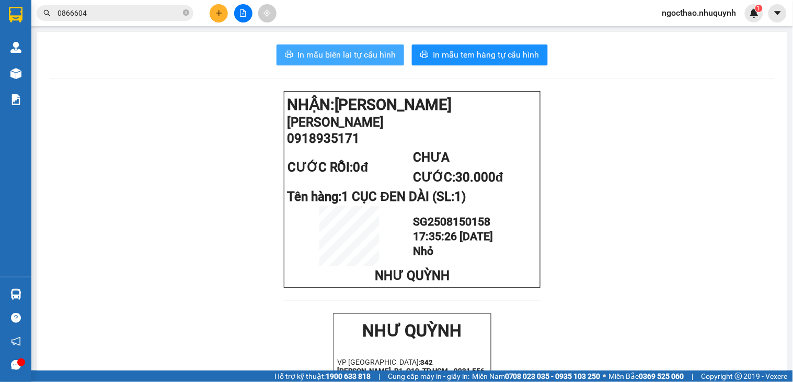
click at [382, 55] on span "In mẫu biên lai tự cấu hình" at bounding box center [346, 54] width 98 height 13
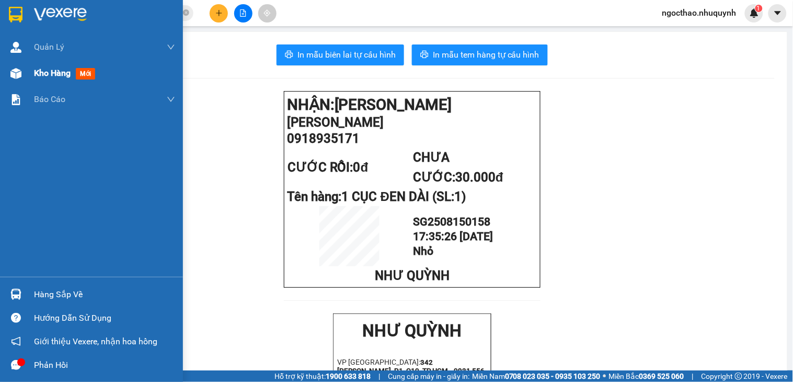
click at [48, 77] on span "Kho hàng" at bounding box center [52, 73] width 37 height 10
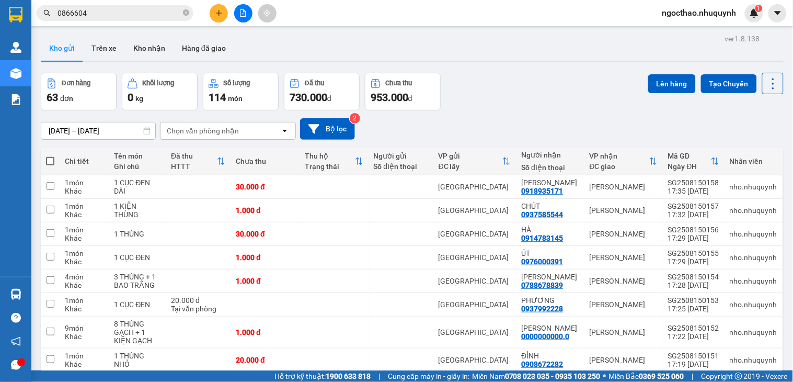
click at [774, 89] on div "ver 1.8.138 Kho gửi Trên xe [PERSON_NAME] Hàng đã [PERSON_NAME] hàng 63 đơn [PE…" at bounding box center [412, 243] width 751 height 425
drag, startPoint x: 766, startPoint y: 88, endPoint x: 755, endPoint y: 81, distance: 12.9
click at [766, 88] on icon at bounding box center [773, 83] width 15 height 15
click at [743, 150] on span "Làm mới" at bounding box center [748, 149] width 29 height 10
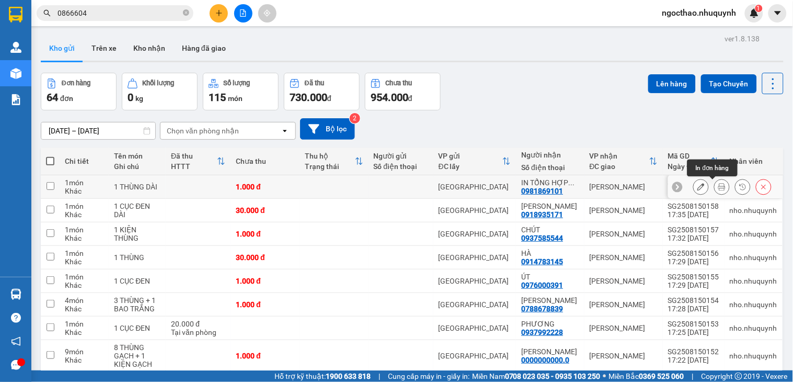
click at [718, 189] on icon at bounding box center [721, 186] width 7 height 7
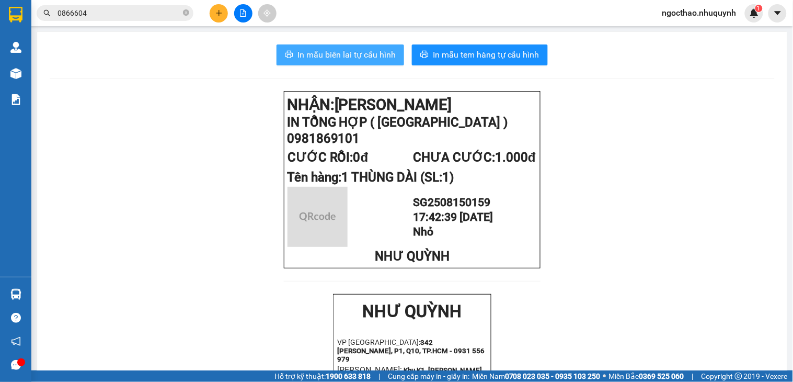
click at [318, 55] on span "In mẫu biên lai tự cấu hình" at bounding box center [346, 54] width 98 height 13
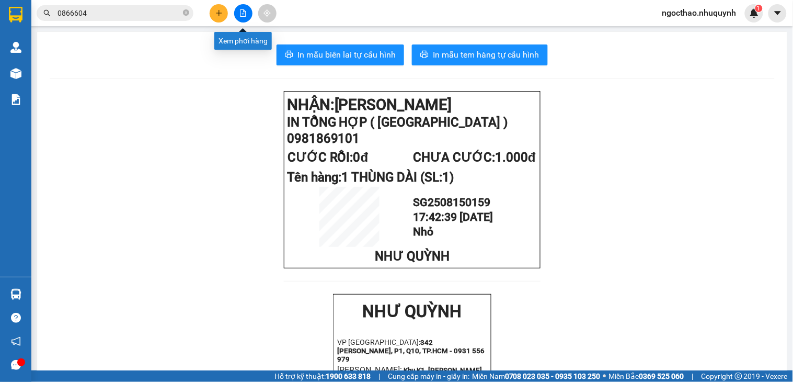
click at [245, 5] on button at bounding box center [243, 13] width 18 height 18
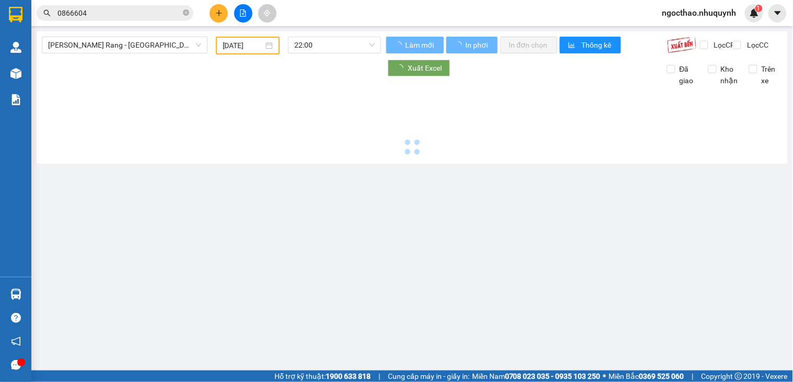
click at [241, 48] on input "[DATE]" at bounding box center [243, 46] width 41 height 12
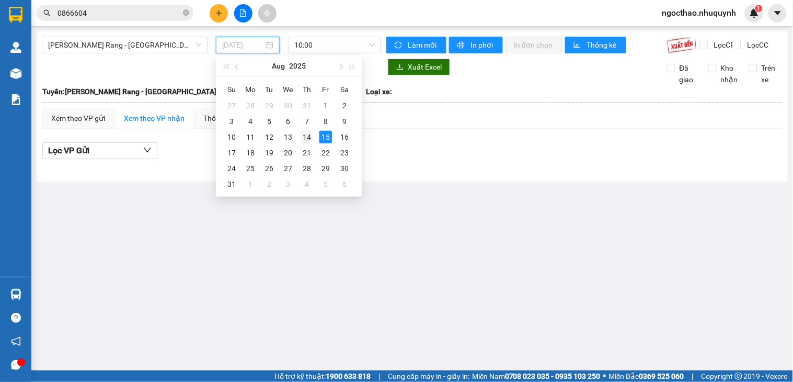
click at [309, 137] on div "14" at bounding box center [307, 137] width 13 height 13
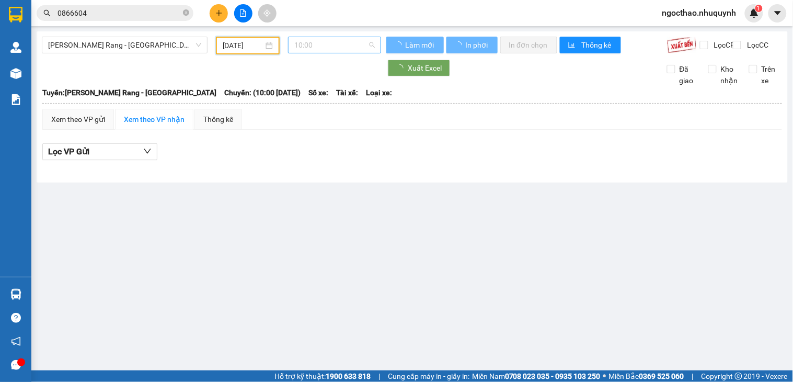
type input "[DATE]"
click at [328, 48] on span "10:00" at bounding box center [334, 45] width 81 height 16
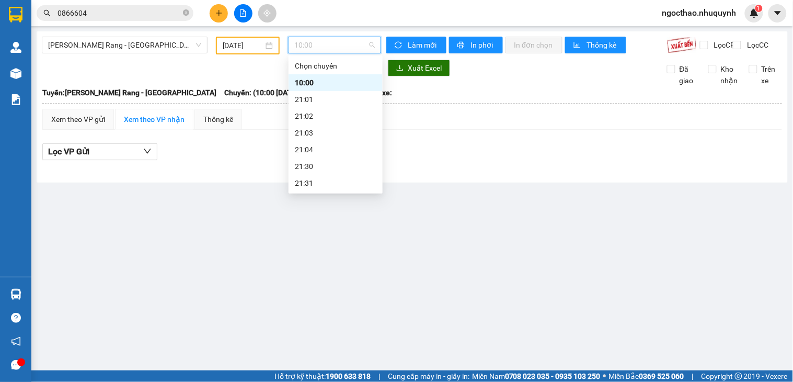
click at [334, 194] on div "22:00" at bounding box center [336, 200] width 82 height 12
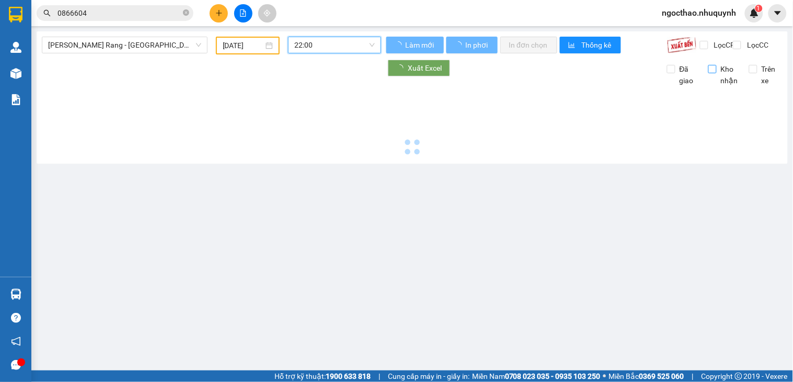
click at [723, 49] on span "Lọc CR" at bounding box center [723, 45] width 27 height 12
click at [710, 49] on input "Lọc CR" at bounding box center [705, 45] width 10 height 8
checkbox input "true"
click at [719, 81] on span "Kho nhận" at bounding box center [730, 74] width 26 height 23
click at [717, 73] on input "Kho nhận" at bounding box center [712, 69] width 8 height 8
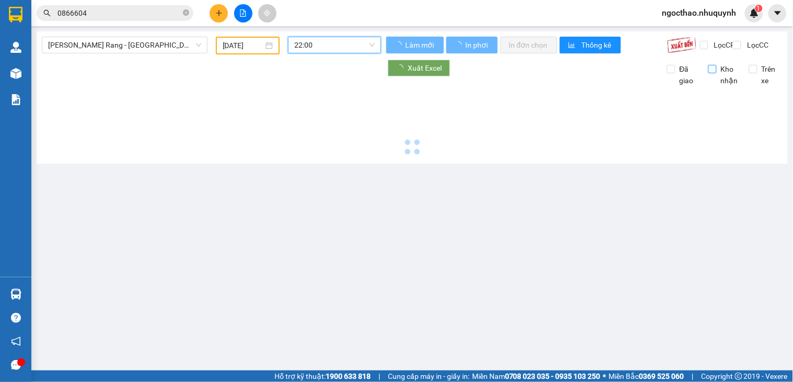
checkbox input "true"
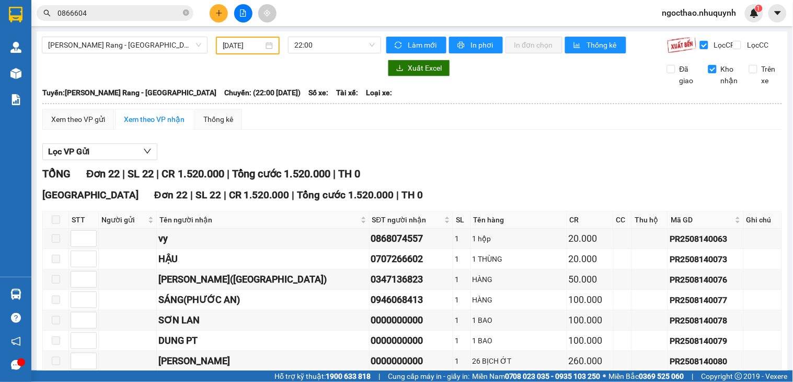
drag, startPoint x: 53, startPoint y: 74, endPoint x: 312, endPoint y: -8, distance: 271.0
click at [312, 0] on html "Kết quả [PERSON_NAME] ( 0 ) Bộ lọc No Data 0866604 ngocthao.nhuquynh 1 [PERSON_…" at bounding box center [396, 191] width 793 height 382
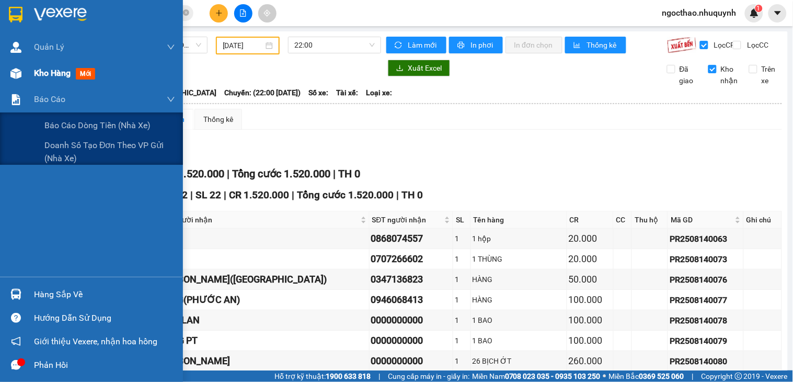
drag, startPoint x: 51, startPoint y: 68, endPoint x: 48, endPoint y: 63, distance: 5.7
click at [48, 63] on div "[PERSON_NAME] [PERSON_NAME] khách hàng [PERSON_NAME] khách hàng mới Kho hàng mớ…" at bounding box center [91, 155] width 183 height 243
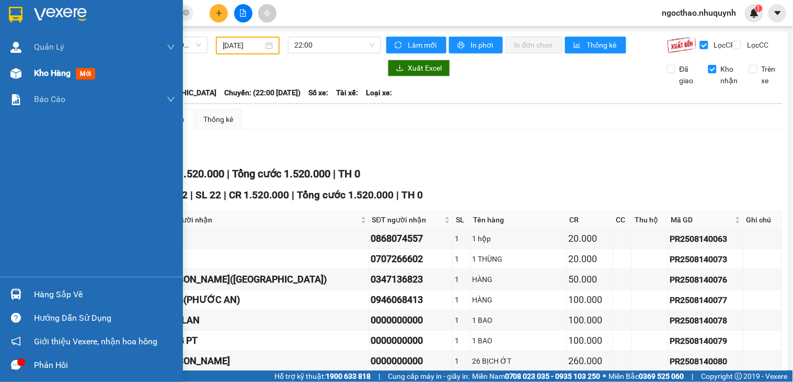
click at [48, 63] on div "Kho hàng mới" at bounding box center [104, 73] width 141 height 26
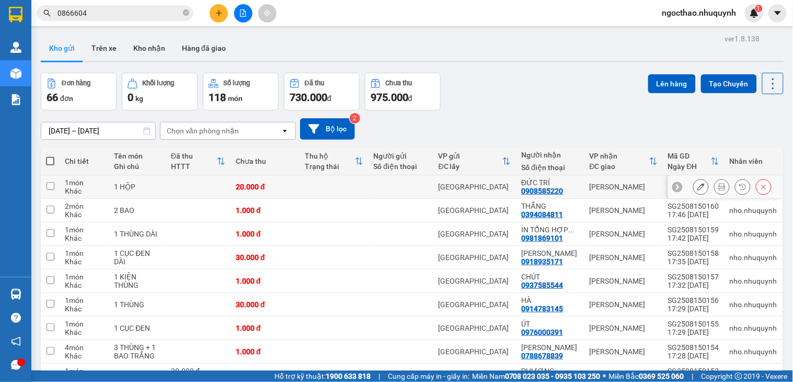
click at [718, 183] on icon at bounding box center [721, 186] width 7 height 7
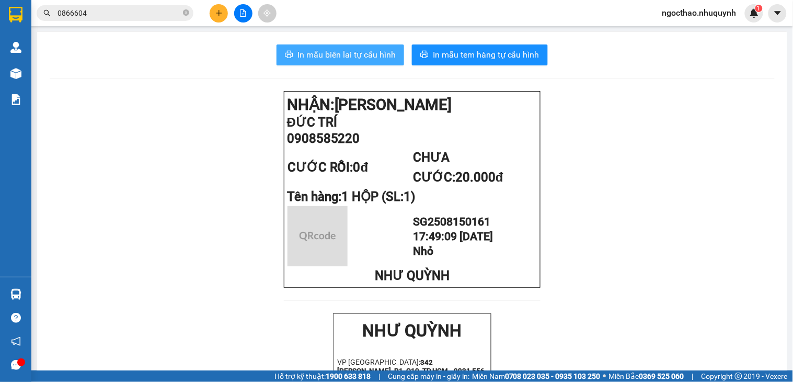
click at [372, 64] on button "In mẫu biên lai tự cấu hình" at bounding box center [341, 54] width 128 height 21
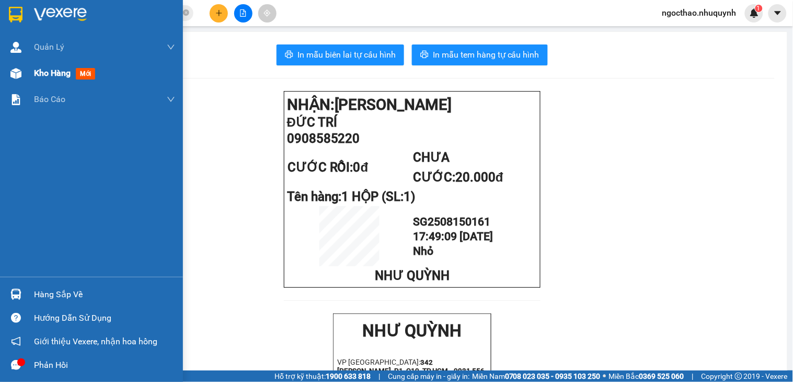
click at [32, 70] on div "Kho hàng mới" at bounding box center [91, 73] width 183 height 26
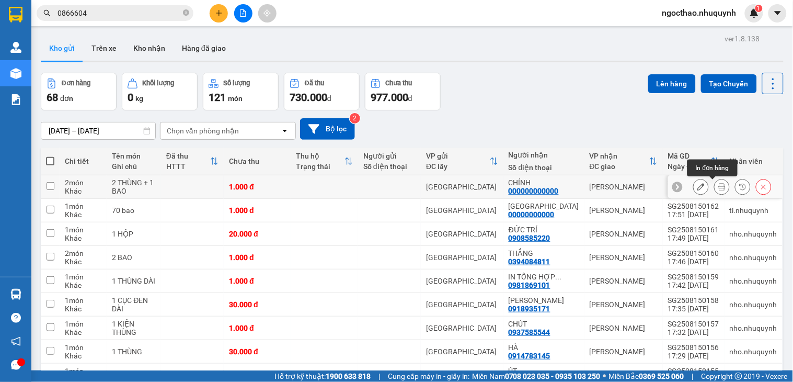
drag, startPoint x: 717, startPoint y: 186, endPoint x: 711, endPoint y: 188, distance: 5.6
click at [715, 188] on button at bounding box center [722, 187] width 15 height 18
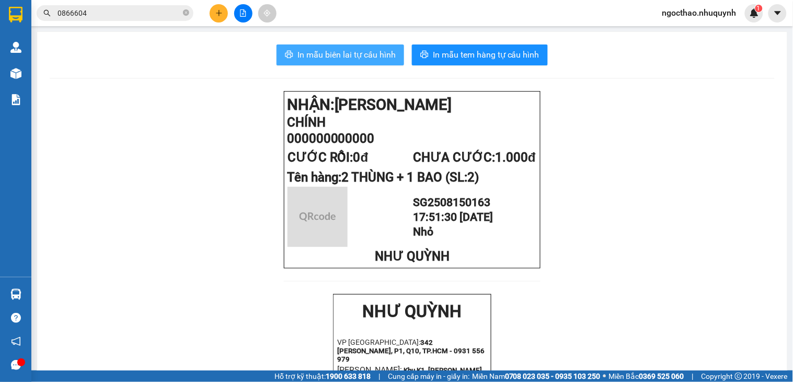
click at [364, 56] on span "In mẫu biên lai tự cấu hình" at bounding box center [346, 54] width 98 height 13
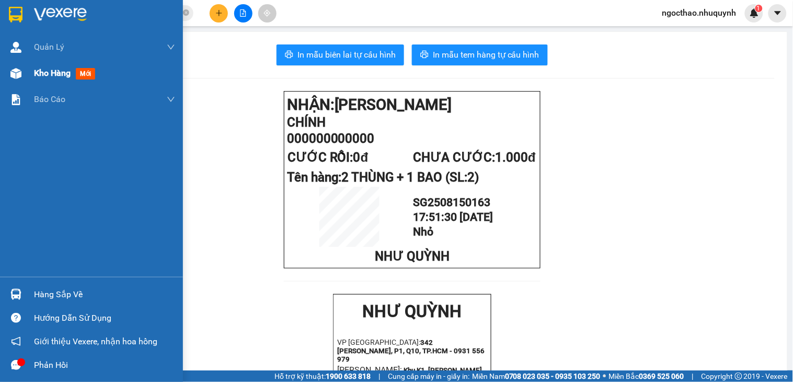
click at [60, 73] on span "Kho hàng" at bounding box center [52, 73] width 37 height 10
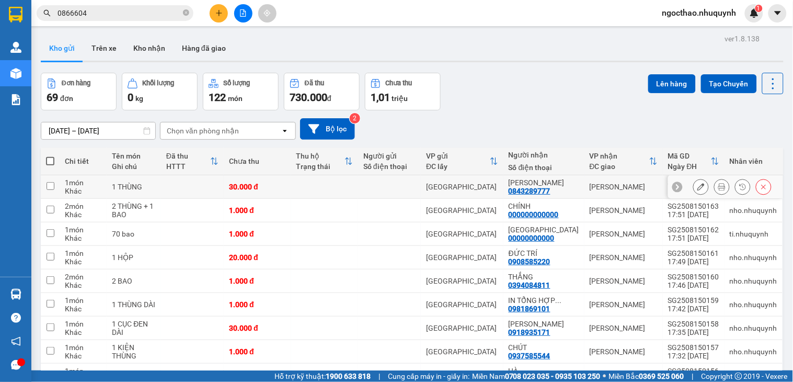
click at [718, 187] on icon at bounding box center [721, 186] width 7 height 7
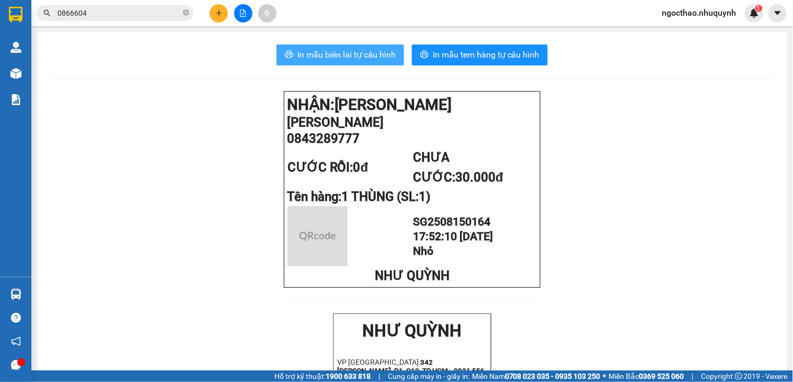
drag, startPoint x: 353, startPoint y: 48, endPoint x: 617, endPoint y: 240, distance: 327.1
click at [354, 49] on span "In mẫu biên lai tự cấu hình" at bounding box center [346, 54] width 98 height 13
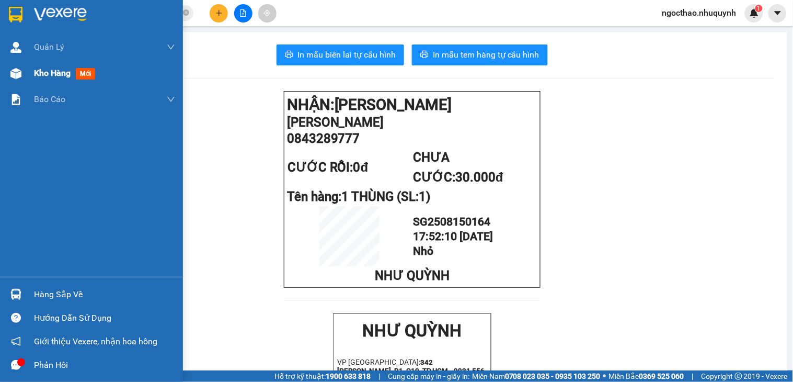
click at [64, 70] on span "Kho hàng" at bounding box center [52, 73] width 37 height 10
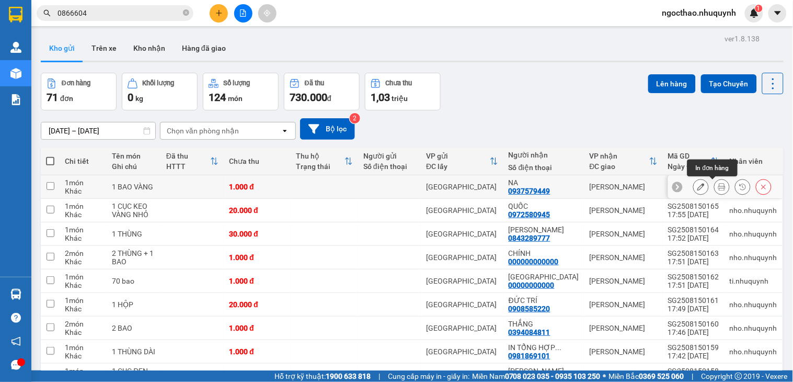
click at [718, 189] on icon at bounding box center [721, 186] width 7 height 7
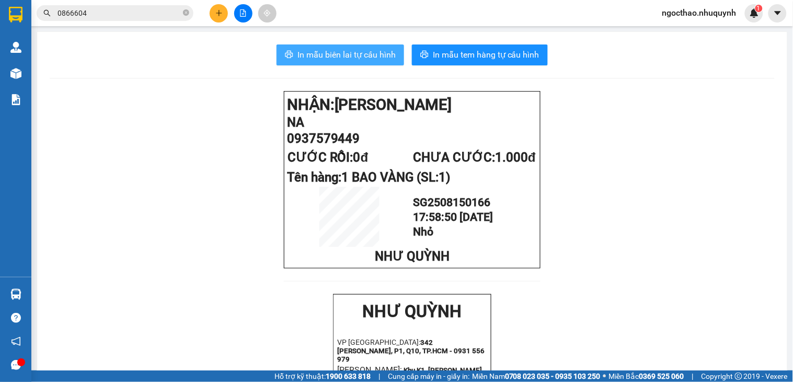
click at [373, 53] on span "In mẫu biên lai tự cấu hình" at bounding box center [346, 54] width 98 height 13
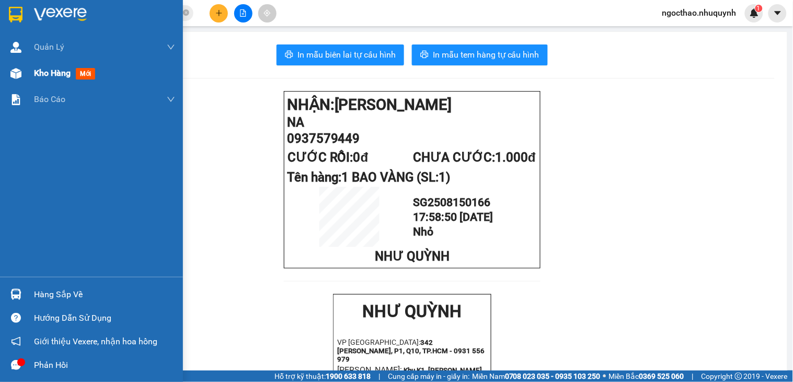
click at [29, 69] on div "Kho hàng mới" at bounding box center [91, 73] width 183 height 26
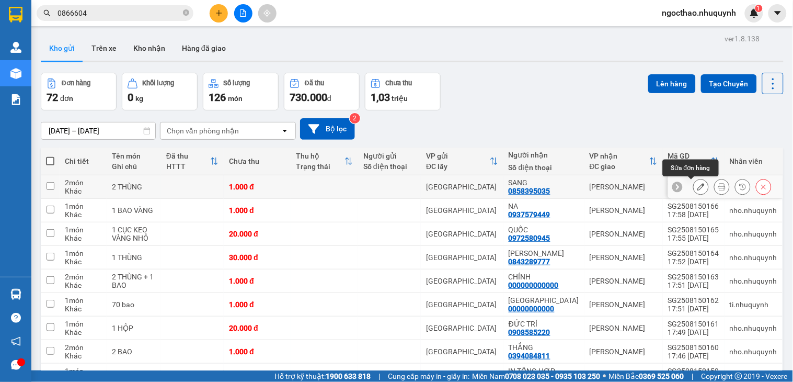
drag, startPoint x: 699, startPoint y: 188, endPoint x: 709, endPoint y: 185, distance: 11.1
click at [700, 188] on div at bounding box center [732, 187] width 78 height 16
click at [718, 185] on icon at bounding box center [721, 186] width 7 height 7
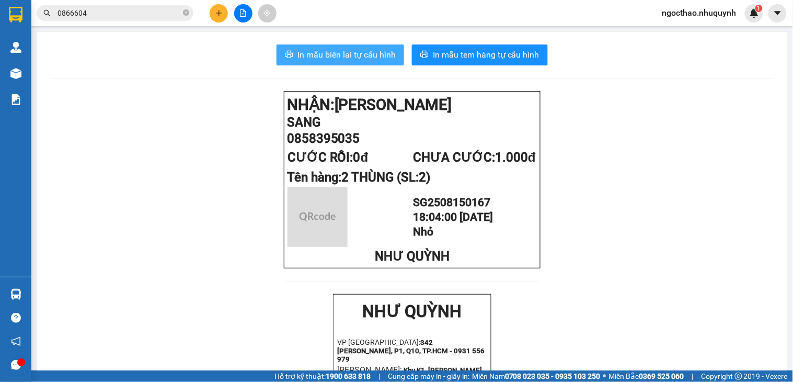
drag, startPoint x: 301, startPoint y: 52, endPoint x: 436, endPoint y: 227, distance: 221.4
click at [304, 52] on span "In mẫu biên lai tự cấu hình" at bounding box center [346, 54] width 98 height 13
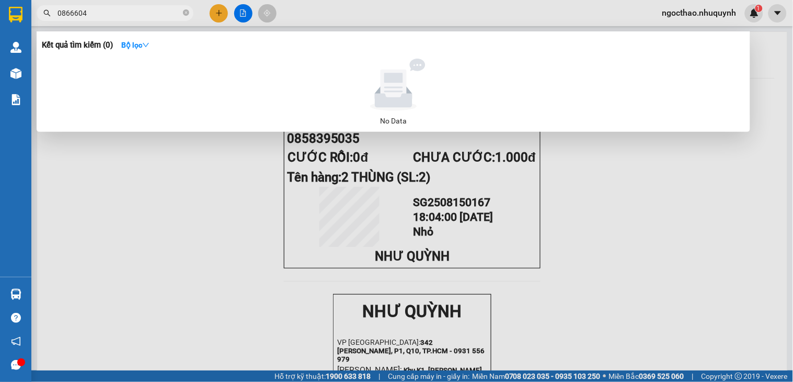
click at [105, 14] on input "0866604" at bounding box center [119, 13] width 123 height 12
type input "0707290"
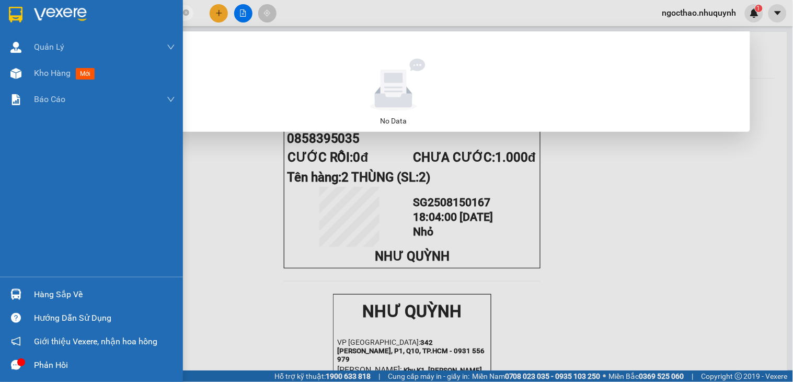
drag, startPoint x: 37, startPoint y: 69, endPoint x: 411, endPoint y: 16, distance: 378.5
click at [37, 69] on span "Kho hàng" at bounding box center [52, 73] width 37 height 10
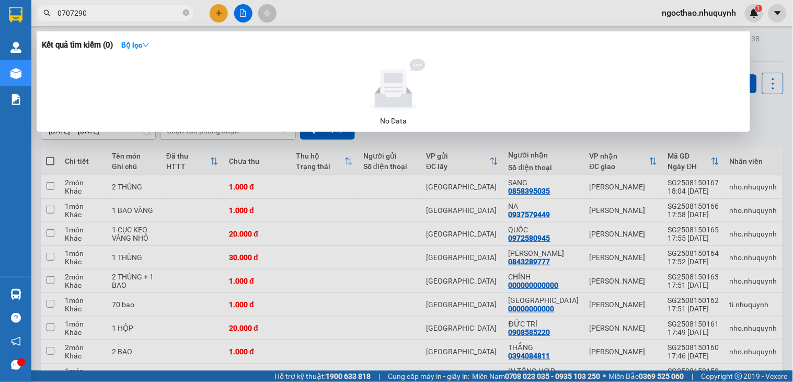
drag, startPoint x: 342, startPoint y: 231, endPoint x: 396, endPoint y: 212, distance: 57.0
click at [340, 228] on div at bounding box center [396, 191] width 793 height 382
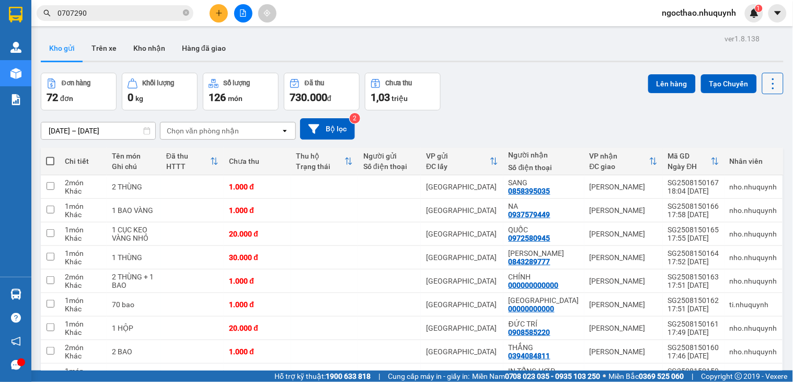
click at [766, 86] on icon at bounding box center [773, 83] width 15 height 15
click at [749, 153] on span "Làm mới" at bounding box center [748, 149] width 29 height 10
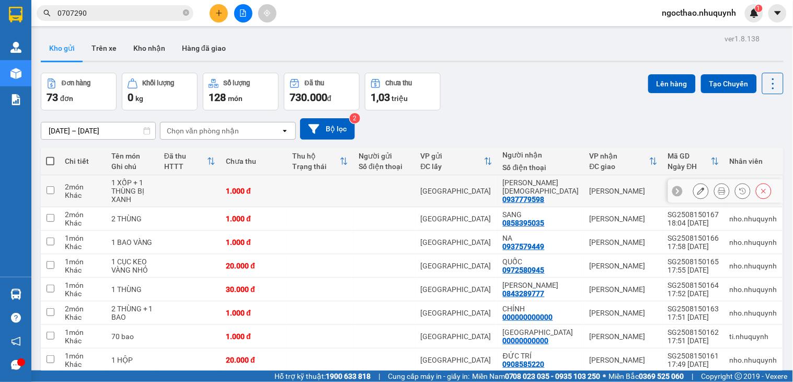
click at [718, 191] on icon at bounding box center [721, 190] width 7 height 7
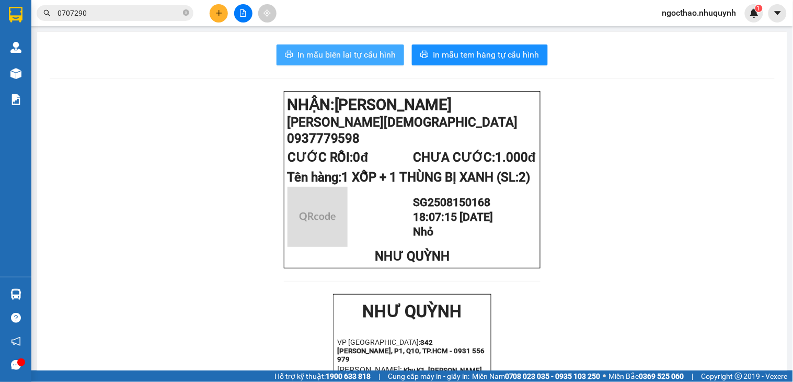
drag, startPoint x: 358, startPoint y: 54, endPoint x: 549, endPoint y: 232, distance: 261.5
click at [359, 54] on span "In mẫu biên lai tự cấu hình" at bounding box center [346, 54] width 98 height 13
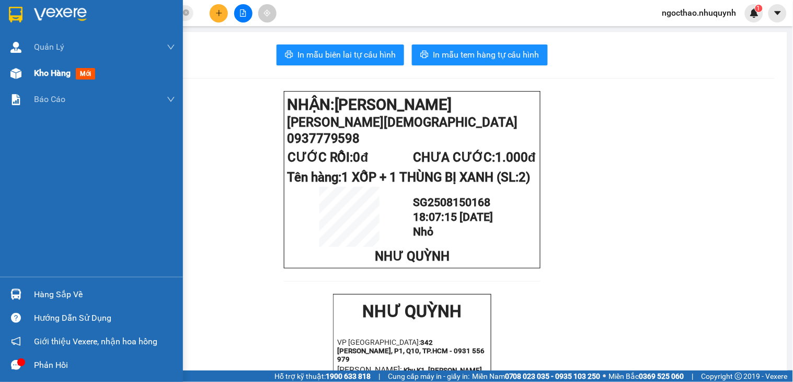
click at [51, 73] on span "Kho hàng" at bounding box center [52, 73] width 37 height 10
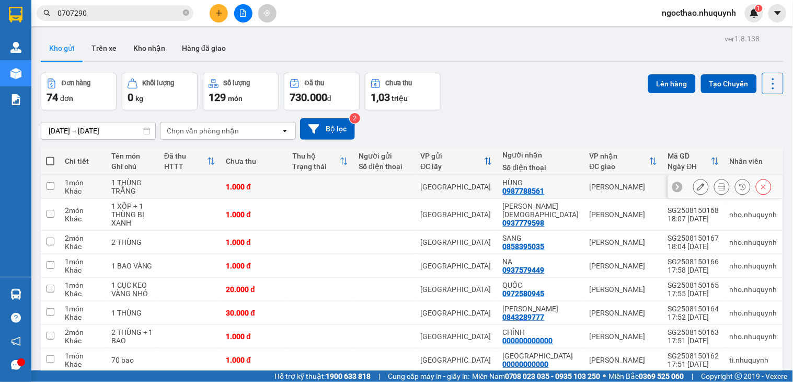
click at [717, 186] on button at bounding box center [722, 187] width 15 height 18
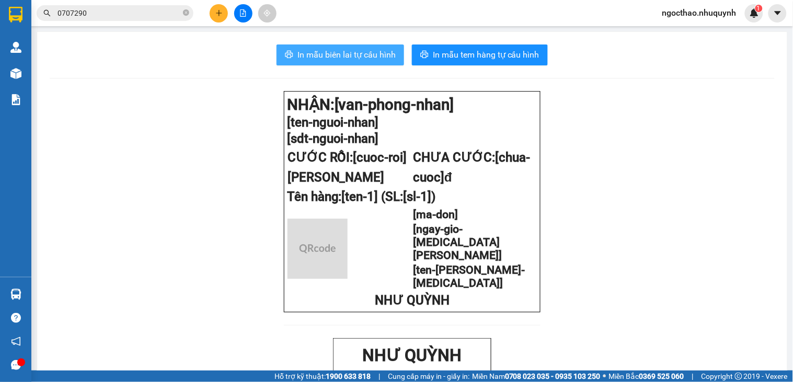
click at [352, 56] on span "In mẫu biên lai tự cấu hình" at bounding box center [346, 54] width 98 height 13
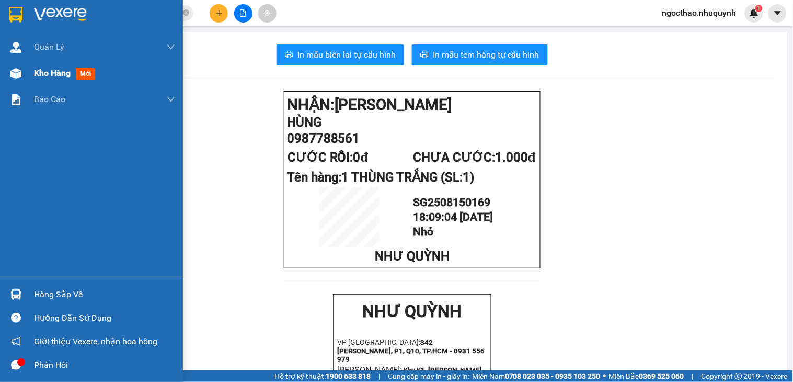
click at [40, 75] on span "Kho hàng" at bounding box center [52, 73] width 37 height 10
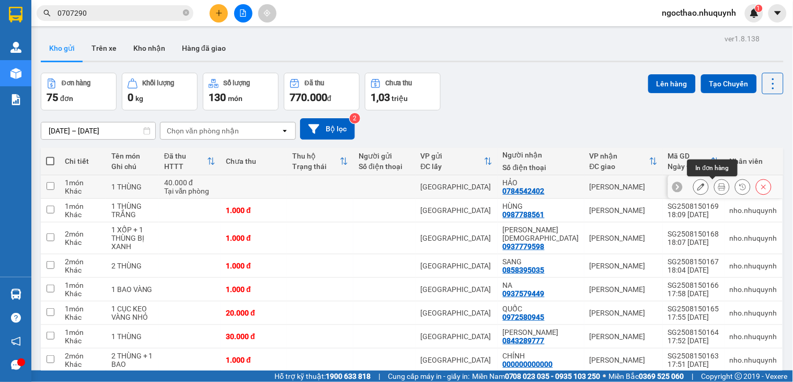
click at [715, 190] on button at bounding box center [722, 187] width 15 height 18
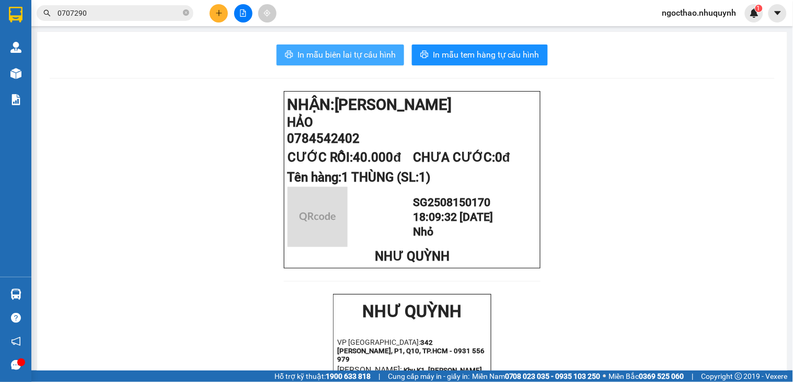
click at [373, 51] on span "In mẫu biên lai tự cấu hình" at bounding box center [346, 54] width 98 height 13
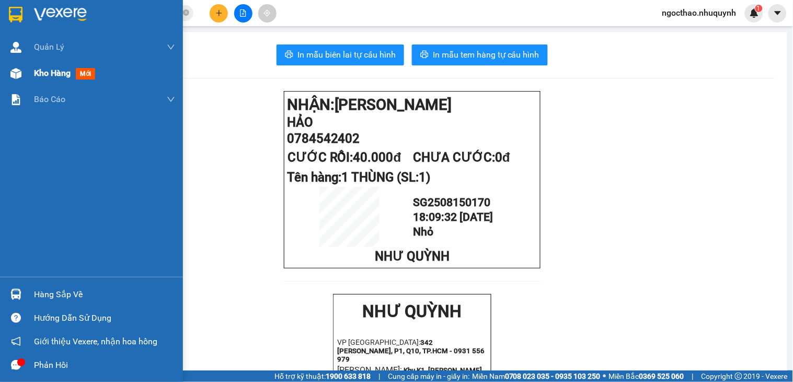
click at [53, 76] on span "Kho hàng" at bounding box center [52, 73] width 37 height 10
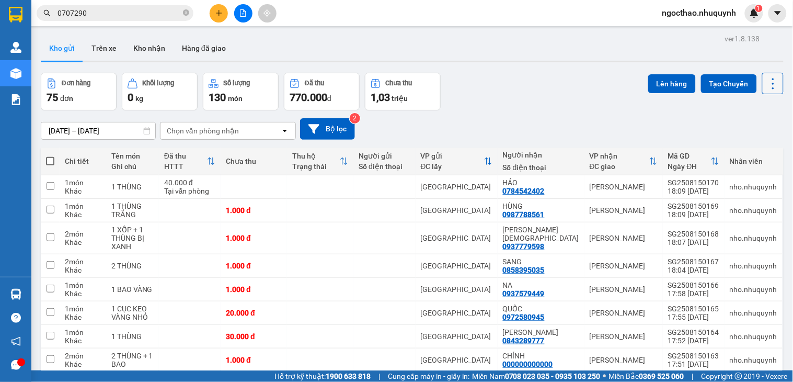
click at [766, 77] on icon at bounding box center [773, 83] width 15 height 15
click at [721, 153] on icon "Menu" at bounding box center [721, 149] width 8 height 8
click at [718, 190] on icon at bounding box center [721, 186] width 7 height 7
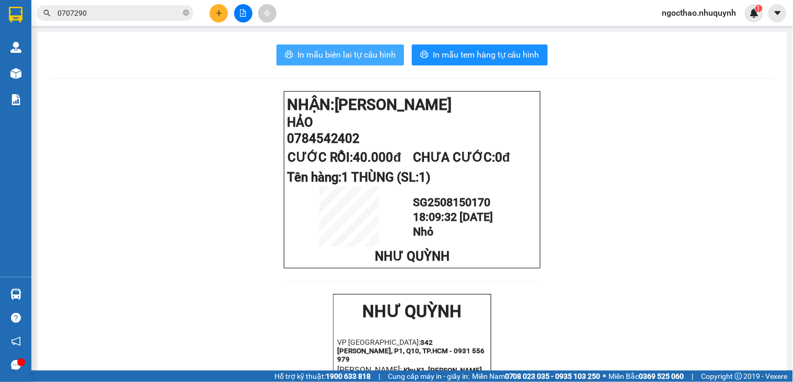
click at [342, 62] on button "In mẫu biên lai tự cấu hình" at bounding box center [341, 54] width 128 height 21
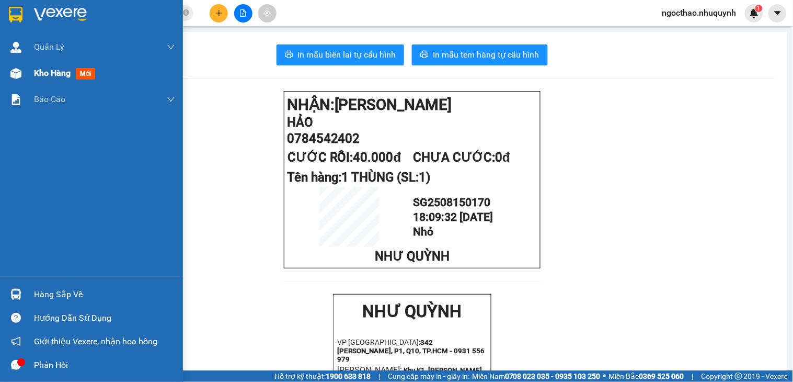
click at [49, 78] on div "[PERSON_NAME] [PERSON_NAME] khách hàng [PERSON_NAME] khách hàng mới Kho hàng mớ…" at bounding box center [91, 155] width 183 height 243
click at [50, 77] on span "Kho hàng" at bounding box center [52, 73] width 37 height 10
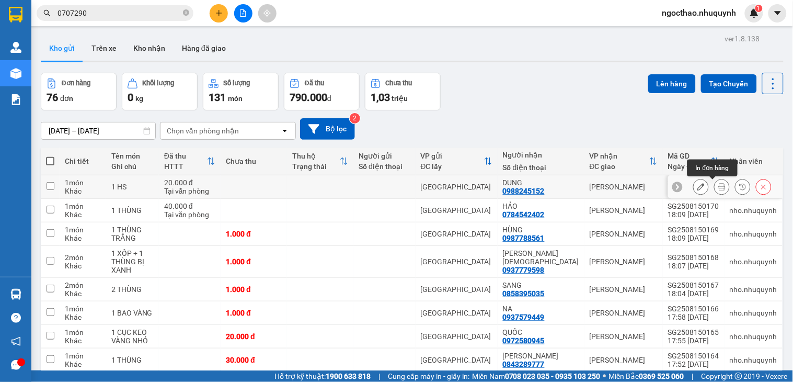
click at [718, 185] on icon at bounding box center [721, 186] width 7 height 7
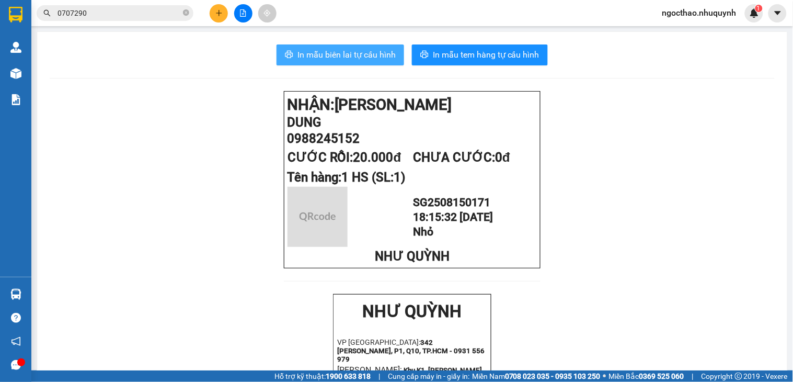
click at [348, 56] on span "In mẫu biên lai tự cấu hình" at bounding box center [346, 54] width 98 height 13
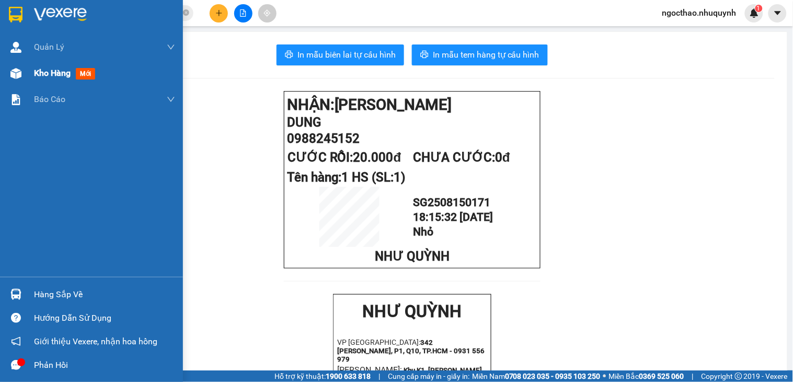
click at [32, 75] on div "Kho hàng mới" at bounding box center [91, 73] width 183 height 26
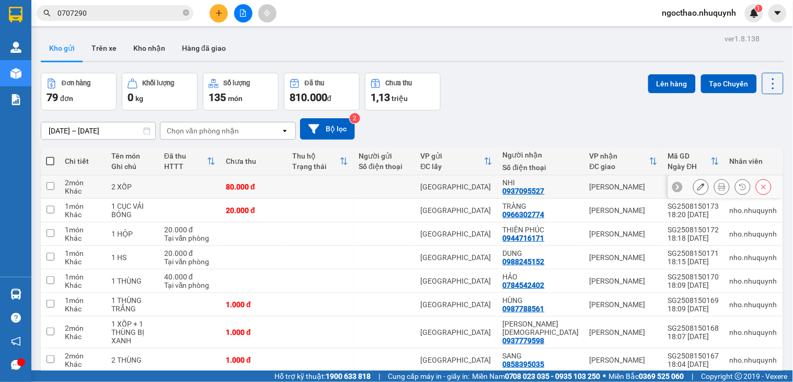
click at [718, 185] on icon at bounding box center [721, 186] width 7 height 7
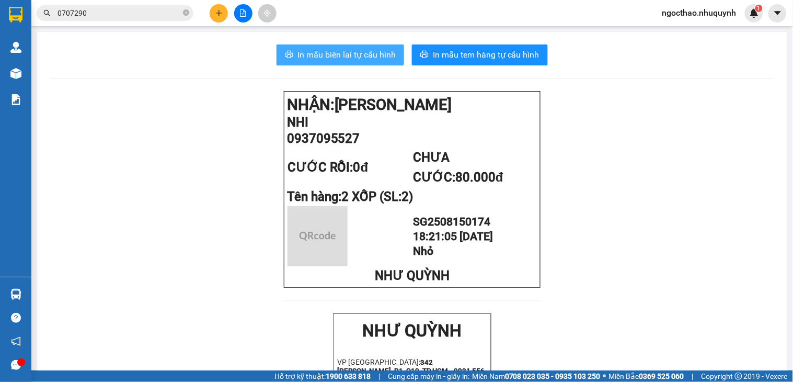
drag, startPoint x: 375, startPoint y: 56, endPoint x: 499, endPoint y: 200, distance: 189.0
click at [375, 56] on span "In mẫu biên lai tự cấu hình" at bounding box center [346, 54] width 98 height 13
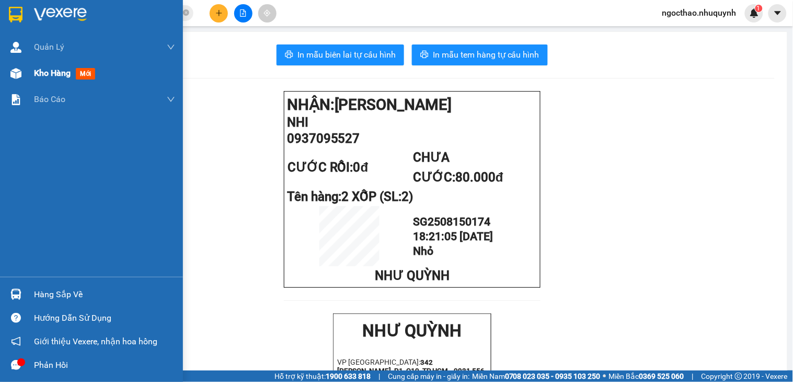
click at [42, 70] on span "Kho hàng" at bounding box center [52, 73] width 37 height 10
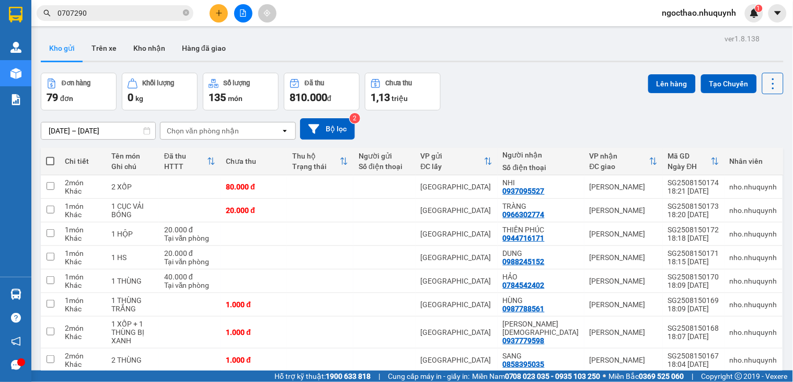
click at [762, 81] on button at bounding box center [772, 83] width 21 height 21
click at [749, 154] on li "Làm mới" at bounding box center [744, 149] width 78 height 19
click at [718, 207] on icon at bounding box center [721, 209] width 7 height 7
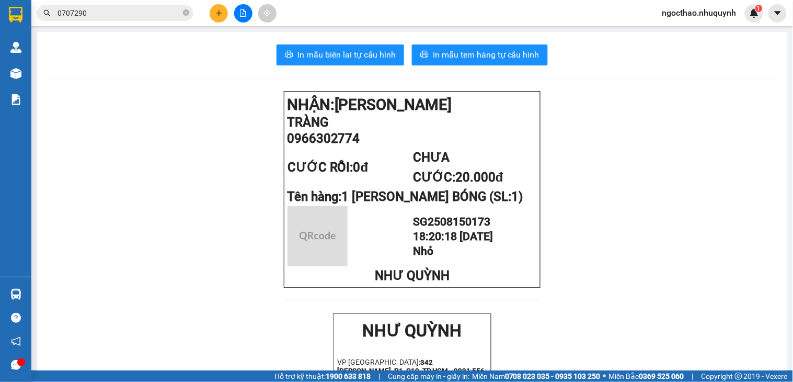
click at [349, 53] on span "In mẫu biên lai tự cấu hình" at bounding box center [346, 54] width 98 height 13
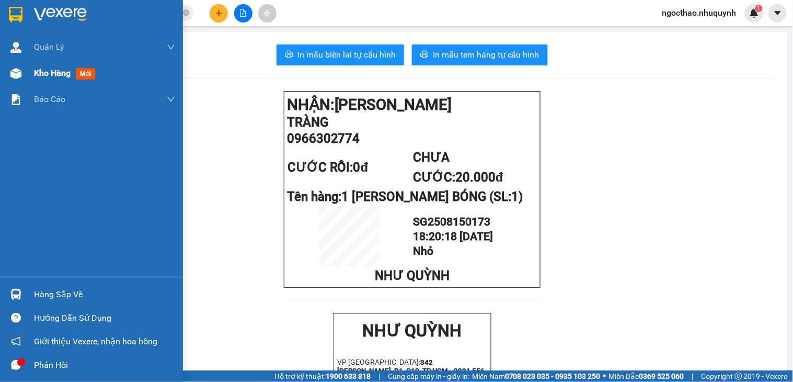
click at [45, 70] on span "Kho hàng" at bounding box center [52, 73] width 37 height 10
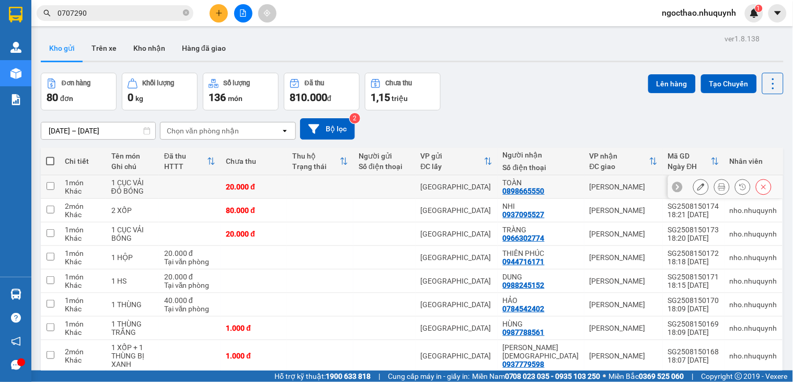
drag, startPoint x: 706, startPoint y: 183, endPoint x: 711, endPoint y: 183, distance: 5.3
click at [714, 183] on div at bounding box center [722, 187] width 16 height 16
click at [718, 184] on icon at bounding box center [721, 186] width 7 height 7
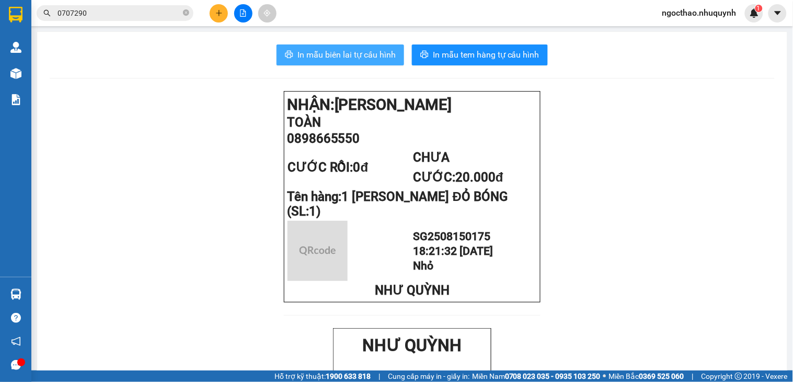
click at [356, 50] on span "In mẫu biên lai tự cấu hình" at bounding box center [346, 54] width 98 height 13
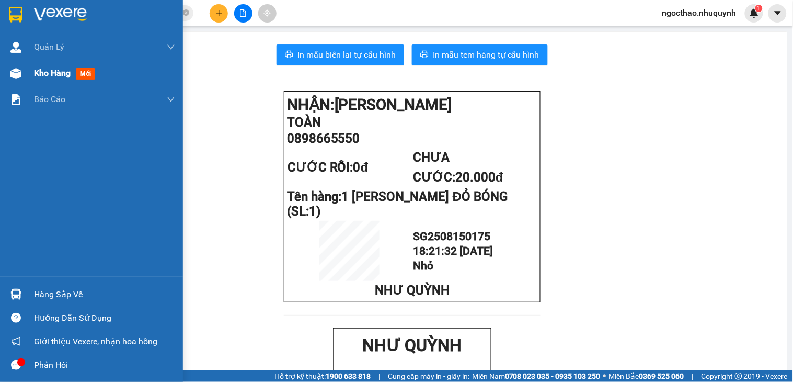
click at [40, 71] on span "Kho hàng" at bounding box center [52, 73] width 37 height 10
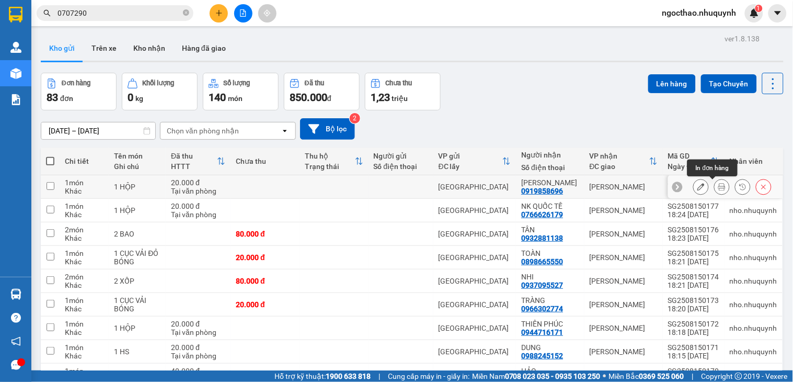
click at [715, 183] on button at bounding box center [722, 187] width 15 height 18
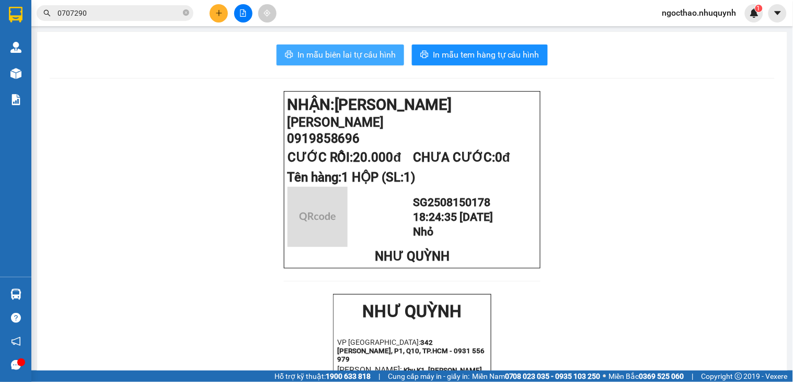
click at [343, 52] on span "In mẫu biên lai tự cấu hình" at bounding box center [346, 54] width 98 height 13
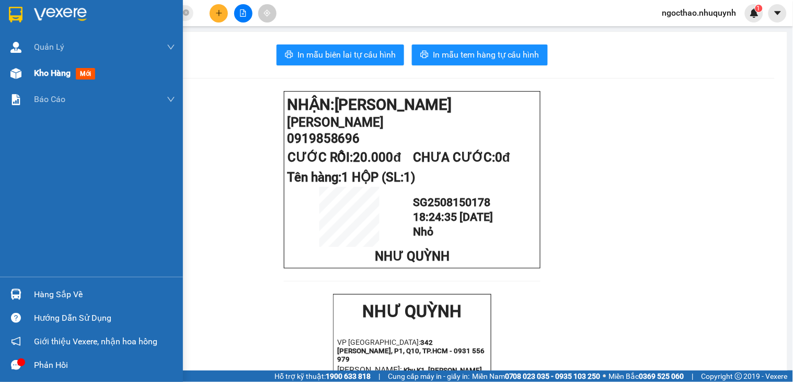
click at [49, 73] on span "Kho hàng" at bounding box center [52, 73] width 37 height 10
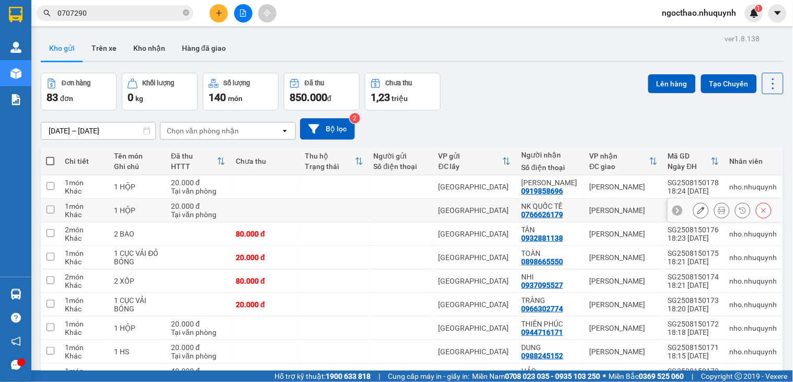
click at [716, 211] on button at bounding box center [722, 210] width 15 height 18
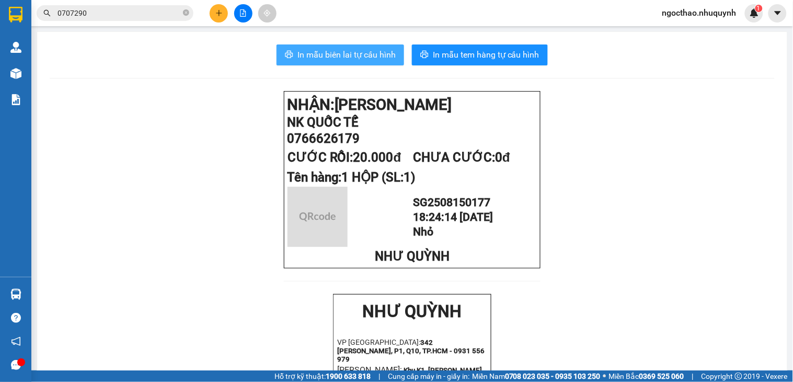
click at [378, 58] on span "In mẫu biên lai tự cấu hình" at bounding box center [346, 54] width 98 height 13
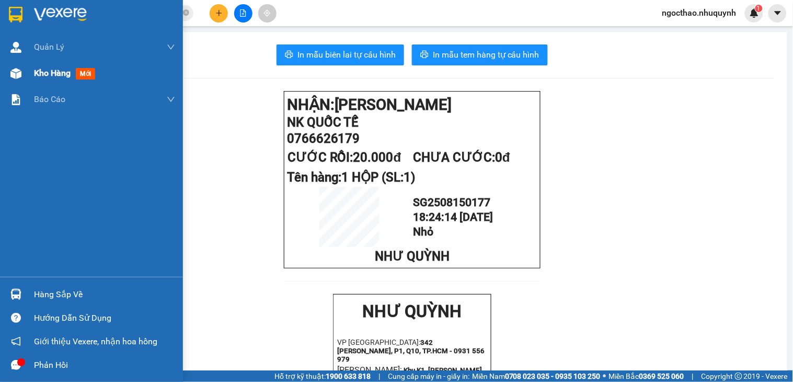
click at [49, 77] on span "Kho hàng" at bounding box center [52, 73] width 37 height 10
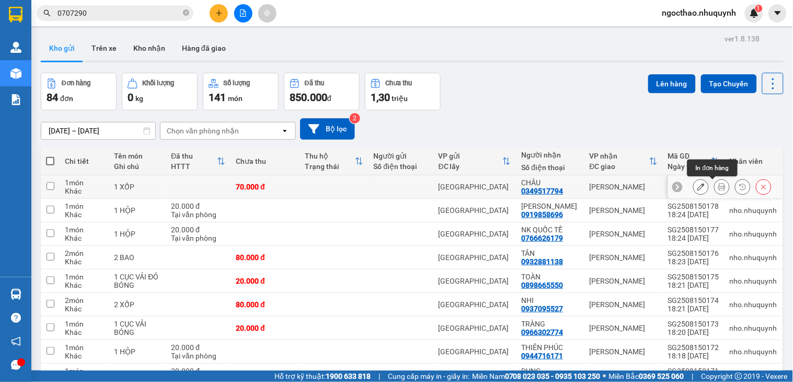
click at [718, 186] on icon at bounding box center [721, 186] width 7 height 7
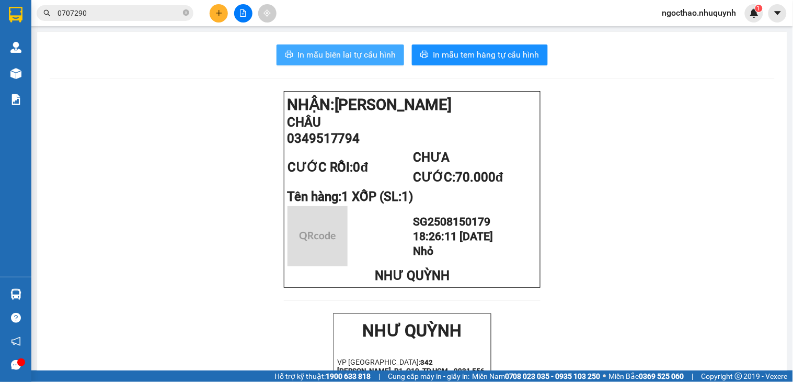
drag, startPoint x: 368, startPoint y: 58, endPoint x: 727, endPoint y: 226, distance: 396.8
click at [369, 58] on span "In mẫu biên lai tự cấu hình" at bounding box center [346, 54] width 98 height 13
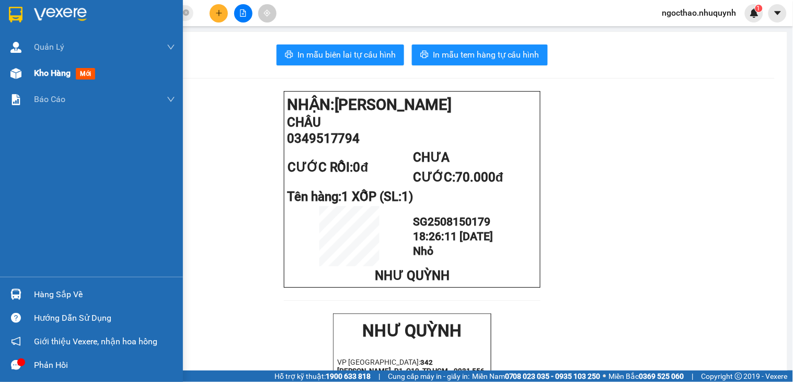
click at [38, 72] on span "Kho hàng" at bounding box center [52, 73] width 37 height 10
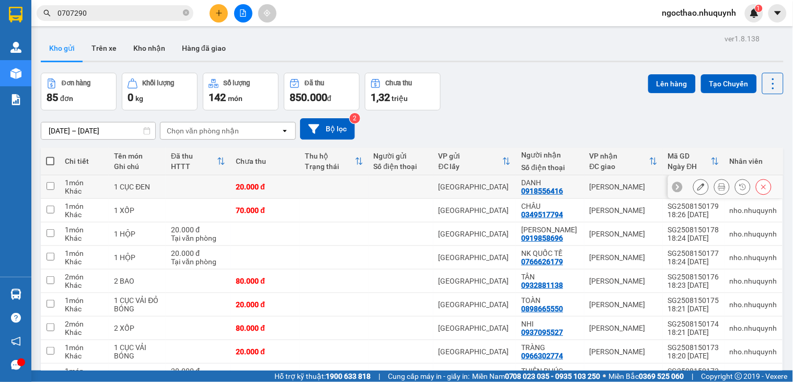
click at [718, 187] on icon at bounding box center [721, 186] width 7 height 7
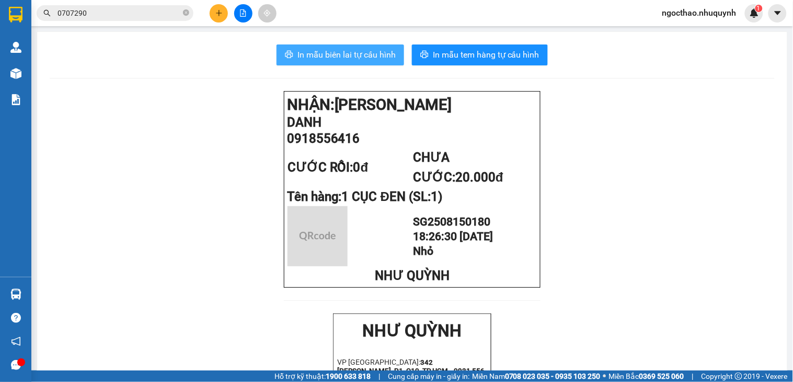
click at [345, 59] on span "In mẫu biên lai tự cấu hình" at bounding box center [346, 54] width 98 height 13
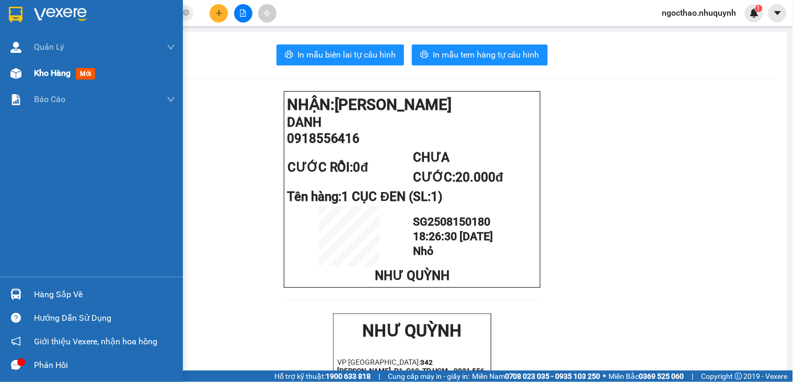
click at [45, 80] on div "Kho hàng mới" at bounding box center [104, 73] width 141 height 26
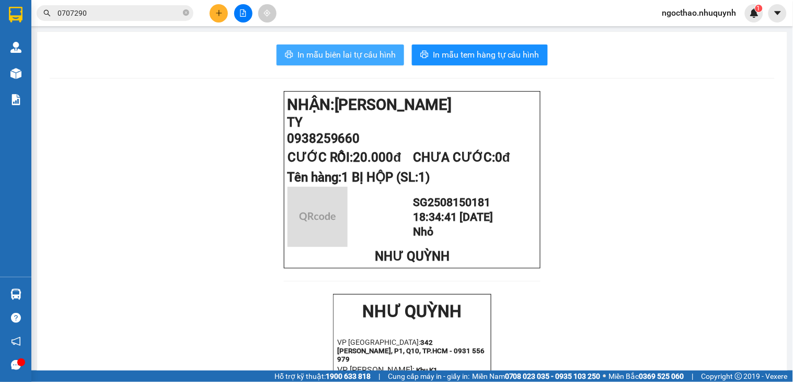
click at [336, 58] on span "In mẫu biên lai tự cấu hình" at bounding box center [346, 54] width 98 height 13
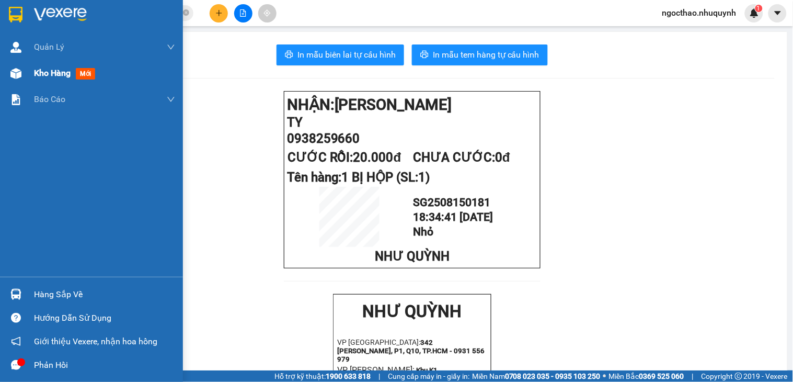
drag, startPoint x: 39, startPoint y: 79, endPoint x: 66, endPoint y: 75, distance: 26.9
click at [39, 79] on div "Kho hàng mới" at bounding box center [66, 72] width 65 height 13
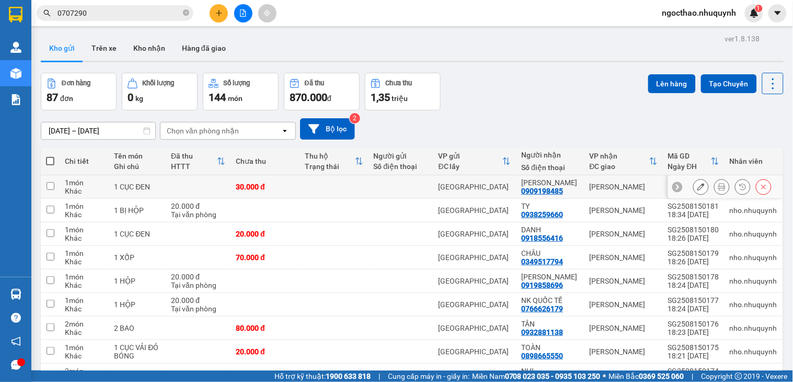
click at [718, 184] on icon at bounding box center [721, 186] width 7 height 7
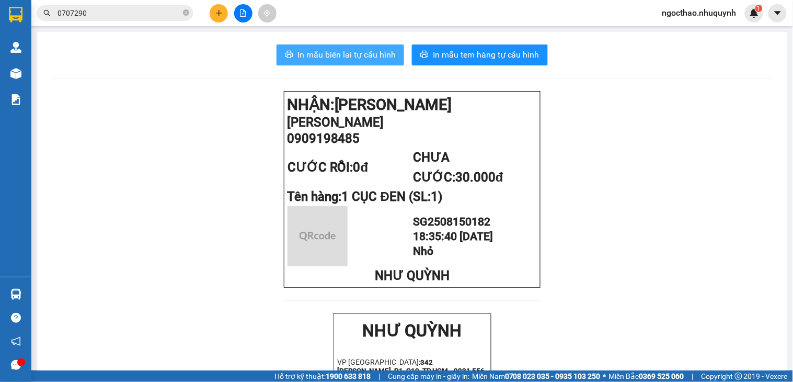
drag, startPoint x: 322, startPoint y: 48, endPoint x: 488, endPoint y: 179, distance: 212.1
click at [323, 48] on button "In mẫu biên lai tự cấu hình" at bounding box center [341, 54] width 128 height 21
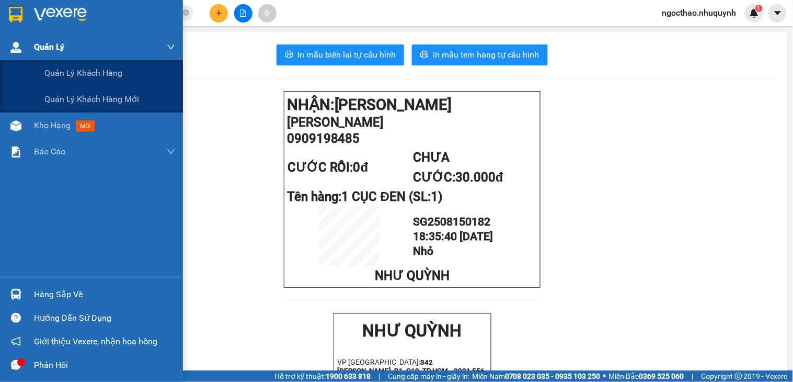
click at [58, 52] on span "Quản Lý" at bounding box center [49, 46] width 30 height 13
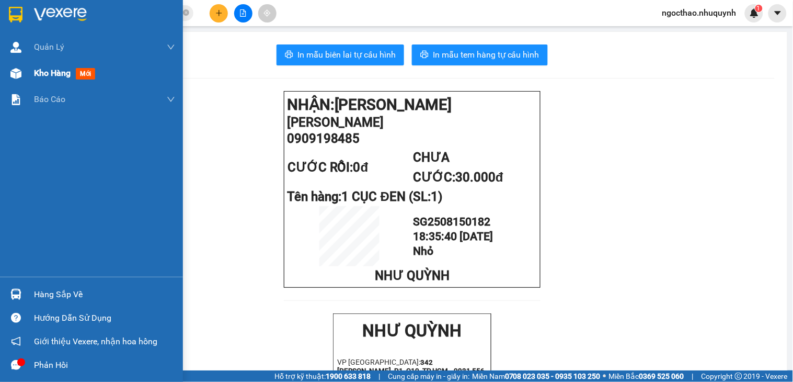
click at [48, 74] on span "Kho hàng" at bounding box center [52, 73] width 37 height 10
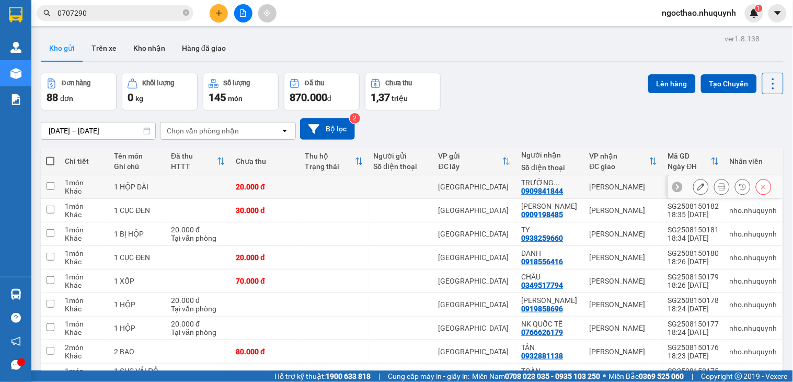
click at [718, 183] on icon at bounding box center [721, 186] width 7 height 7
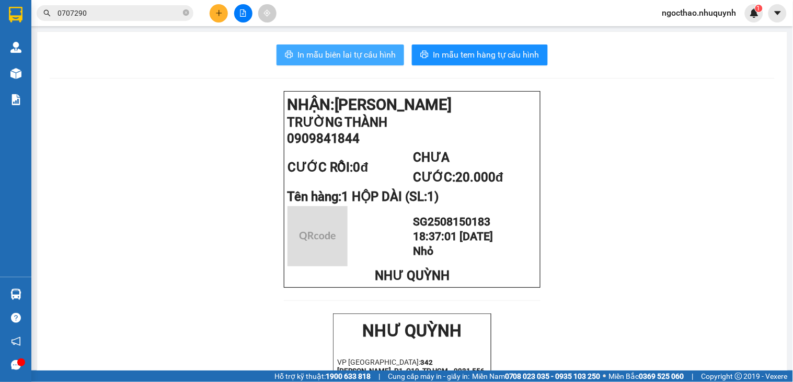
click at [340, 49] on span "In mẫu biên lai tự cấu hình" at bounding box center [346, 54] width 98 height 13
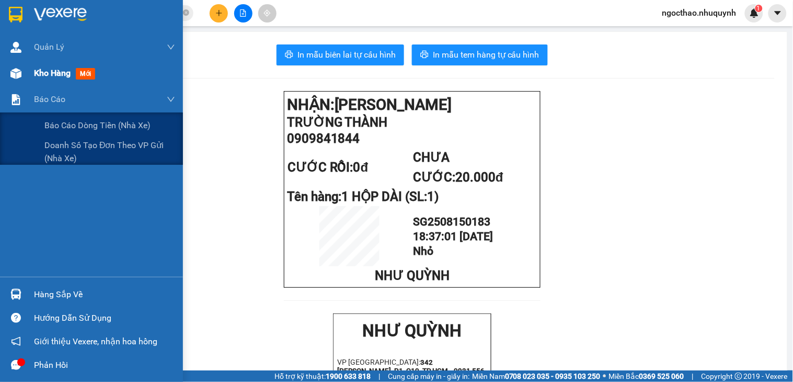
drag, startPoint x: 55, startPoint y: 61, endPoint x: 59, endPoint y: 72, distance: 11.6
click at [58, 74] on div "[PERSON_NAME] [PERSON_NAME] khách hàng [PERSON_NAME] khách hàng mới Kho hàng mớ…" at bounding box center [91, 155] width 183 height 243
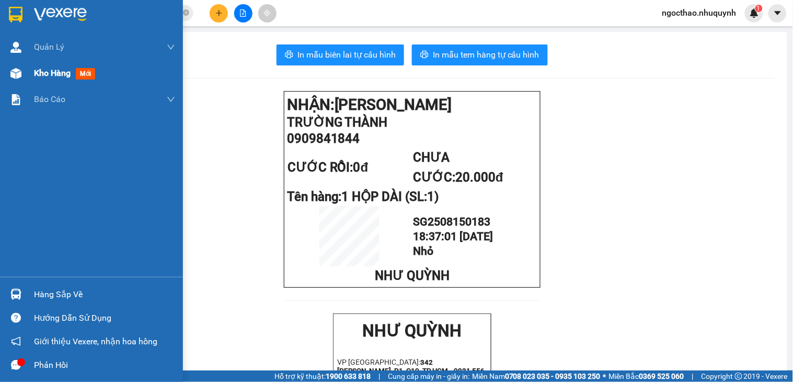
click at [59, 72] on span "Kho hàng" at bounding box center [52, 73] width 37 height 10
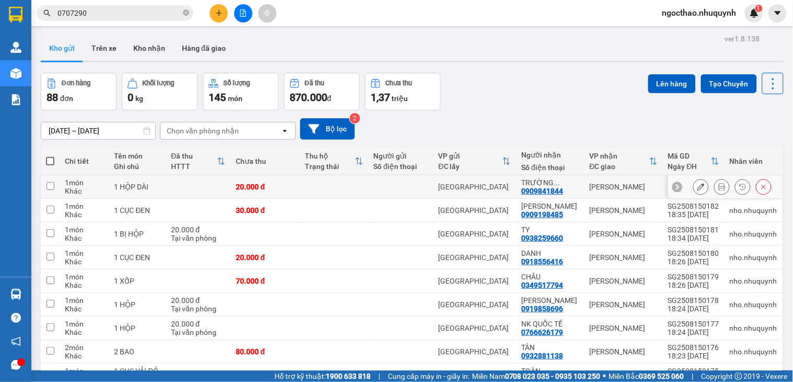
click at [719, 186] on button at bounding box center [722, 187] width 15 height 18
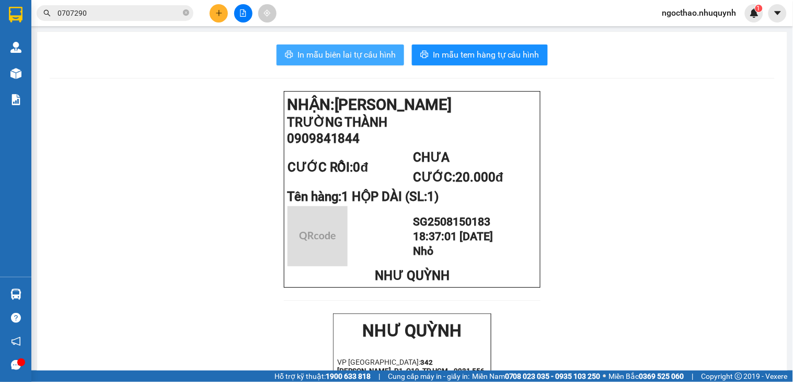
drag, startPoint x: 340, startPoint y: 51, endPoint x: 452, endPoint y: 248, distance: 227.1
click at [340, 51] on span "In mẫu biên lai tự cấu hình" at bounding box center [346, 54] width 98 height 13
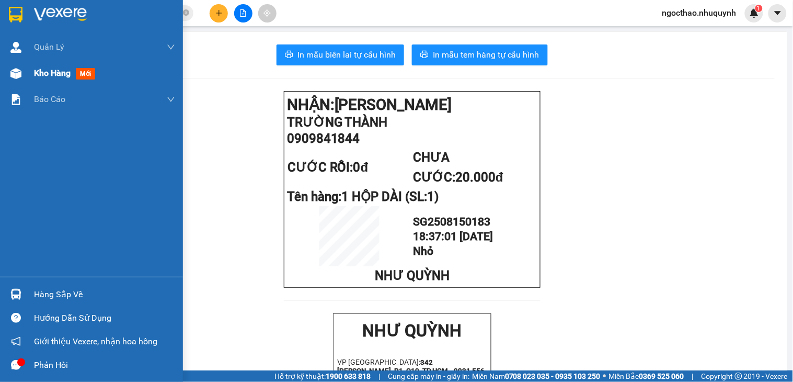
click at [30, 71] on div "Kho hàng mới" at bounding box center [91, 73] width 183 height 26
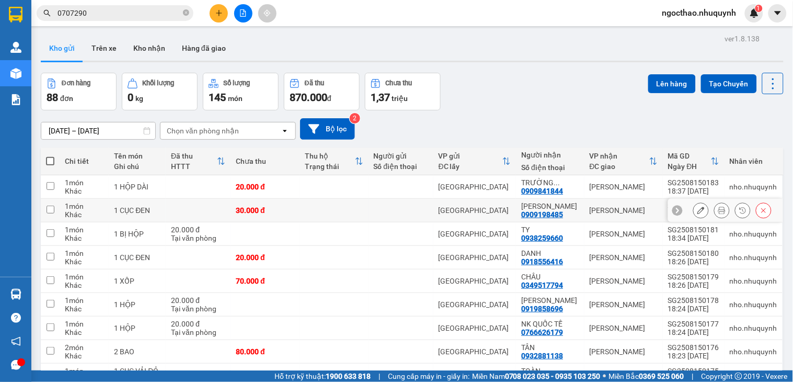
click at [718, 212] on icon at bounding box center [721, 209] width 7 height 7
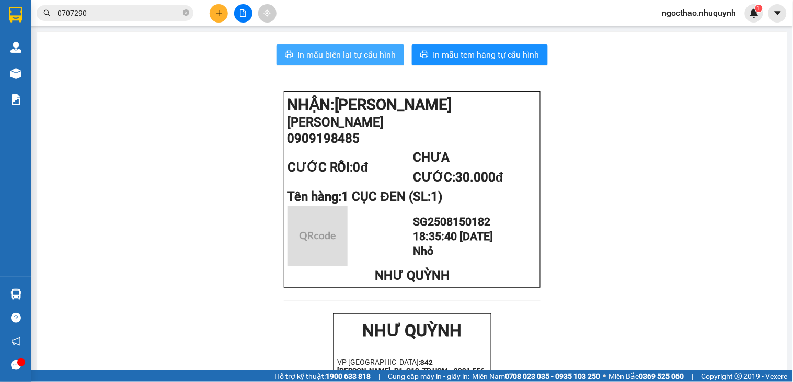
click at [333, 55] on span "In mẫu biên lai tự cấu hình" at bounding box center [346, 54] width 98 height 13
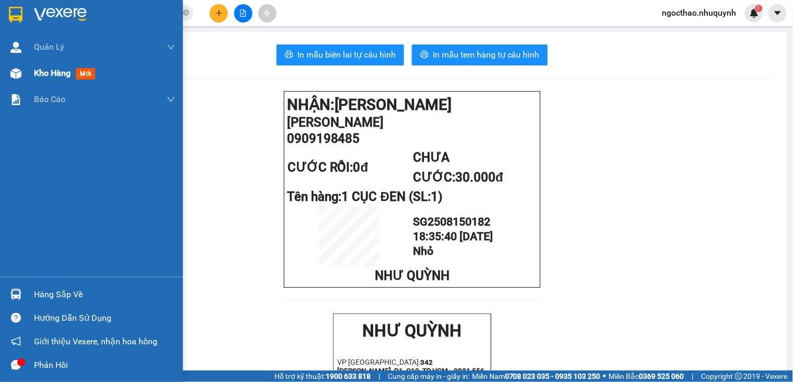
click at [60, 65] on div "Kho hàng mới" at bounding box center [104, 73] width 141 height 26
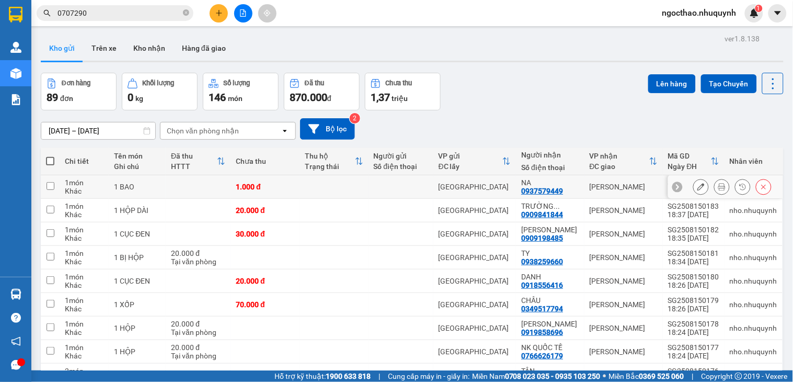
click at [718, 185] on icon at bounding box center [721, 186] width 7 height 7
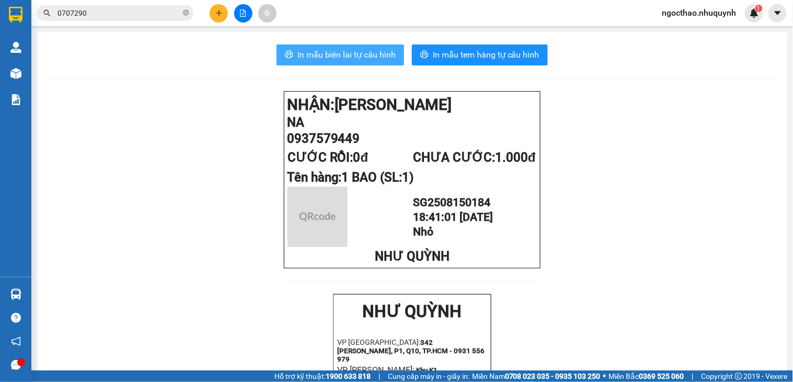
click at [314, 58] on span "In mẫu biên lai tự cấu hình" at bounding box center [346, 54] width 98 height 13
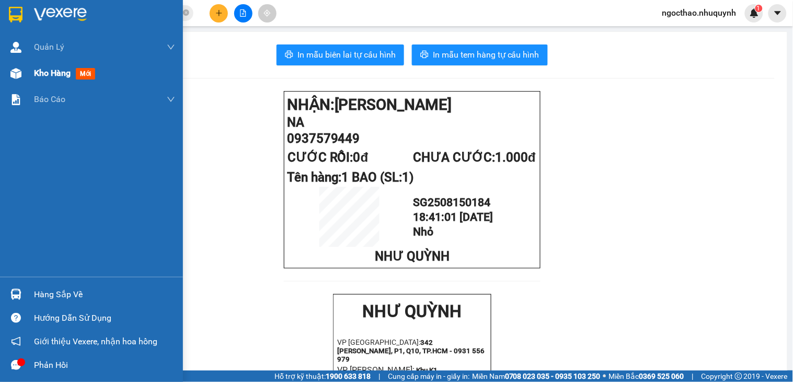
click at [50, 74] on span "Kho hàng" at bounding box center [52, 73] width 37 height 10
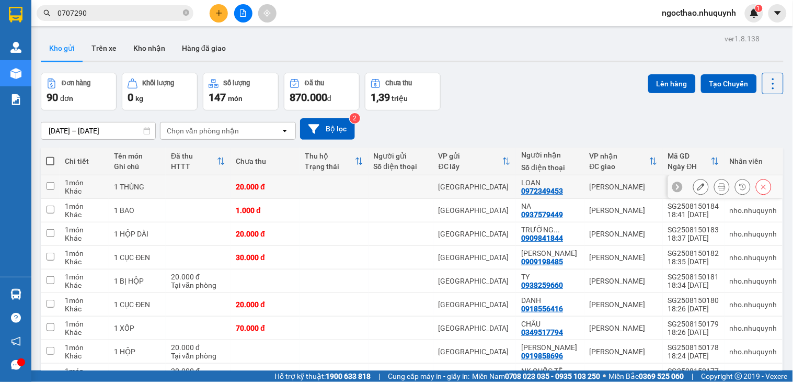
click at [718, 187] on icon at bounding box center [721, 186] width 7 height 7
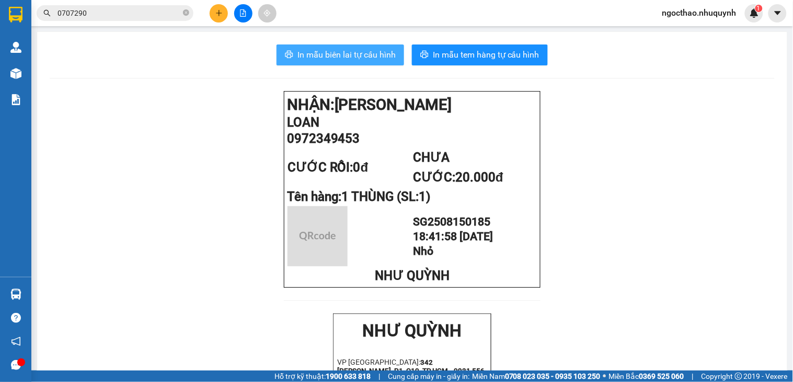
click at [350, 50] on span "In mẫu biên lai tự cấu hình" at bounding box center [346, 54] width 98 height 13
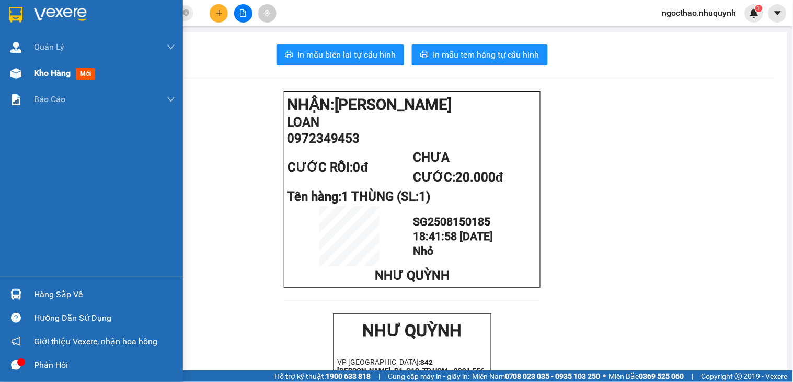
click at [53, 72] on span "Kho hàng" at bounding box center [52, 73] width 37 height 10
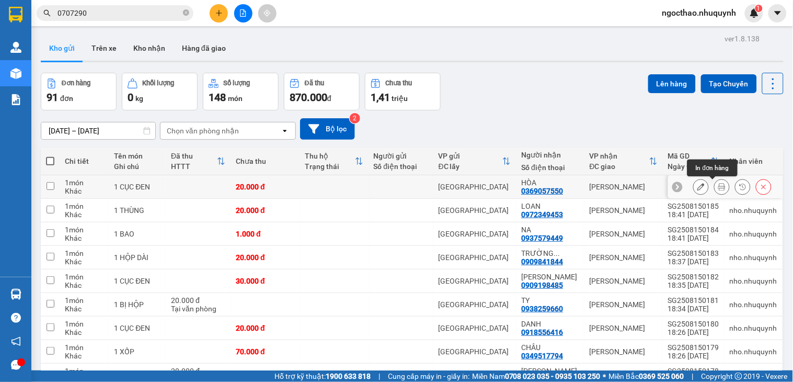
click at [718, 185] on icon at bounding box center [721, 186] width 7 height 7
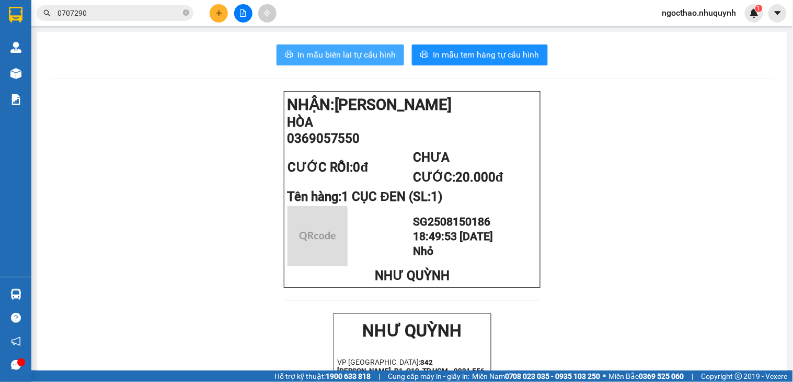
drag, startPoint x: 337, startPoint y: 45, endPoint x: 346, endPoint y: 53, distance: 11.1
click at [346, 53] on button "In mẫu biên lai tự cấu hình" at bounding box center [341, 54] width 128 height 21
click at [346, 53] on span "In mẫu biên lai tự cấu hình" at bounding box center [346, 54] width 98 height 13
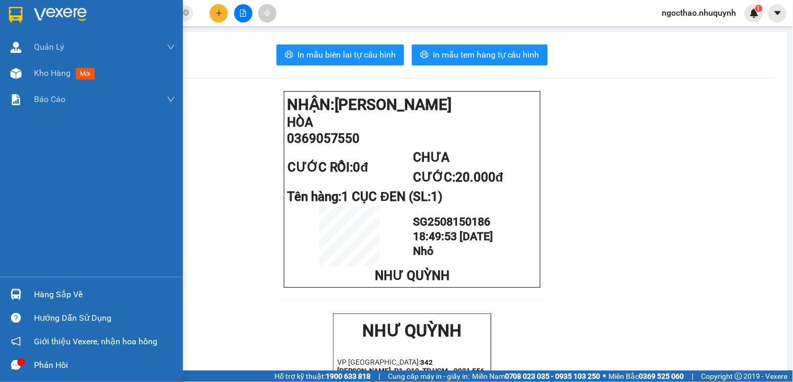
drag, startPoint x: 40, startPoint y: 63, endPoint x: 42, endPoint y: 13, distance: 50.7
click at [40, 63] on div "Kho hàng mới" at bounding box center [104, 73] width 141 height 26
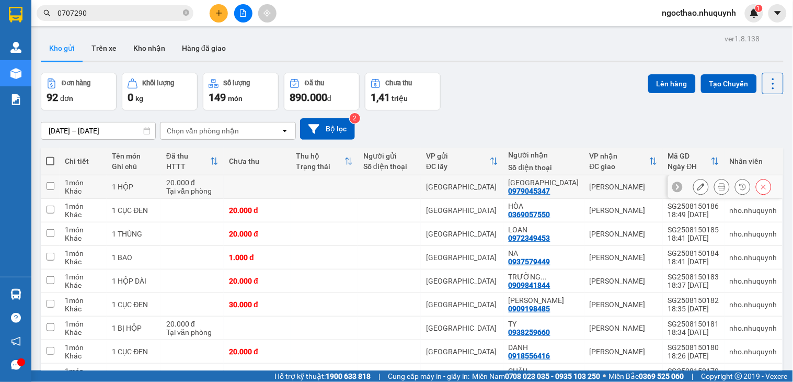
click at [718, 185] on icon at bounding box center [721, 186] width 7 height 7
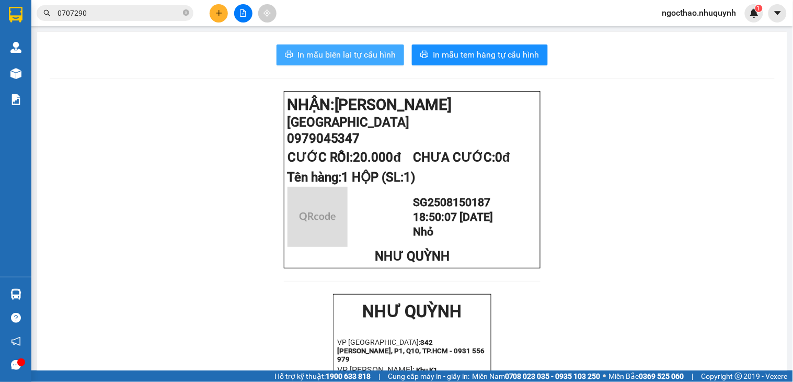
click at [366, 62] on button "In mẫu biên lai tự cấu hình" at bounding box center [341, 54] width 128 height 21
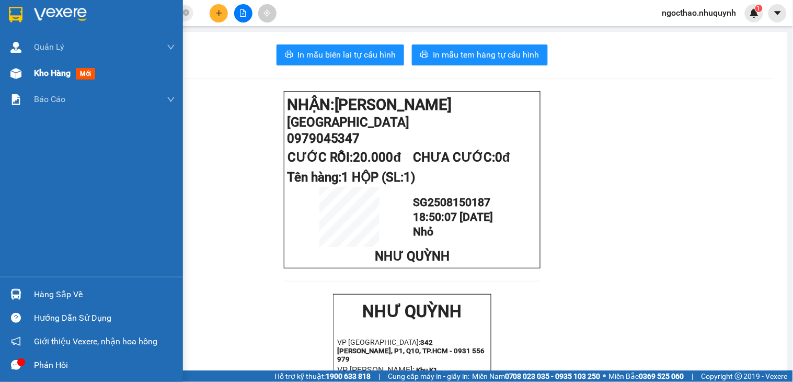
click at [49, 68] on span "Kho hàng" at bounding box center [52, 73] width 37 height 10
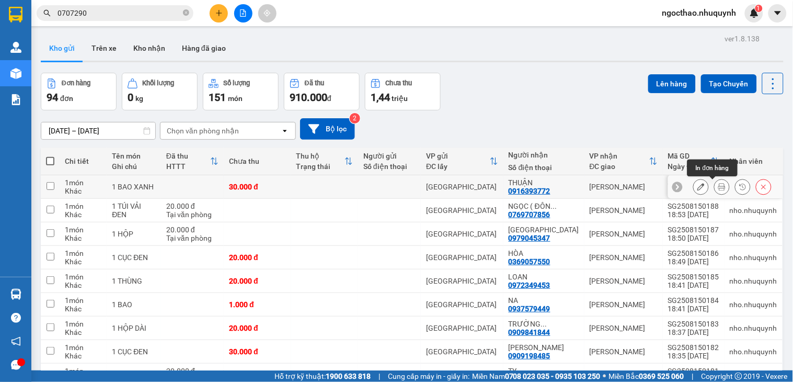
click at [715, 185] on button at bounding box center [722, 187] width 15 height 18
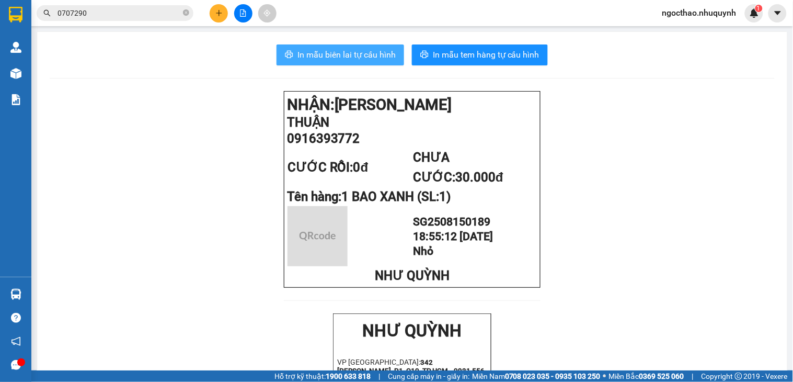
click at [341, 56] on span "In mẫu biên lai tự cấu hình" at bounding box center [346, 54] width 98 height 13
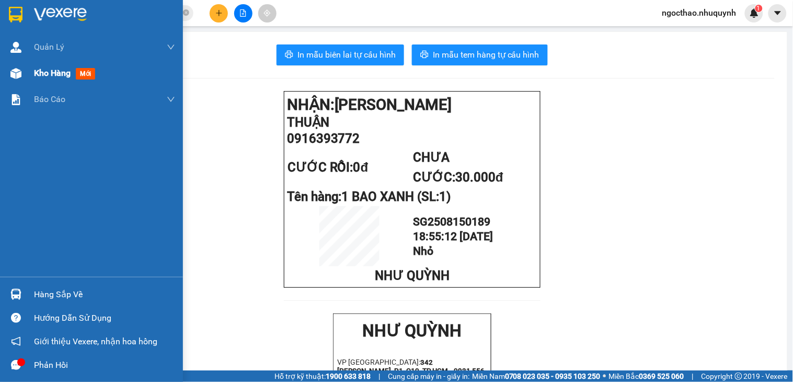
click at [63, 74] on span "Kho hàng" at bounding box center [52, 73] width 37 height 10
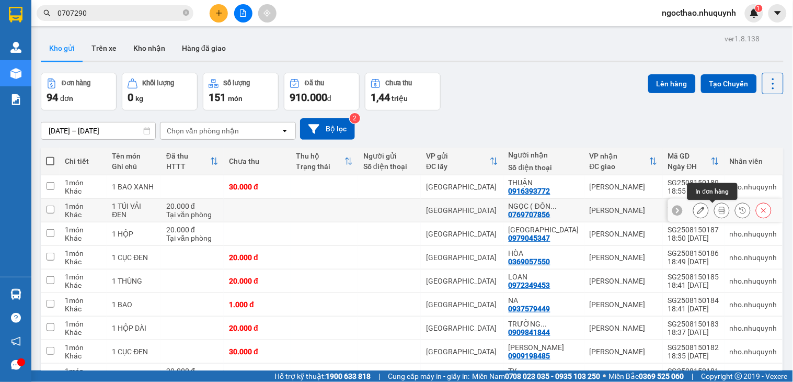
click at [718, 211] on icon at bounding box center [721, 209] width 7 height 7
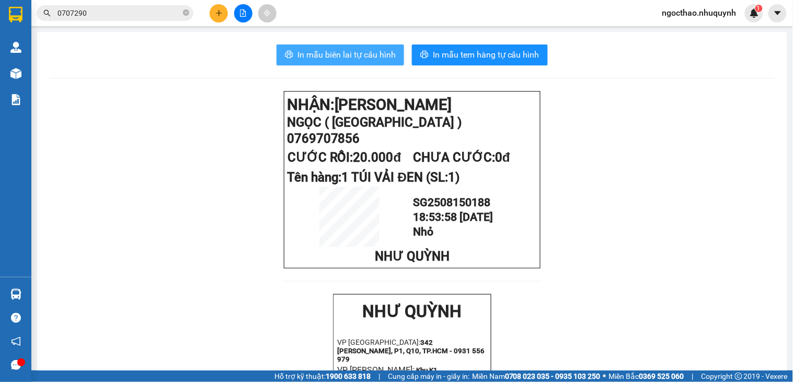
click at [330, 48] on span "In mẫu biên lai tự cấu hình" at bounding box center [346, 54] width 98 height 13
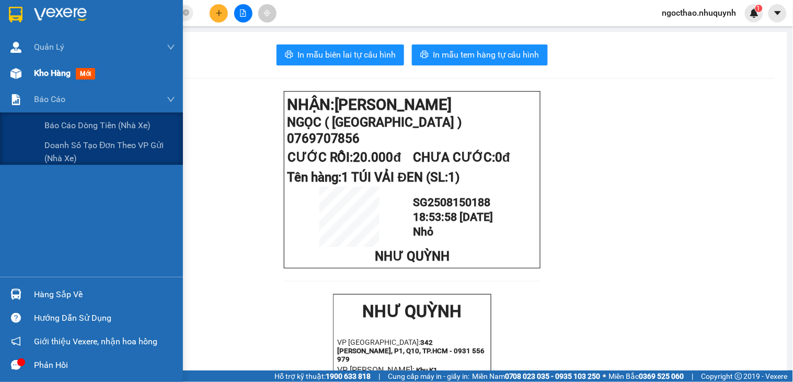
click at [67, 69] on span "Kho hàng" at bounding box center [52, 73] width 37 height 10
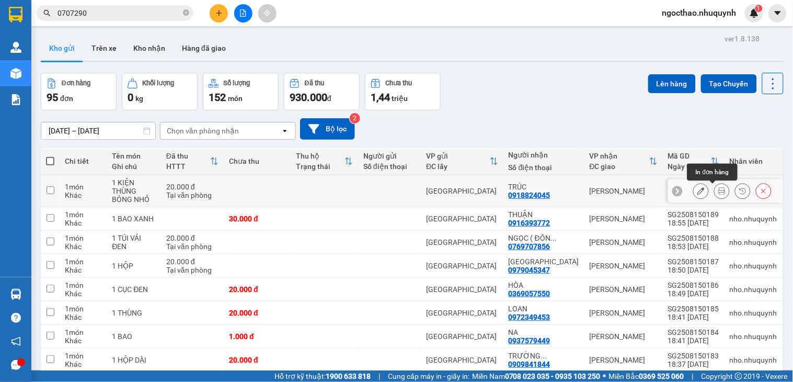
click at [715, 190] on button at bounding box center [722, 191] width 15 height 18
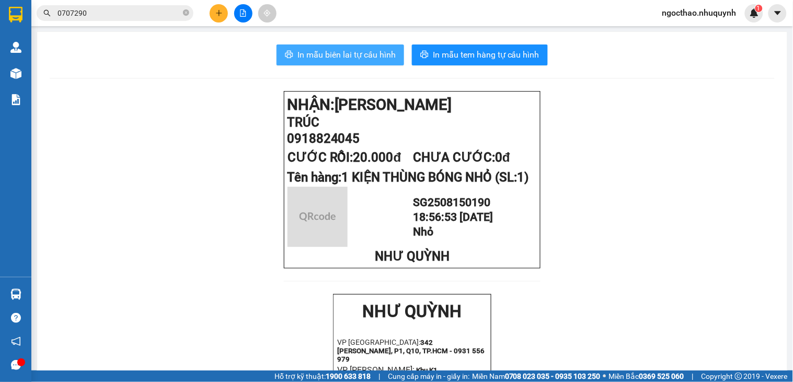
click at [354, 54] on span "In mẫu biên lai tự cấu hình" at bounding box center [346, 54] width 98 height 13
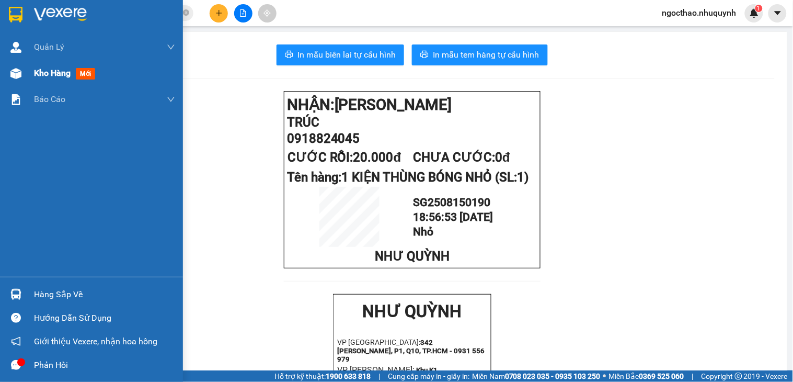
click at [53, 77] on span "Kho hàng" at bounding box center [52, 73] width 37 height 10
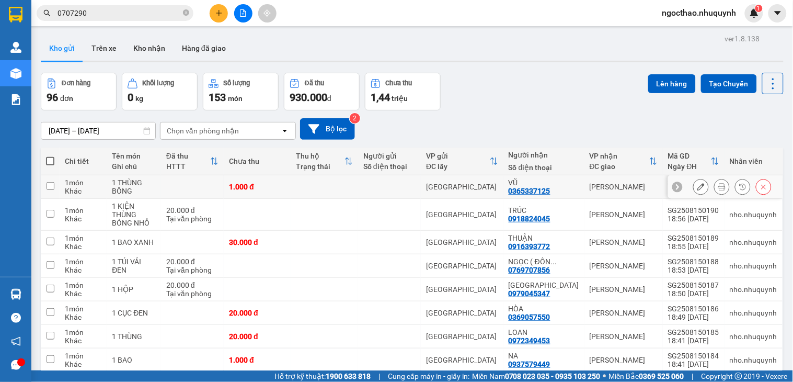
click at [718, 183] on icon at bounding box center [721, 186] width 7 height 7
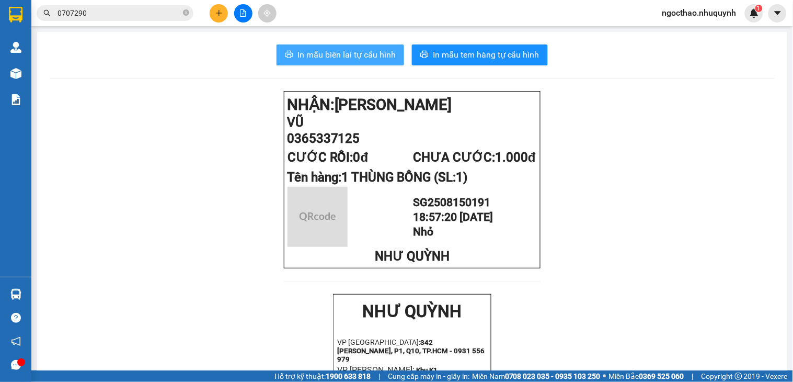
click at [321, 51] on span "In mẫu biên lai tự cấu hình" at bounding box center [346, 54] width 98 height 13
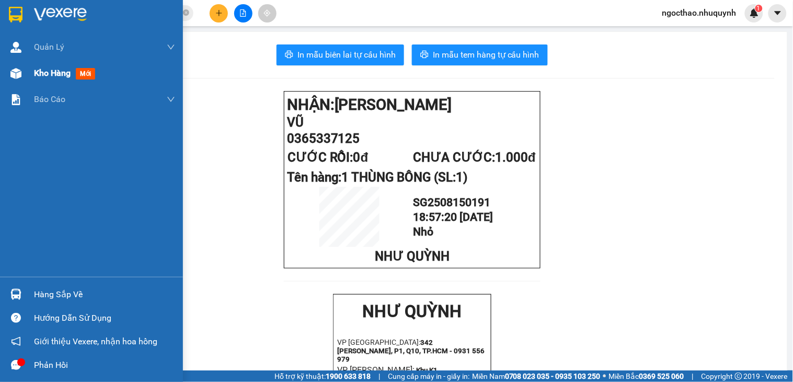
click at [37, 76] on span "Kho hàng" at bounding box center [52, 73] width 37 height 10
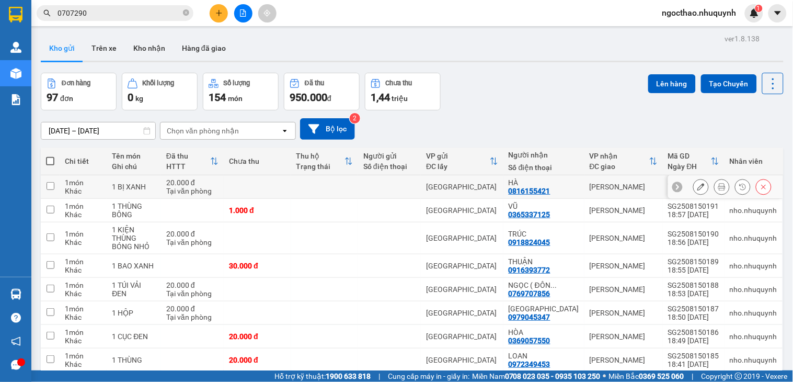
click at [718, 187] on icon at bounding box center [721, 186] width 7 height 7
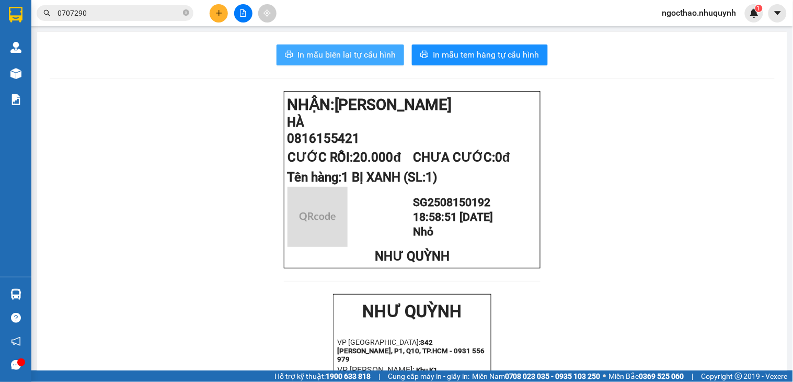
click at [356, 58] on span "In mẫu biên lai tự cấu hình" at bounding box center [346, 54] width 98 height 13
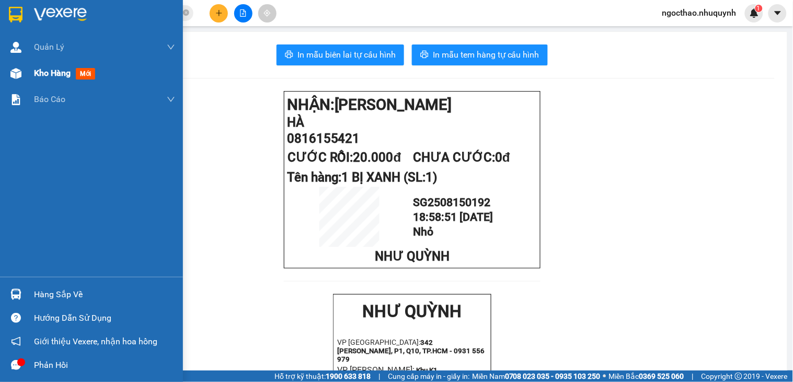
click at [44, 69] on span "Kho hàng" at bounding box center [52, 73] width 37 height 10
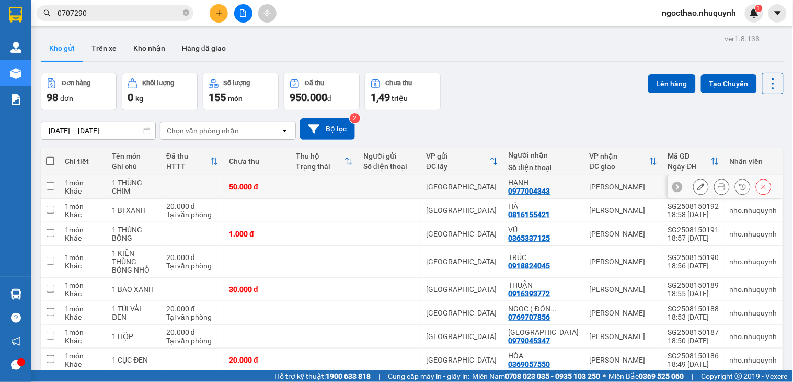
click at [718, 187] on icon at bounding box center [721, 186] width 7 height 7
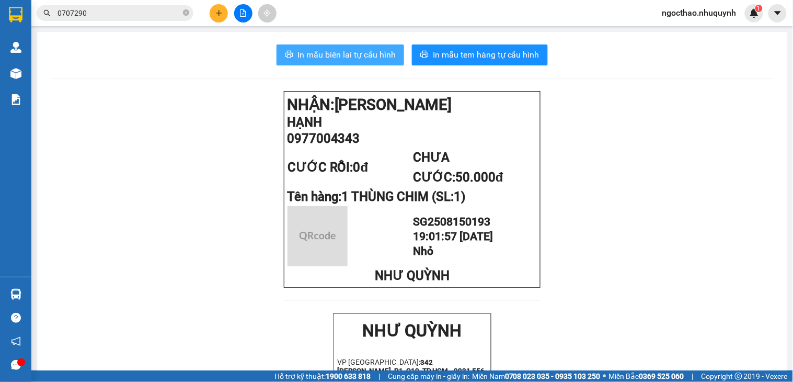
click at [358, 50] on span "In mẫu biên lai tự cấu hình" at bounding box center [346, 54] width 98 height 13
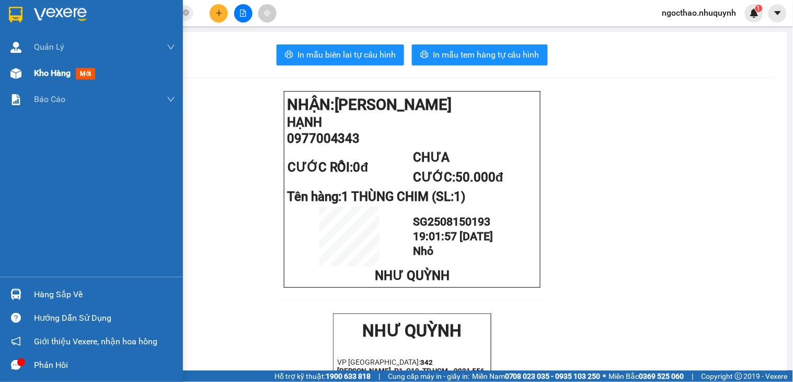
click at [58, 76] on span "Kho hàng" at bounding box center [52, 73] width 37 height 10
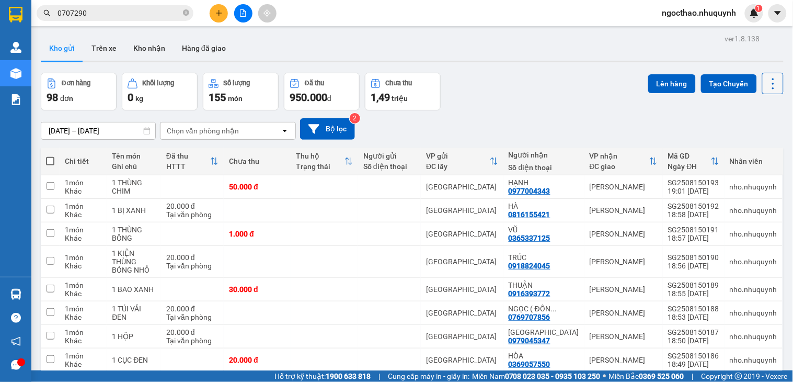
click at [767, 87] on icon at bounding box center [773, 83] width 15 height 15
click at [746, 153] on span "Làm mới" at bounding box center [748, 149] width 29 height 10
click at [766, 76] on icon at bounding box center [773, 83] width 15 height 15
click at [751, 146] on span "Làm mới" at bounding box center [748, 149] width 29 height 10
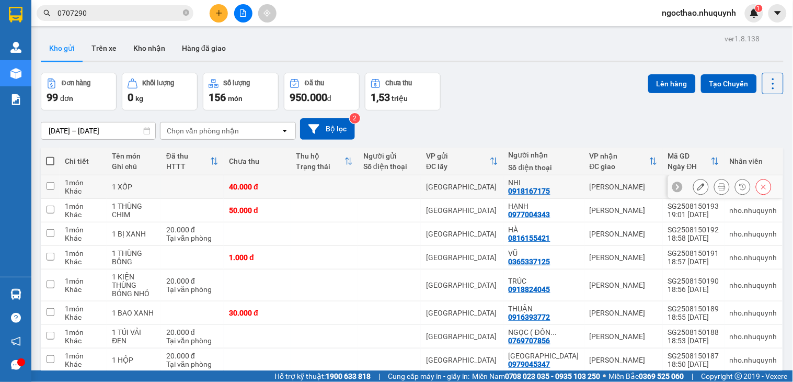
click at [718, 186] on button at bounding box center [722, 187] width 15 height 18
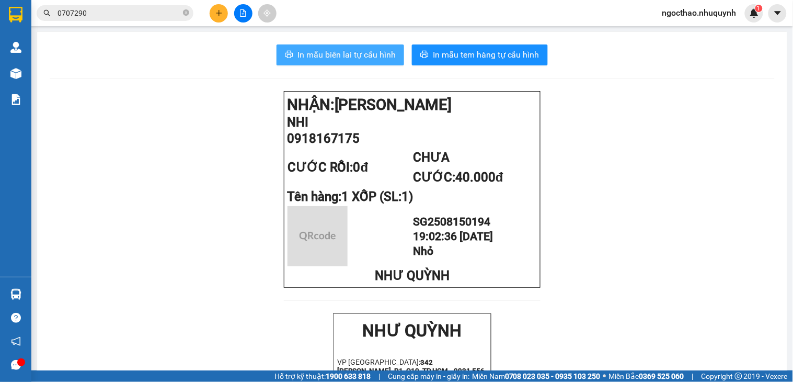
click at [372, 54] on span "In mẫu biên lai tự cấu hình" at bounding box center [346, 54] width 98 height 13
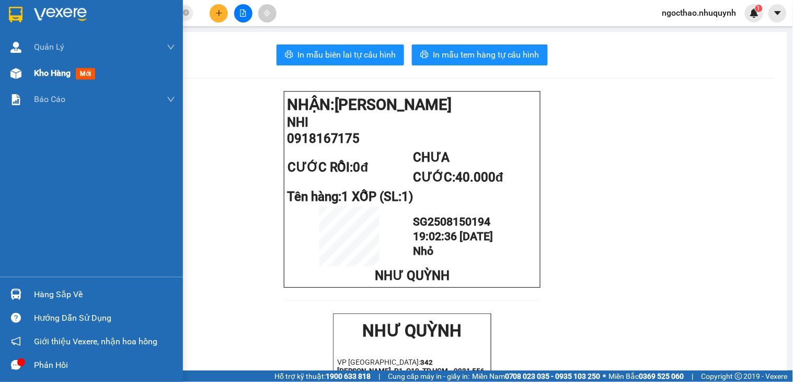
click at [55, 69] on span "Kho hàng" at bounding box center [52, 73] width 37 height 10
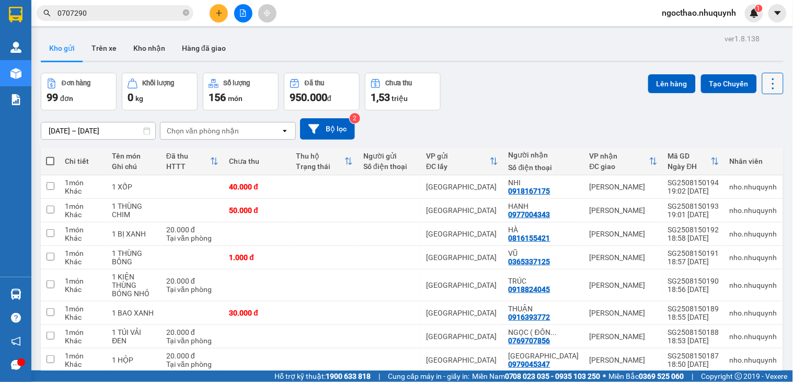
click at [766, 82] on icon at bounding box center [773, 83] width 15 height 15
click at [744, 148] on span "Làm mới" at bounding box center [748, 149] width 29 height 10
click at [766, 76] on icon at bounding box center [773, 83] width 15 height 15
click at [740, 148] on span "Làm mới" at bounding box center [748, 149] width 29 height 10
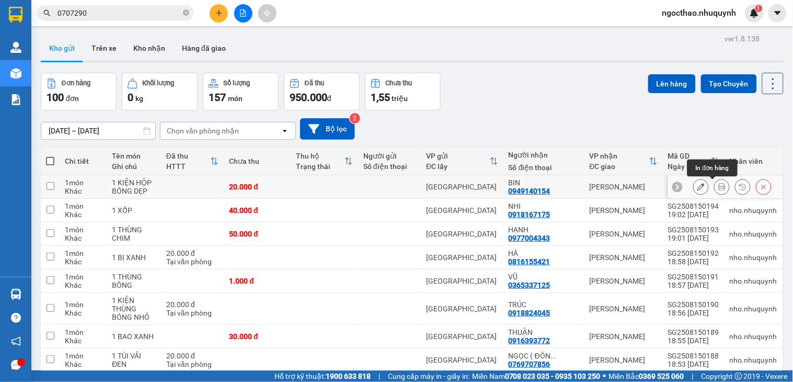
click at [718, 188] on icon at bounding box center [721, 186] width 7 height 7
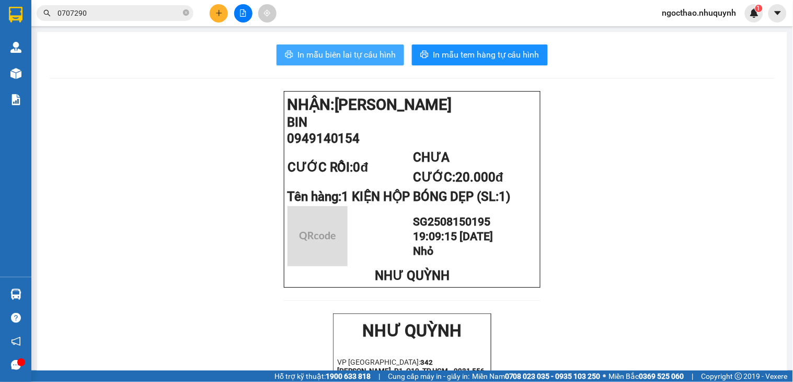
drag, startPoint x: 360, startPoint y: 50, endPoint x: 734, endPoint y: 208, distance: 406.7
click at [360, 51] on span "In mẫu biên lai tự cấu hình" at bounding box center [346, 54] width 98 height 13
